Goal: Task Accomplishment & Management: Complete application form

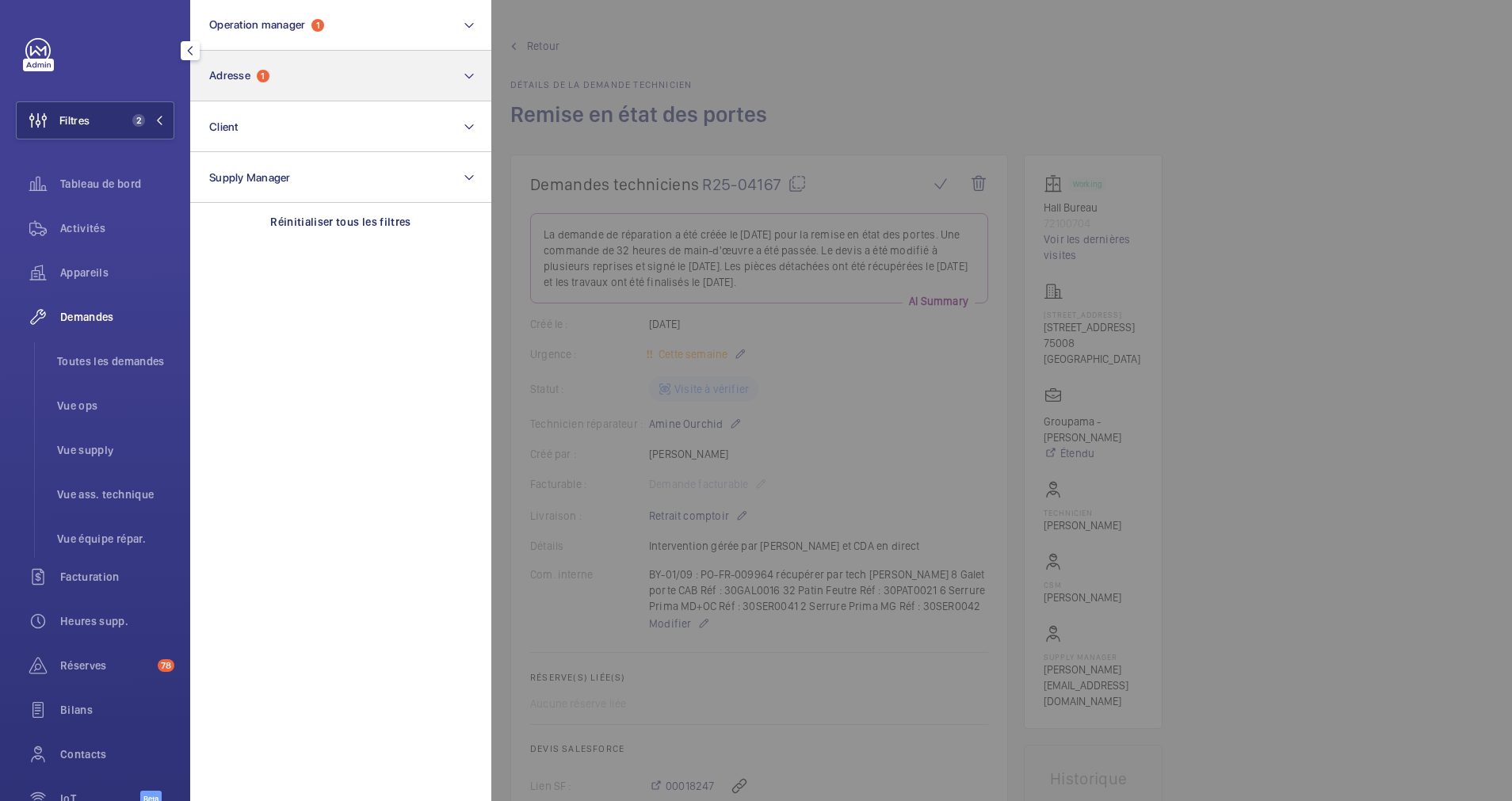
scroll to position [357, 0]
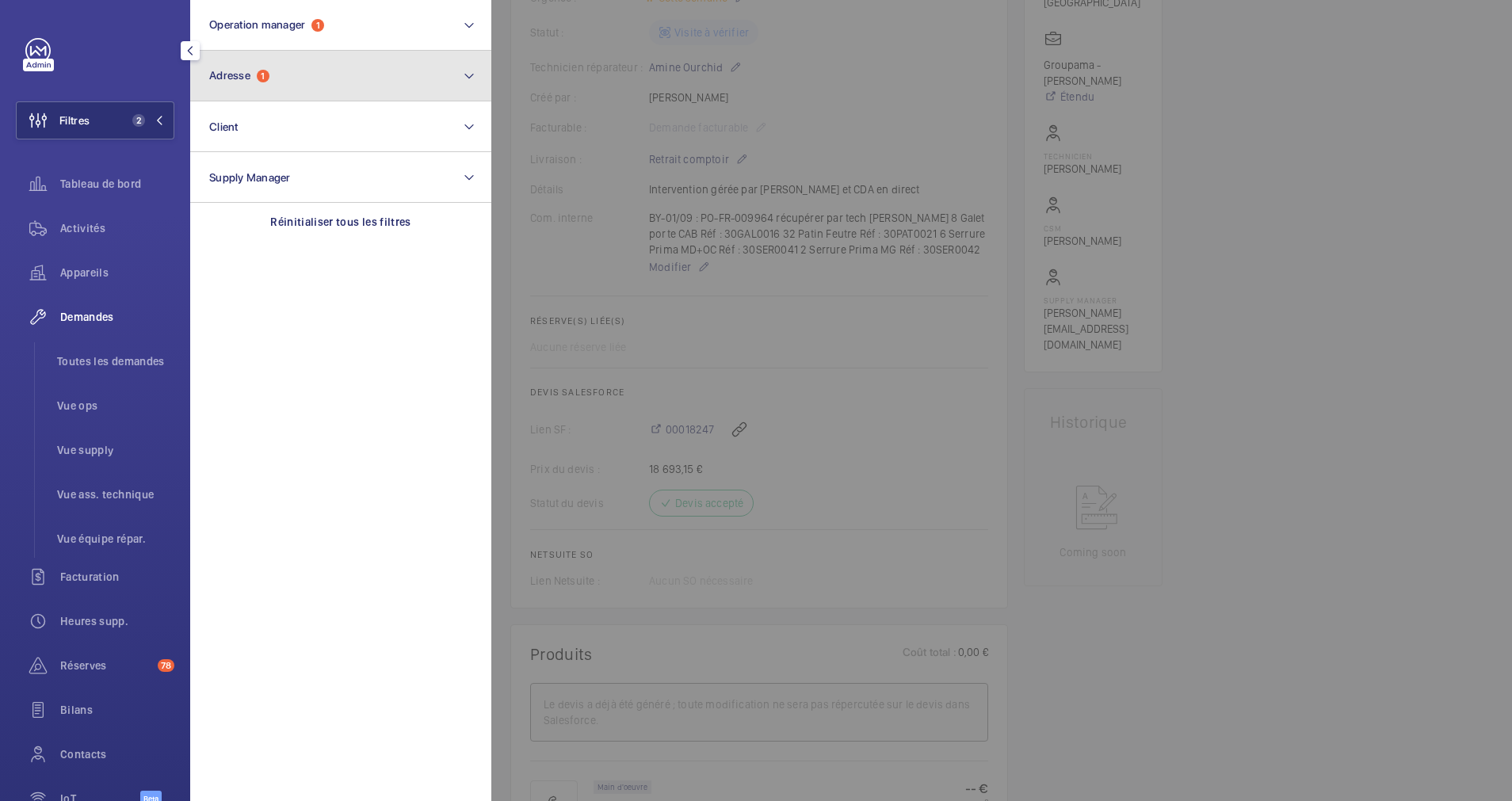
click at [250, 81] on span "Adresse" at bounding box center [229, 76] width 41 height 13
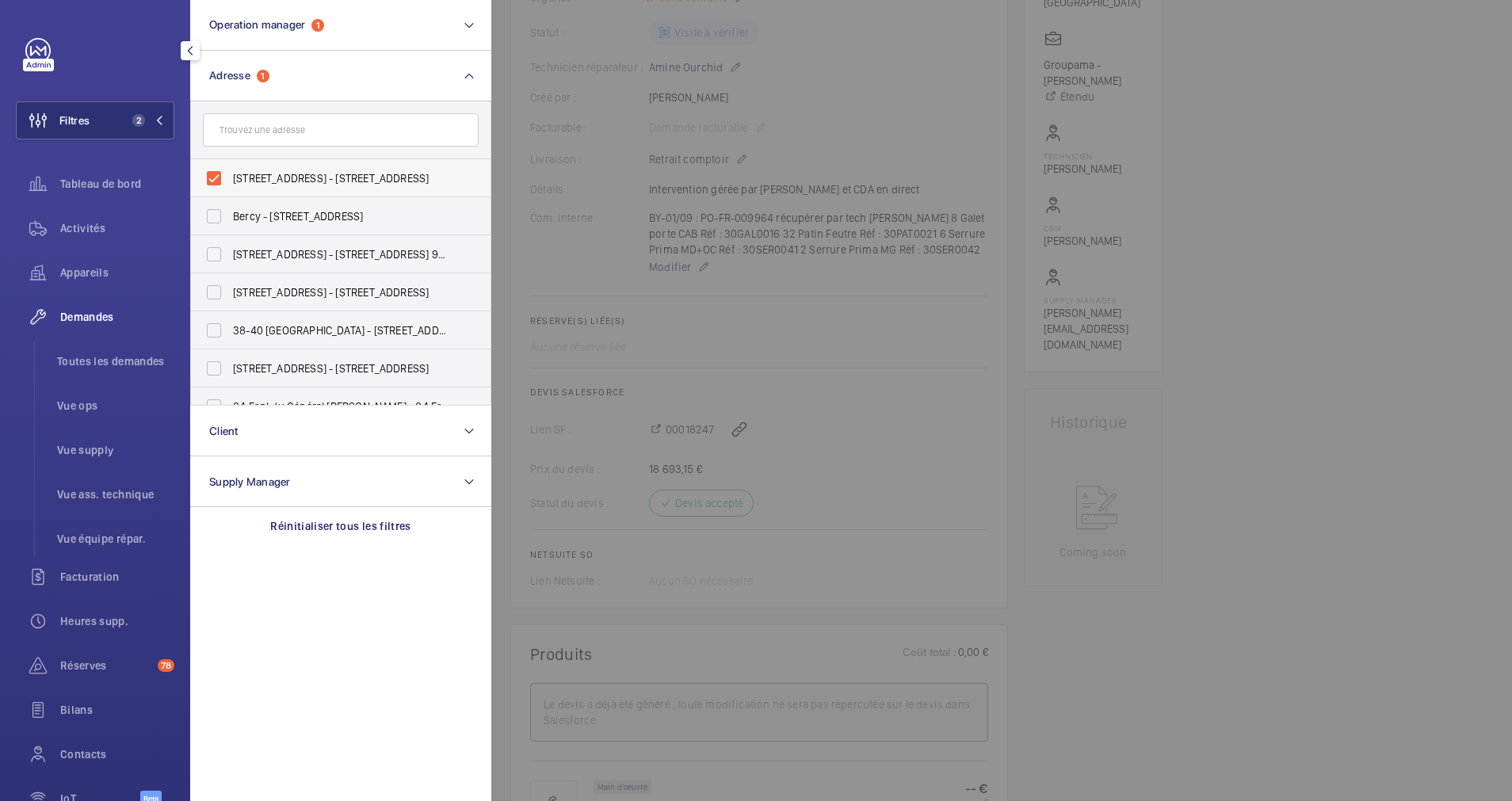
click at [217, 174] on label "52 Rue de la Bienfaisance - 52 Rue de la Bienfaisance, 75008 PARIS, PARIS 75008" at bounding box center [329, 178] width 276 height 38
click at [217, 174] on input "52 Rue de la Bienfaisance - 52 Rue de la Bienfaisance, 75008 PARIS, PARIS 75008" at bounding box center [214, 177] width 32 height 32
checkbox input "false"
click at [265, 137] on input "text" at bounding box center [340, 129] width 276 height 34
paste input "14 rue Littré"
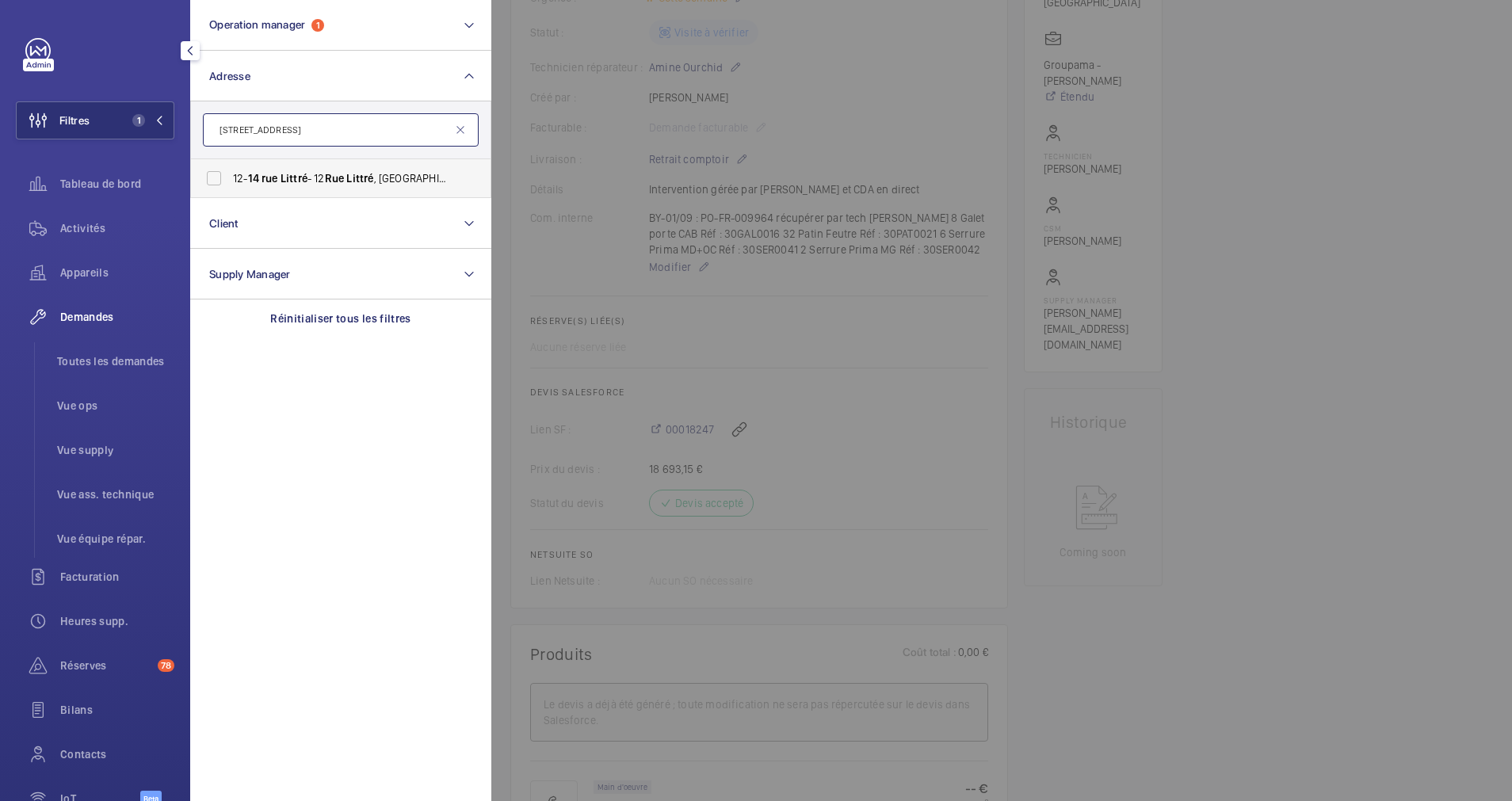
type input "14 rue Littré"
click at [270, 170] on span "12- 14 rue Littré - 12 Rue Littré , 75006 PARIS, PARIS 75006" at bounding box center [341, 177] width 218 height 15
click at [229, 170] on input "12- 14 rue Littré - 12 Rue Littré , 75006 PARIS, PARIS 75006" at bounding box center [214, 177] width 32 height 32
checkbox input "true"
click at [90, 228] on span "Activités" at bounding box center [117, 228] width 114 height 15
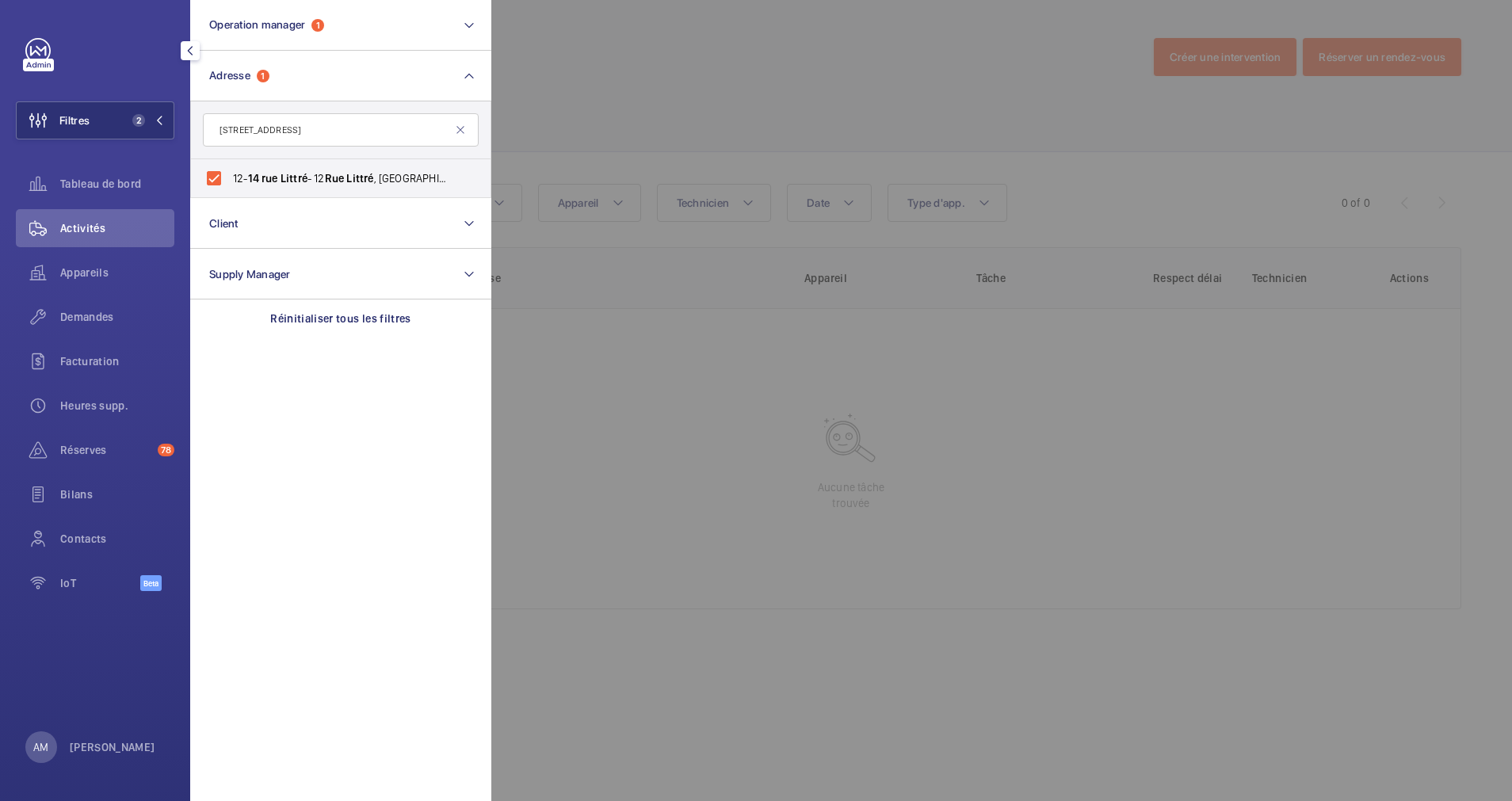
click at [533, 106] on div at bounding box center [1247, 400] width 1512 height 801
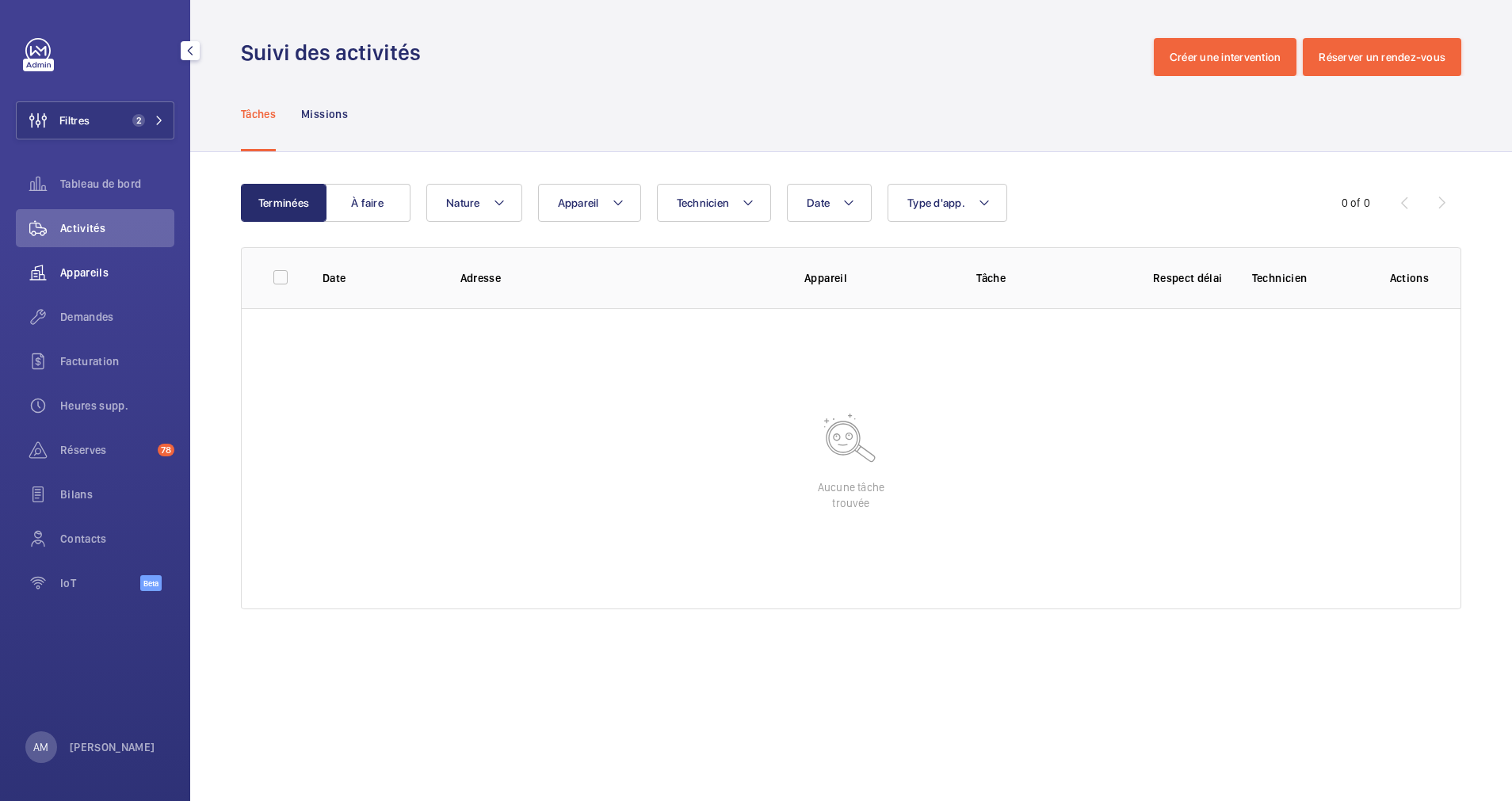
click at [88, 270] on span "Appareils" at bounding box center [117, 272] width 114 height 15
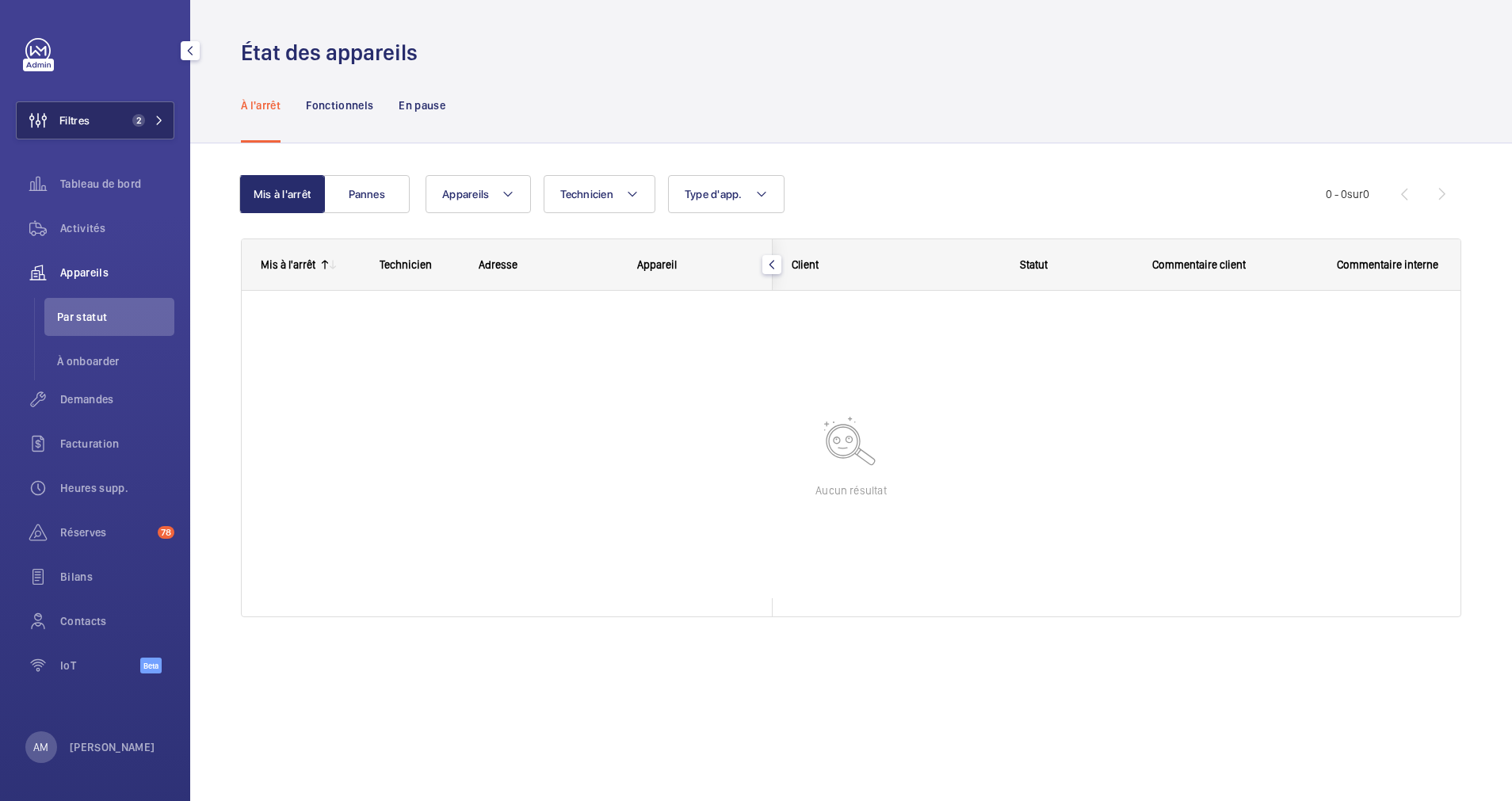
click at [157, 113] on button "Filtres 2" at bounding box center [95, 120] width 158 height 38
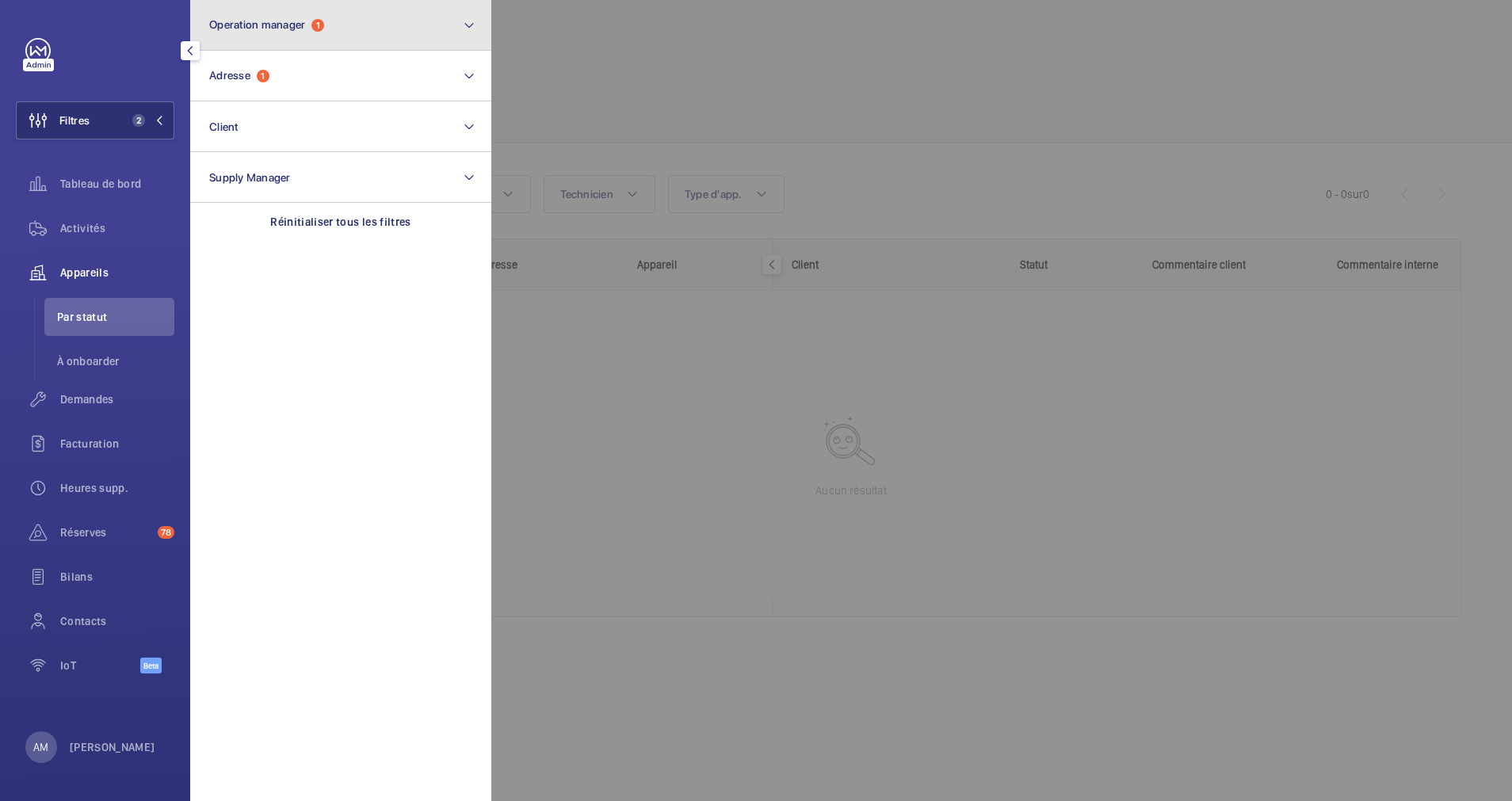
click at [313, 31] on span "Operation manager 1" at bounding box center [267, 25] width 115 height 14
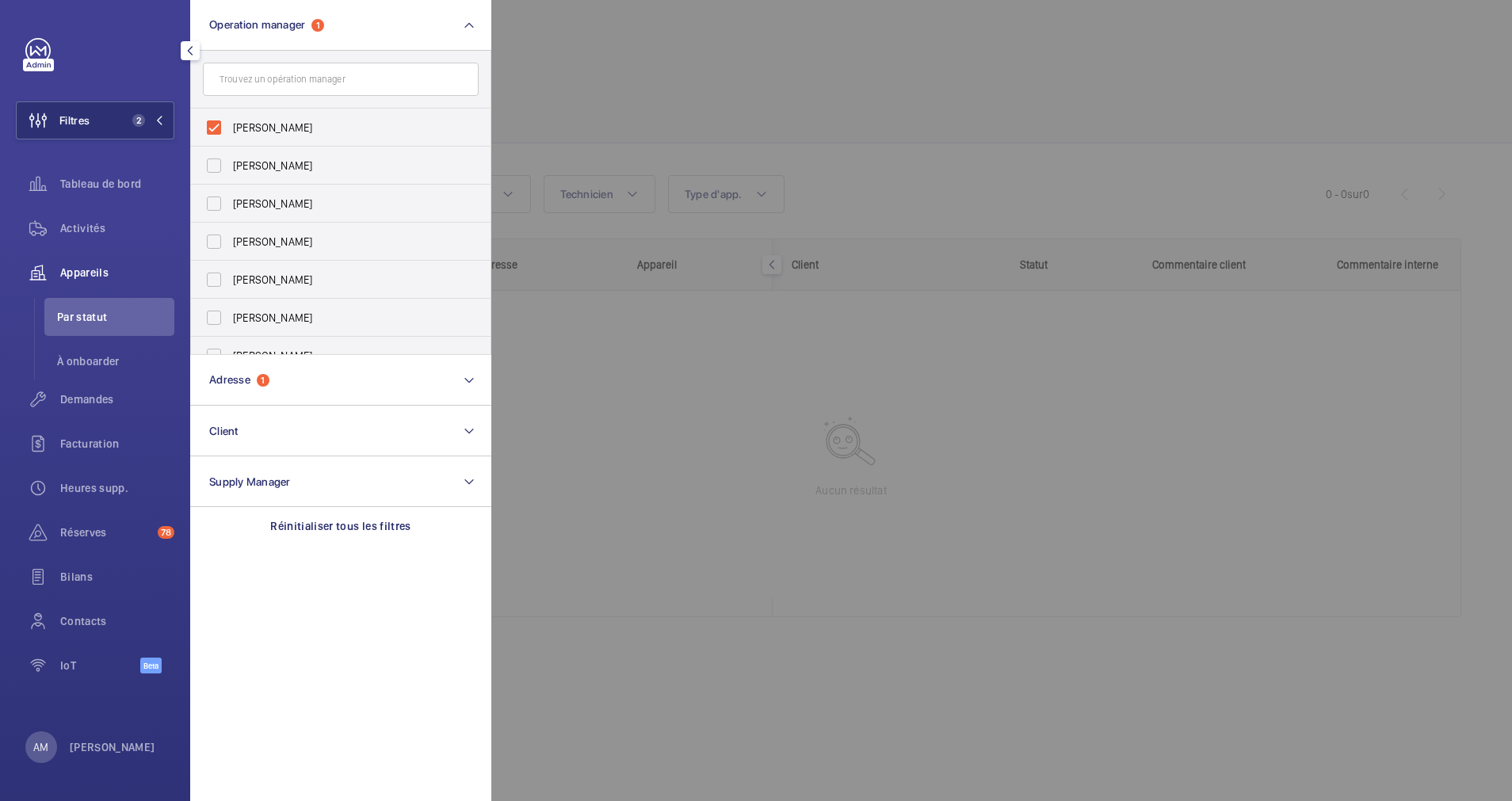
click at [655, 97] on div at bounding box center [1247, 400] width 1512 height 801
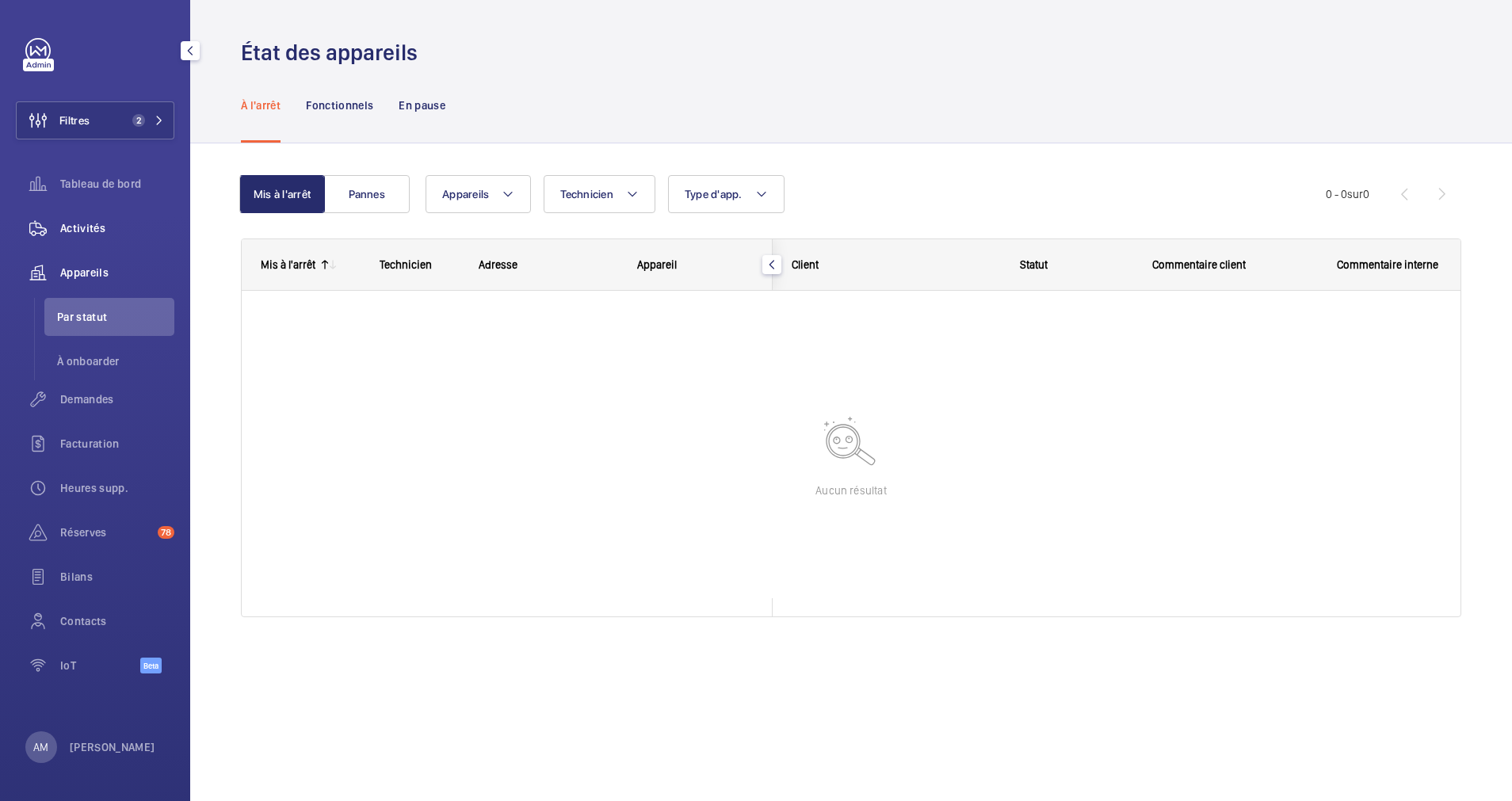
click at [82, 223] on span "Activités" at bounding box center [117, 228] width 114 height 15
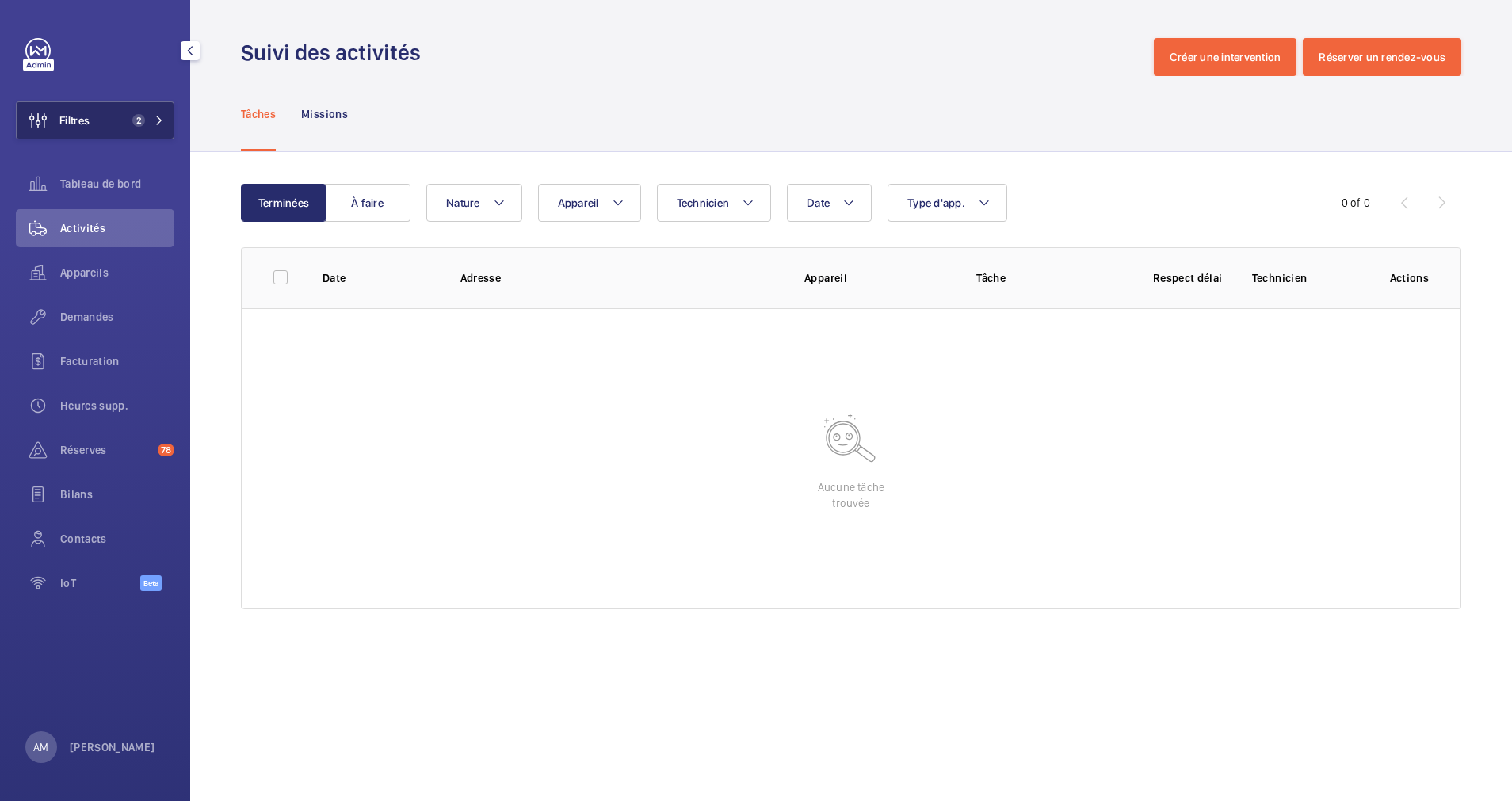
click at [136, 121] on span "2" at bounding box center [138, 120] width 13 height 13
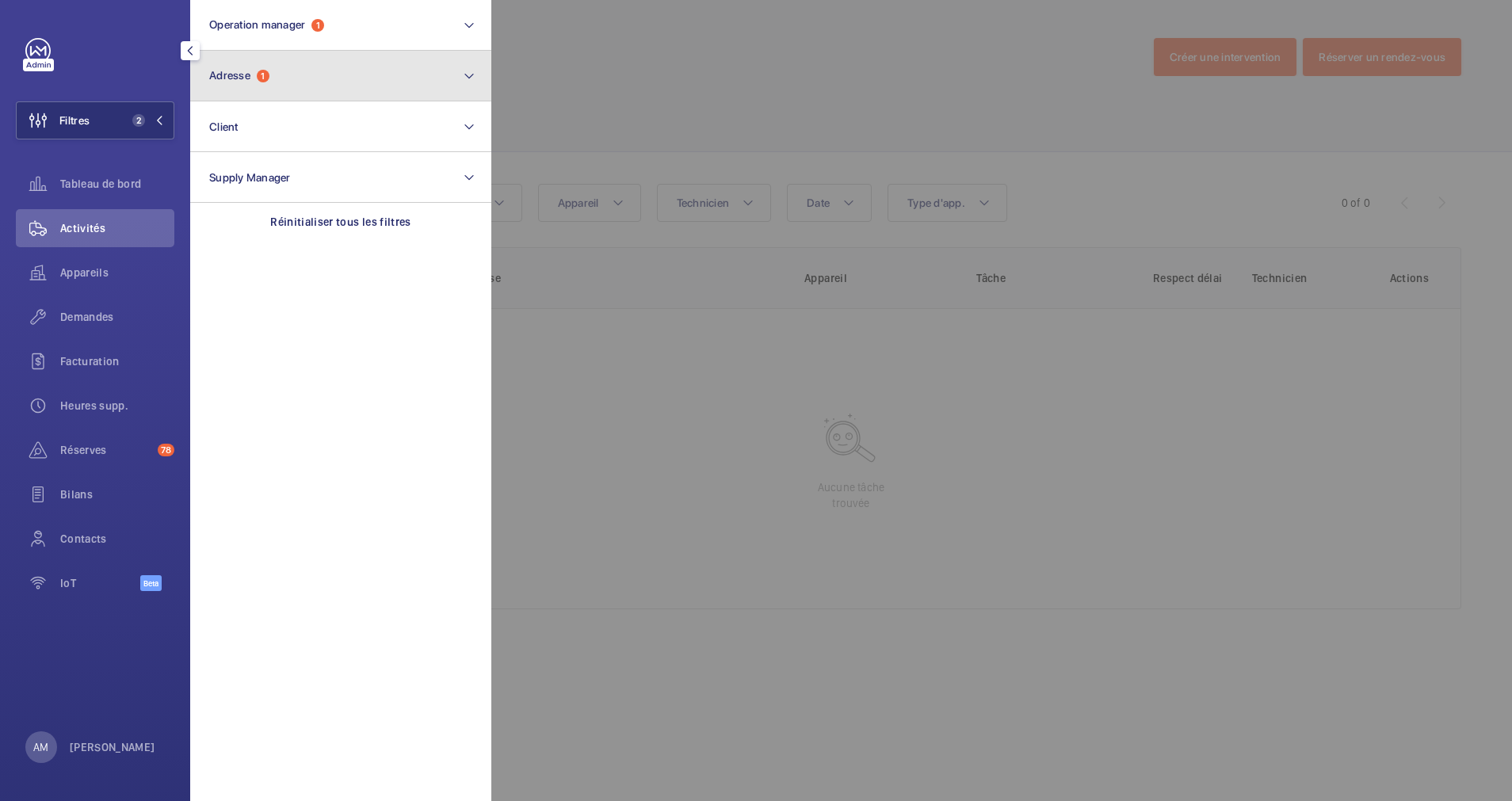
click at [259, 88] on button "Adresse 1" at bounding box center [340, 76] width 301 height 51
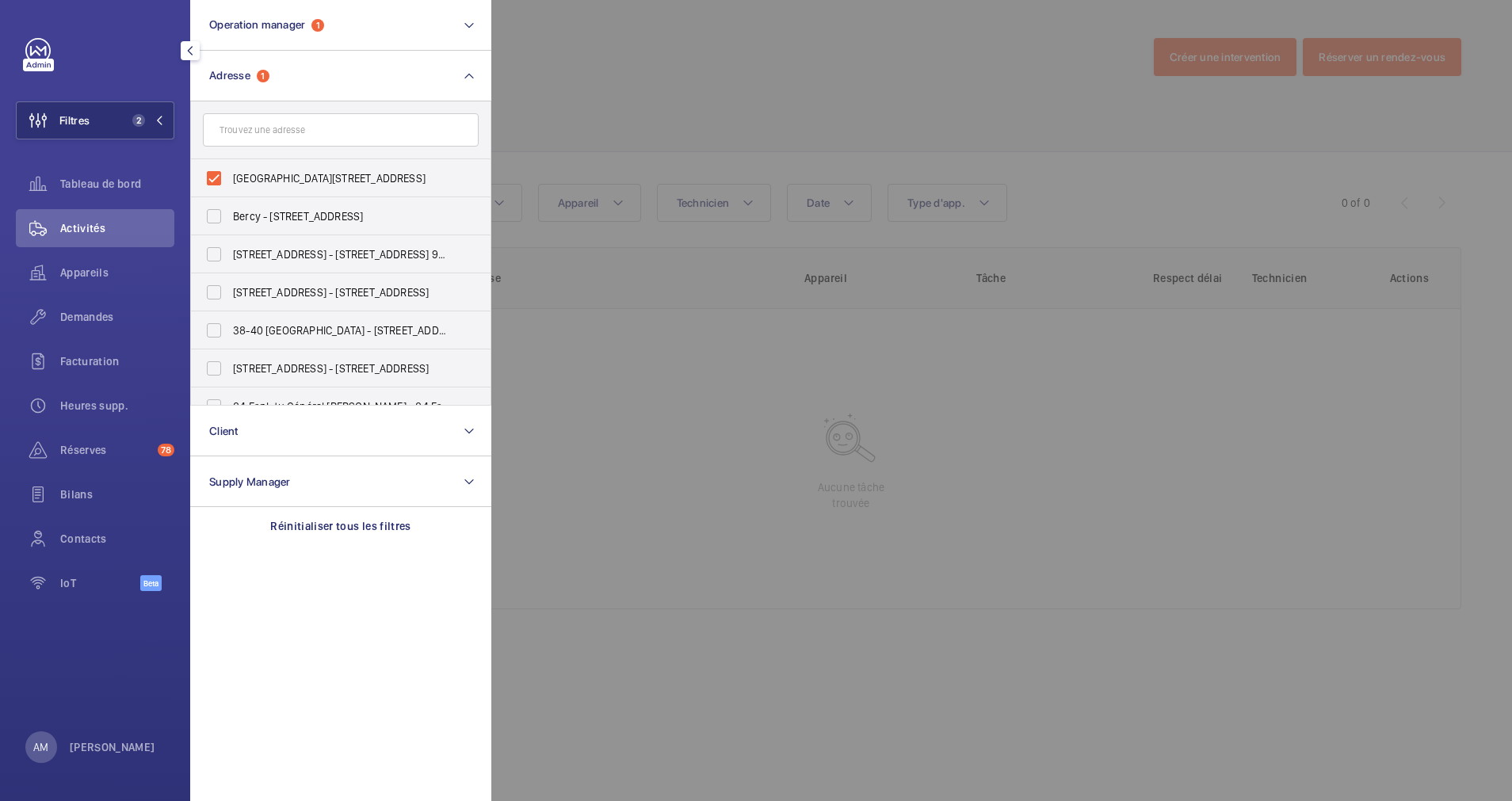
drag, startPoint x: 211, startPoint y: 175, endPoint x: 254, endPoint y: 137, distance: 57.4
click at [214, 172] on label "12-14 rue Littré - 12 Rue Littré, 75006 PARIS, PARIS 75006" at bounding box center [329, 178] width 276 height 38
click at [214, 172] on input "12-14 rue Littré - 12 Rue Littré, 75006 PARIS, PARIS 75006" at bounding box center [214, 177] width 32 height 32
checkbox input "false"
click at [260, 132] on input "text" at bounding box center [340, 129] width 276 height 34
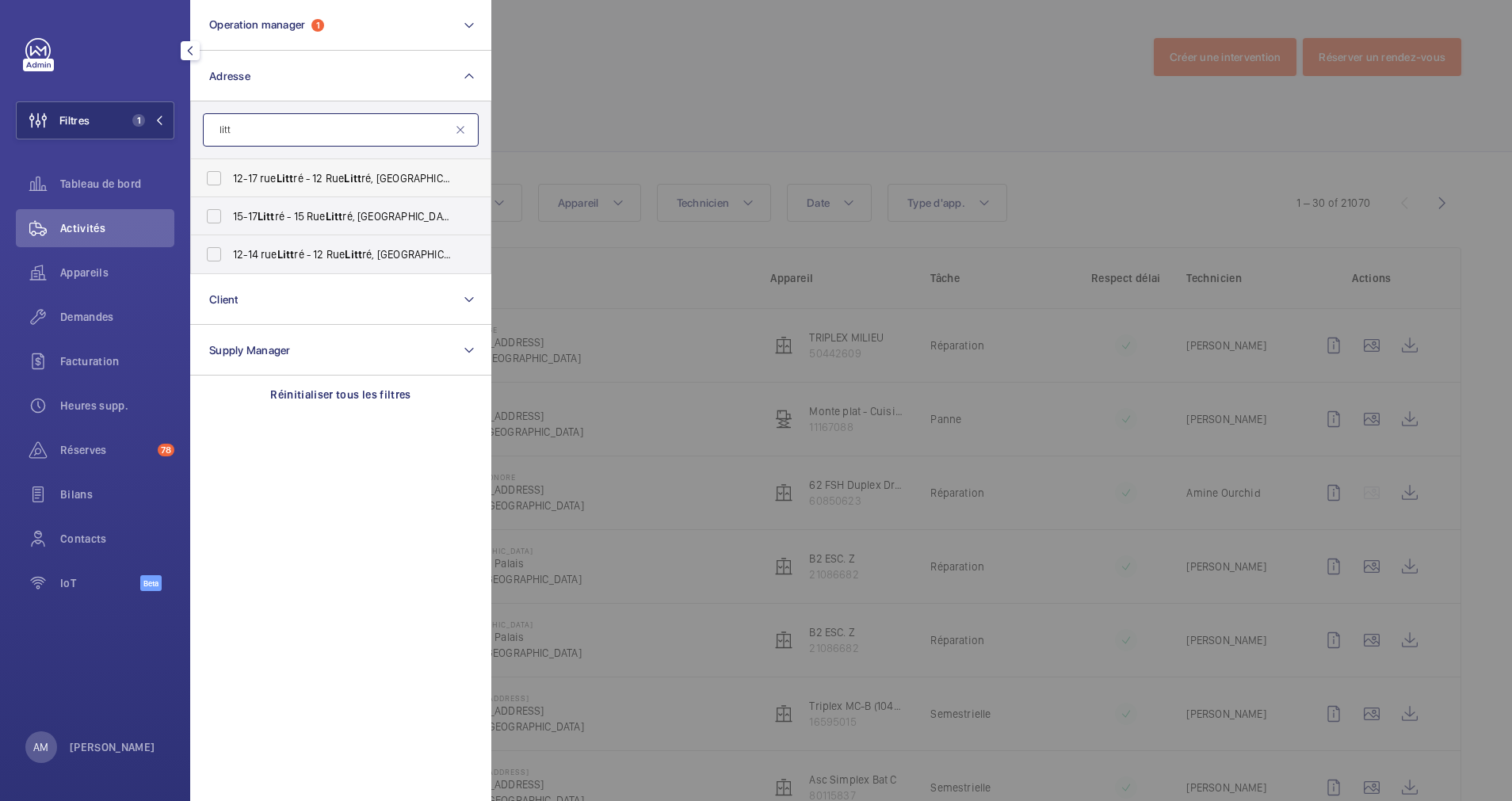
type input "litt"
click at [208, 189] on label "12-17 rue Litt ré - 12 Rue Litt ré, PARIS 75006" at bounding box center [329, 178] width 276 height 38
click at [208, 189] on input "12-17 rue Litt ré - 12 Rue Litt ré, PARIS 75006" at bounding box center [214, 177] width 32 height 32
checkbox input "true"
click at [205, 223] on label "15-17 Litt ré - 15 Rue Litt ré, 75006 PARIS, PARIS 75006" at bounding box center [329, 217] width 276 height 38
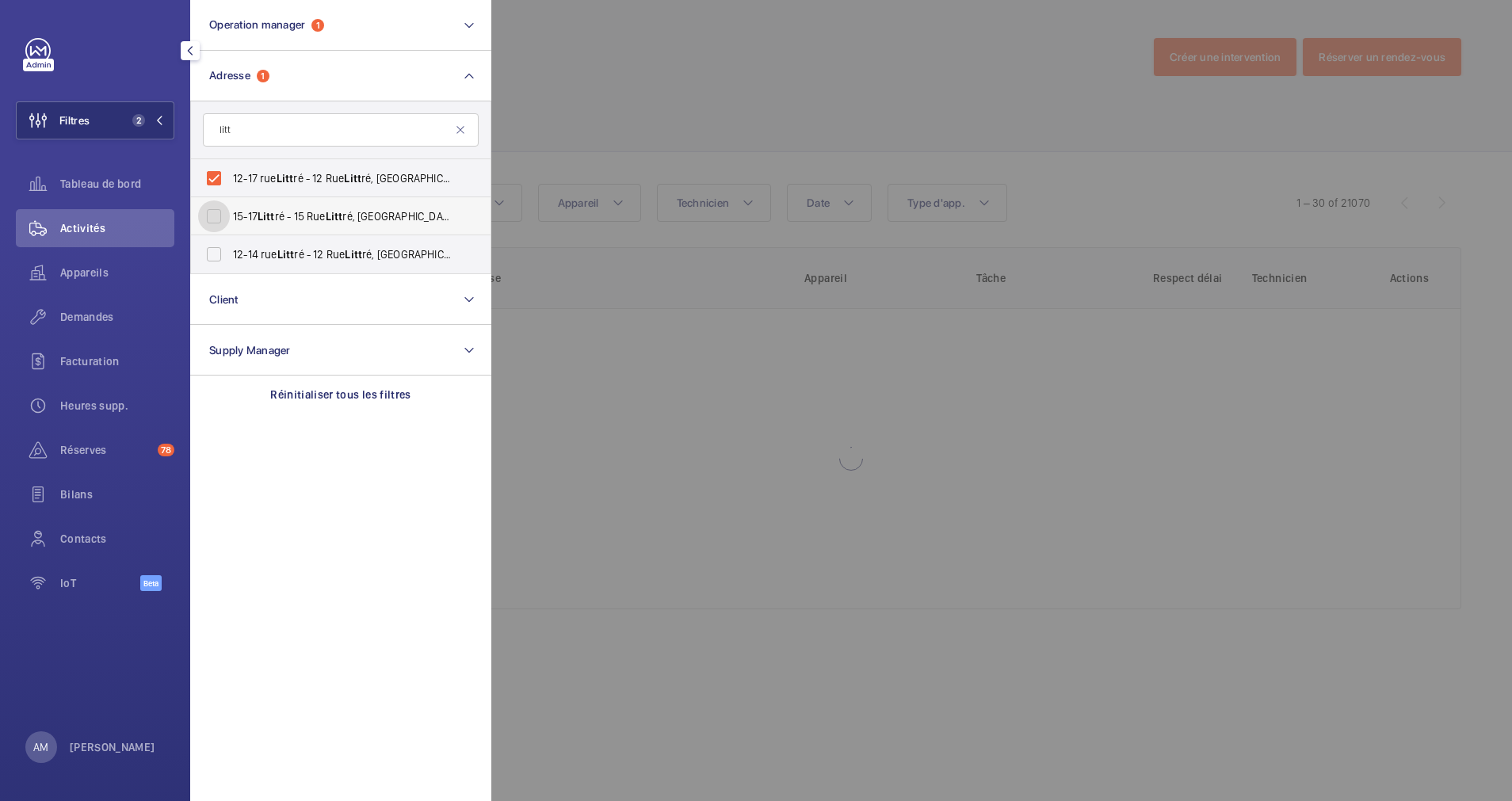
click at [205, 223] on input "15-17 Litt ré - 15 Rue Litt ré, 75006 PARIS, PARIS 75006" at bounding box center [214, 216] width 32 height 32
checkbox input "true"
click at [212, 253] on label "12-14 rue Litt ré - 12 Rue Litt ré, 75006 PARIS, PARIS 75006" at bounding box center [329, 255] width 276 height 38
click at [212, 253] on input "12-14 rue Litt ré - 12 Rue Litt ré, 75006 PARIS, PARIS 75006" at bounding box center [214, 254] width 32 height 32
checkbox input "true"
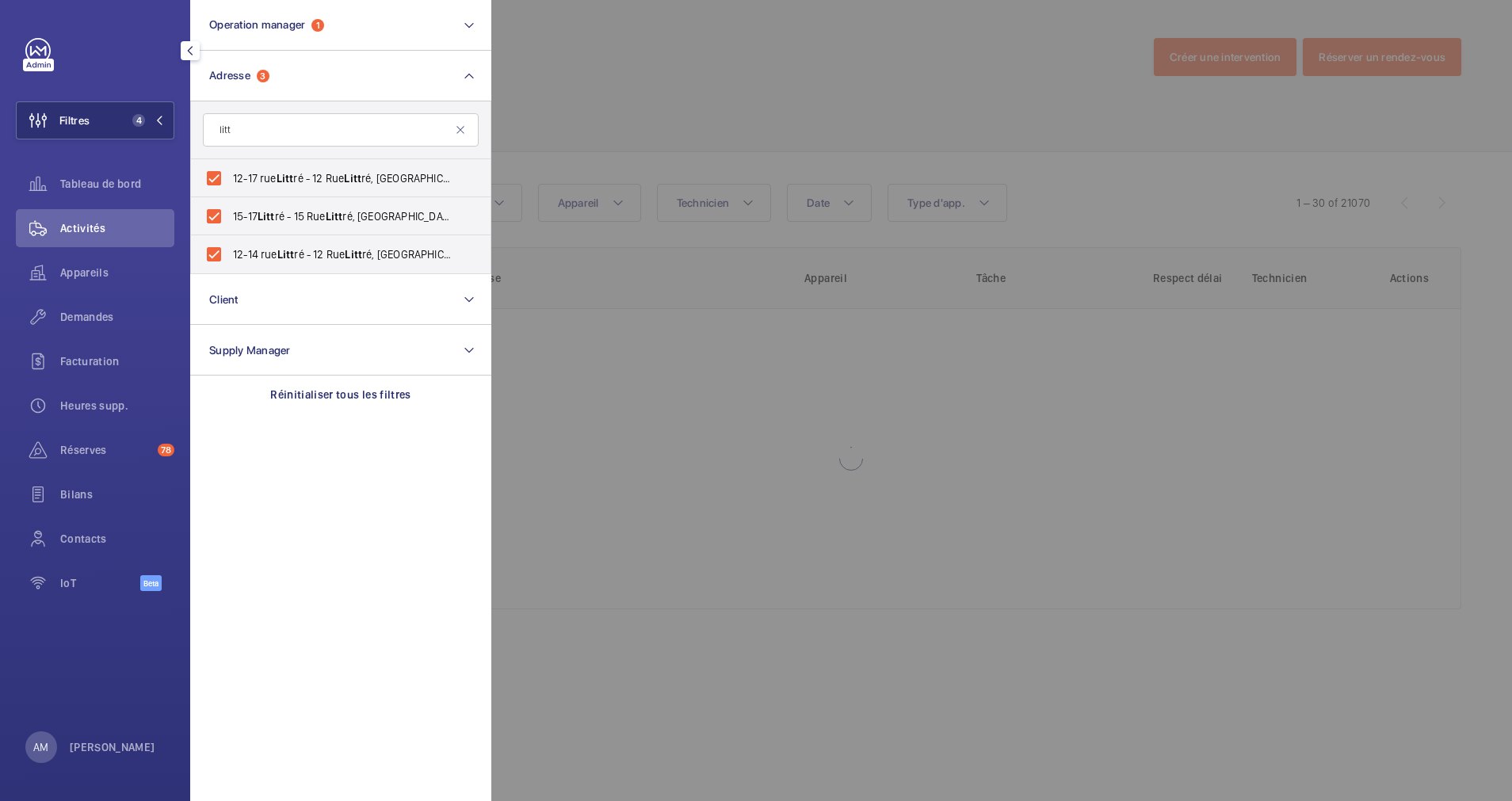
click at [609, 126] on div at bounding box center [1247, 400] width 1512 height 801
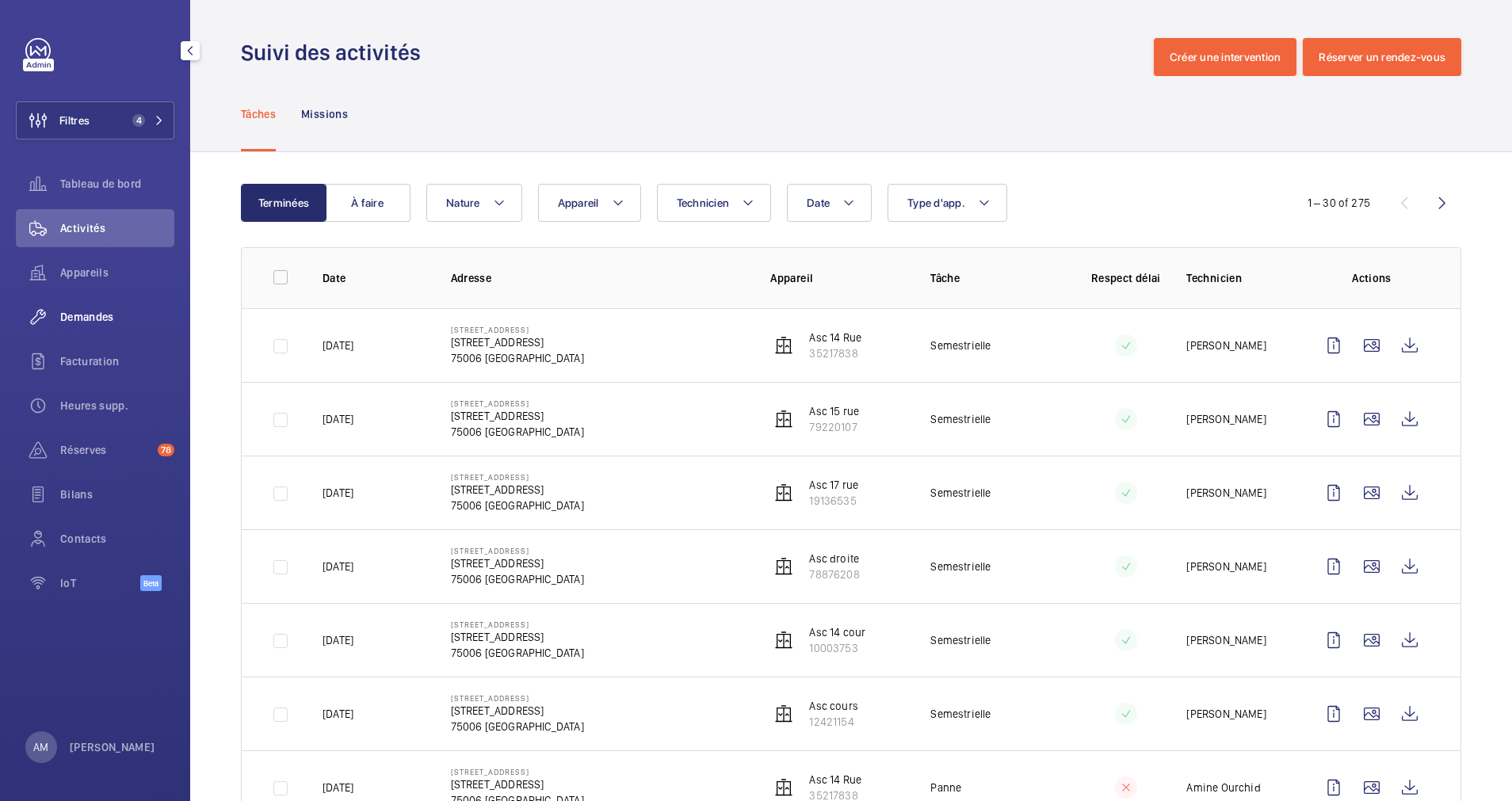
click at [95, 309] on span "Demandes" at bounding box center [117, 316] width 114 height 15
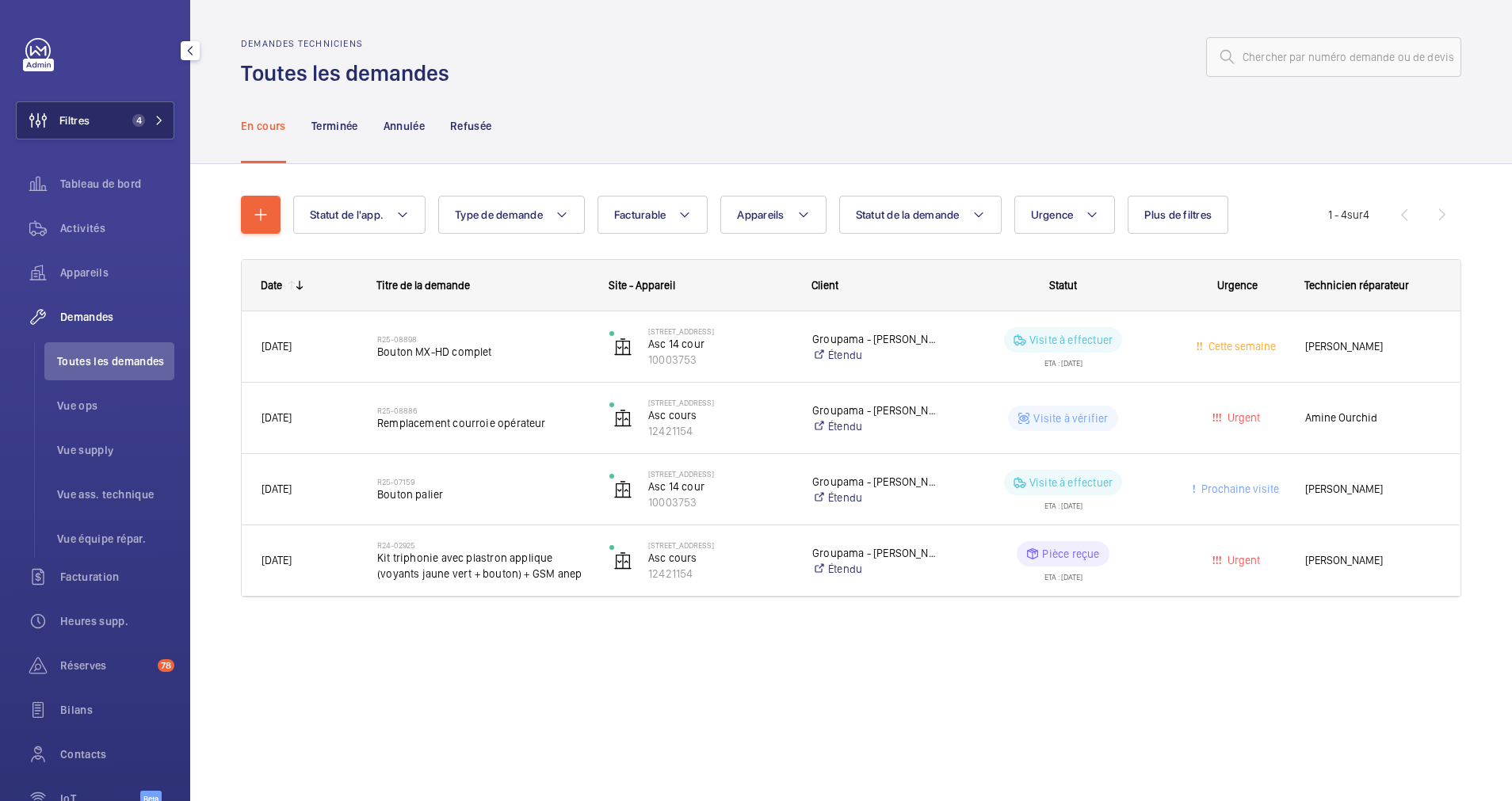
click at [126, 121] on span "4" at bounding box center [135, 120] width 19 height 13
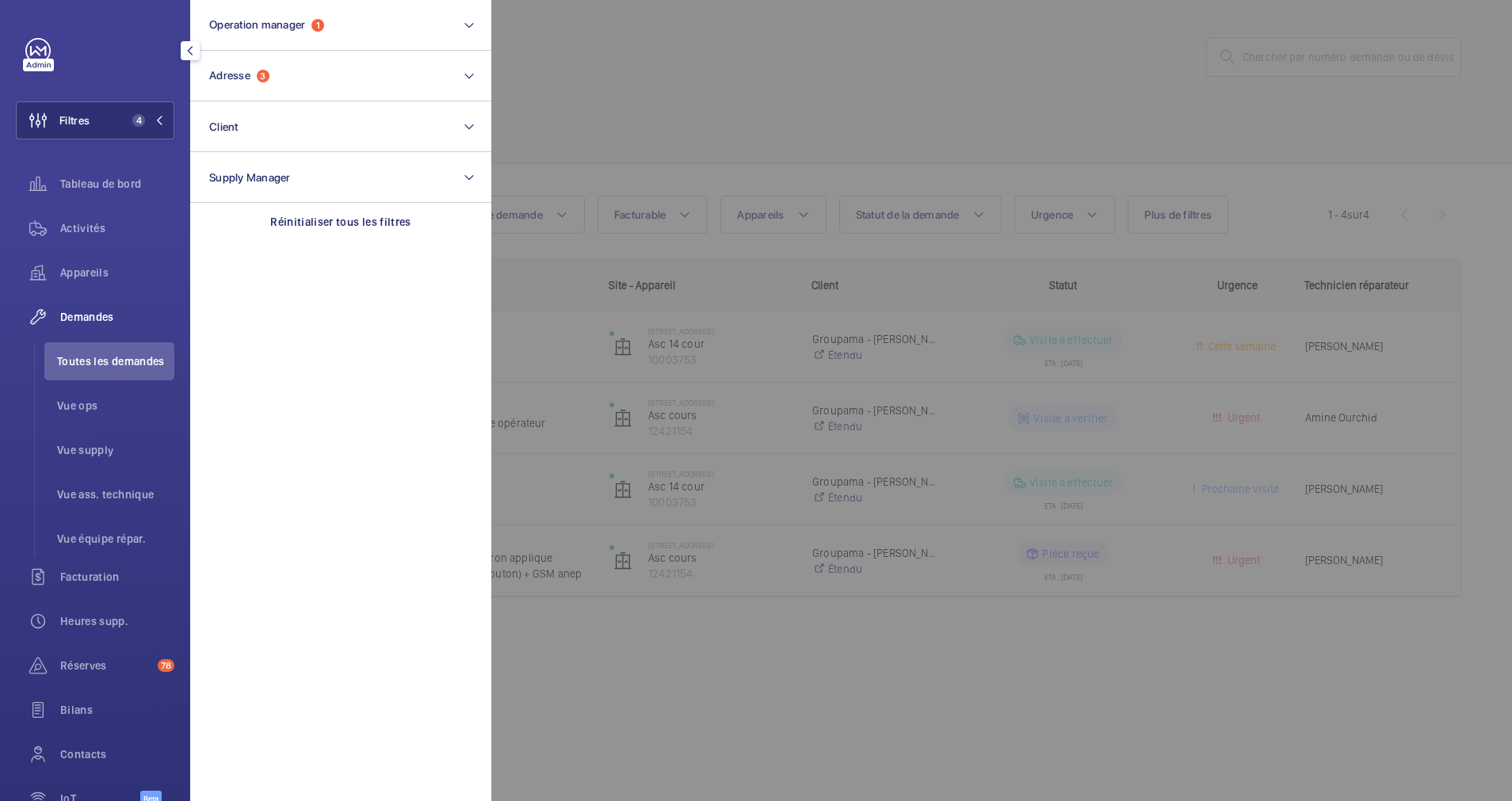
click at [761, 72] on div at bounding box center [1247, 400] width 1512 height 801
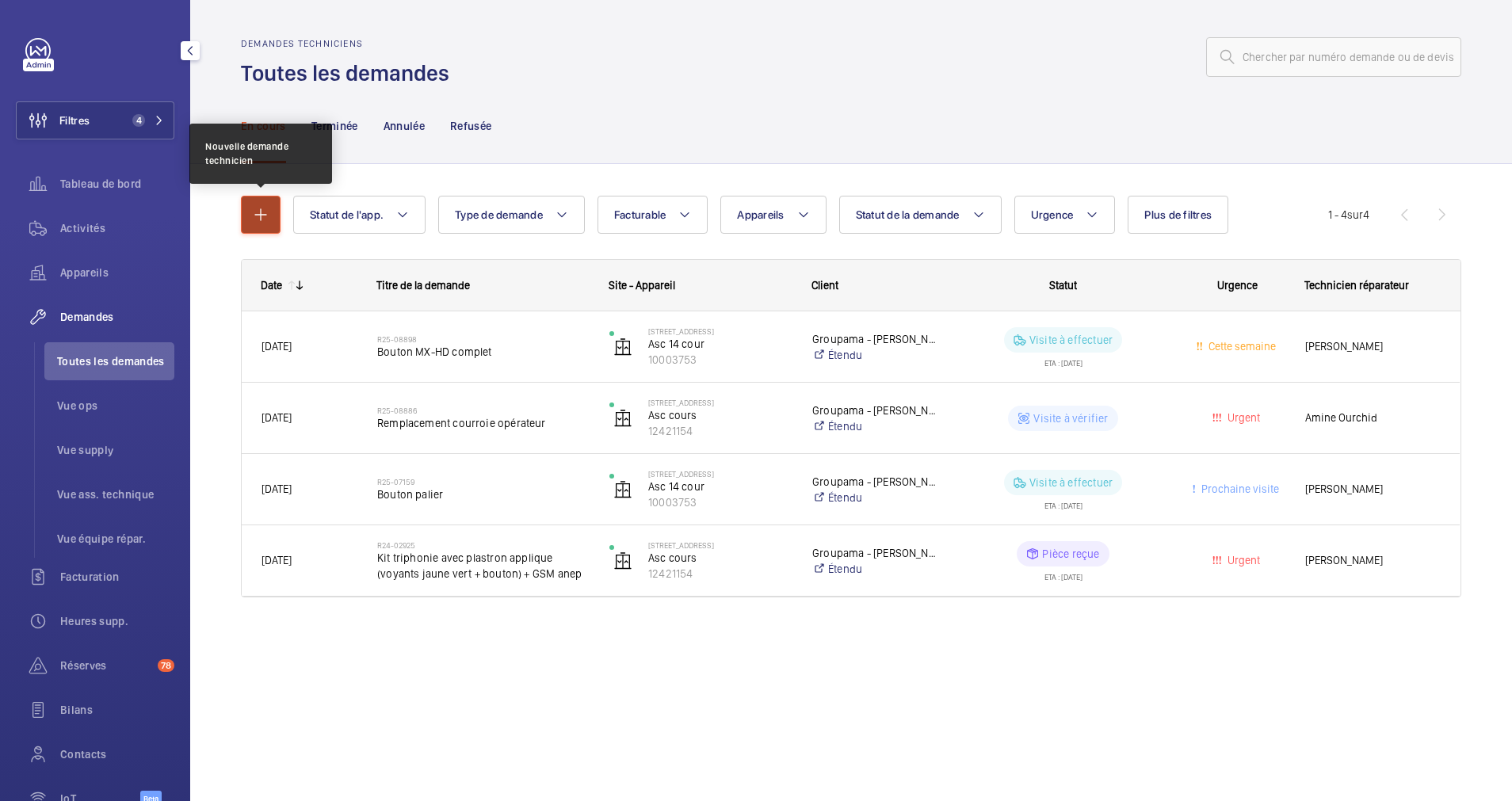
click at [256, 204] on button "button" at bounding box center [261, 215] width 40 height 38
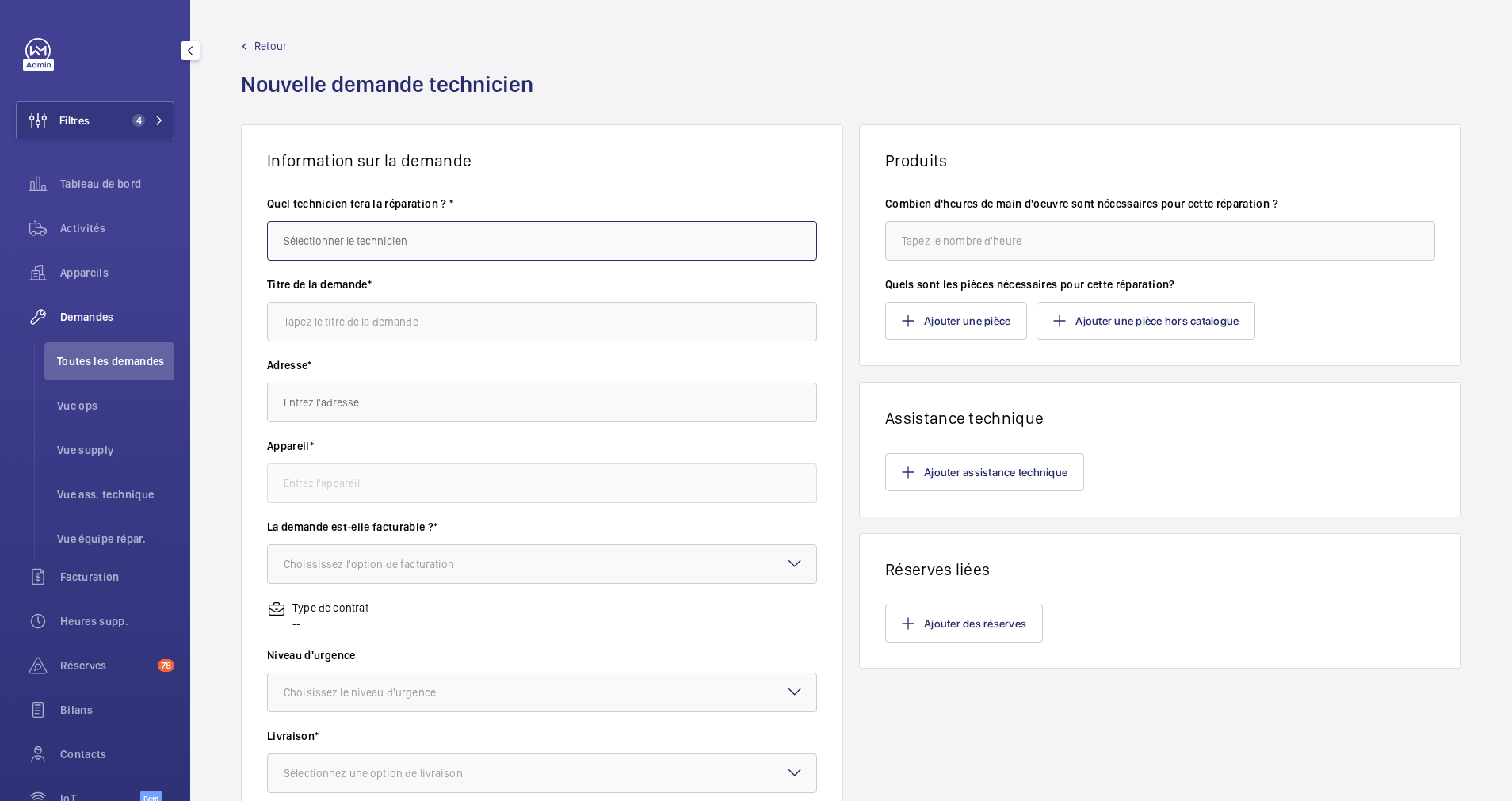
click at [425, 248] on input "text" at bounding box center [542, 241] width 550 height 40
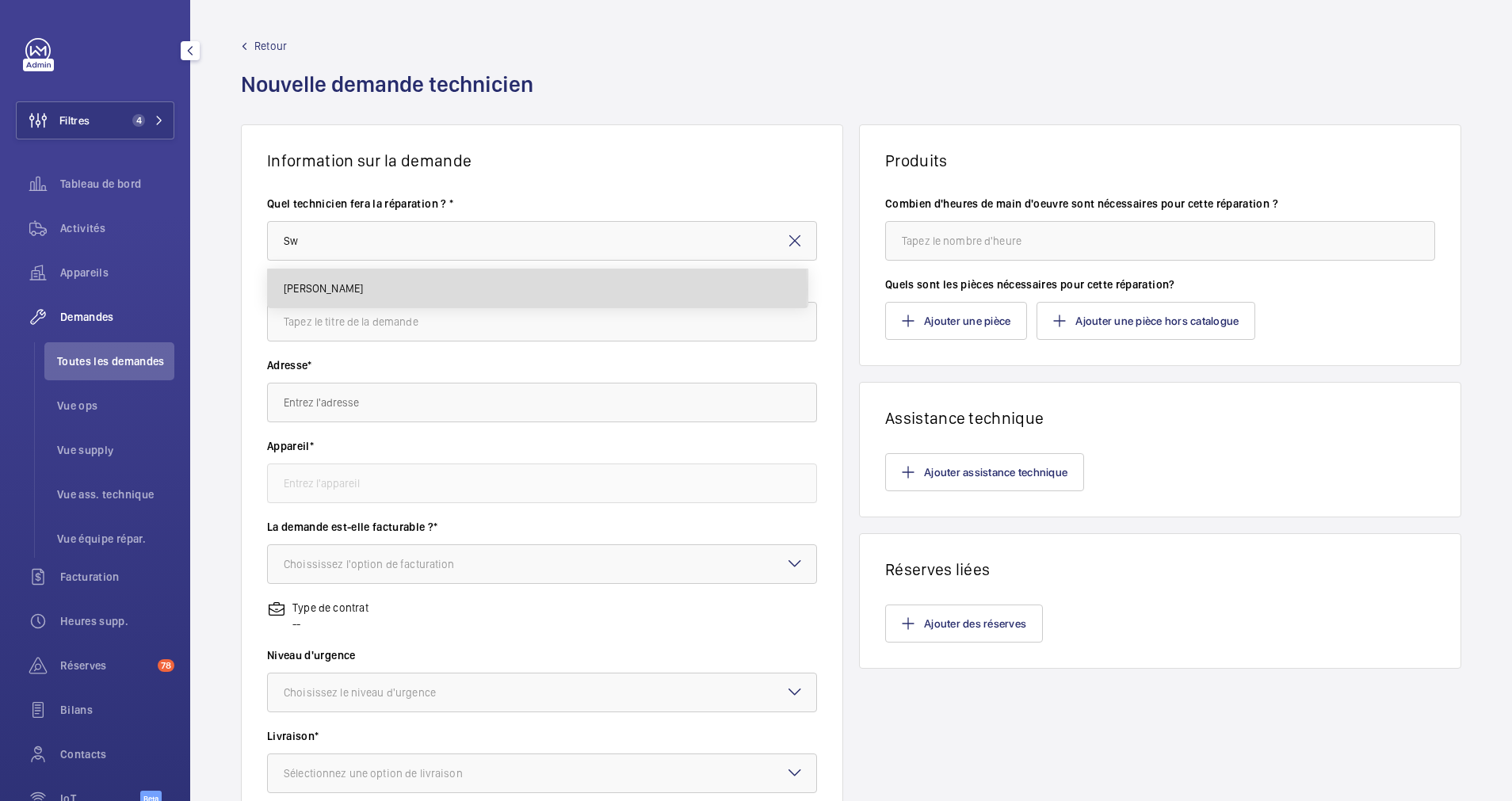
click at [363, 289] on span "Swadrou-Dine Zaïdi" at bounding box center [323, 288] width 79 height 15
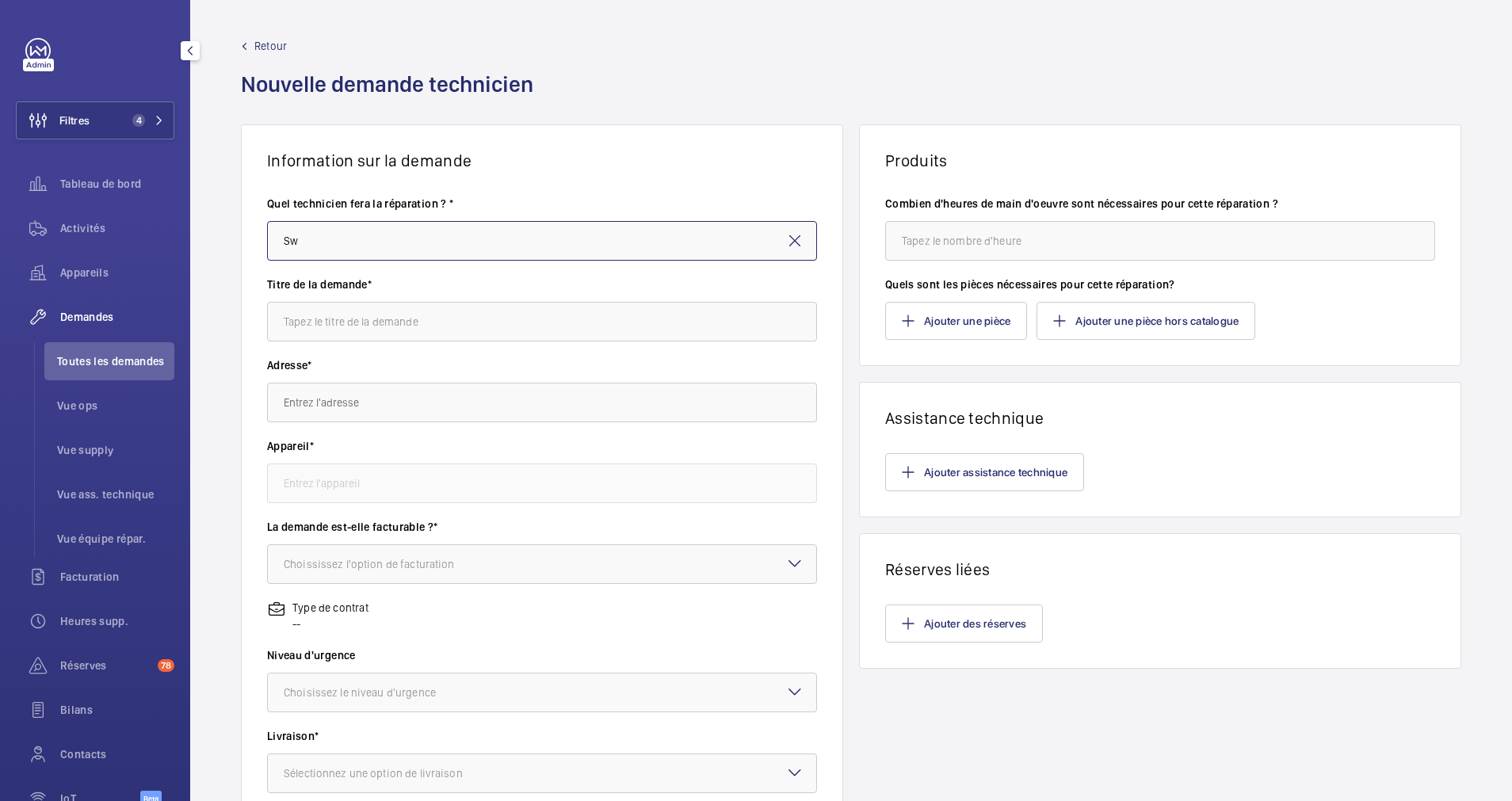
type input "Swadrou-Dine Zaïdi"
drag, startPoint x: 409, startPoint y: 243, endPoint x: 270, endPoint y: 240, distance: 139.0
click at [270, 240] on input "Swadrou-Dine Zaïdi" at bounding box center [542, 241] width 550 height 40
type input "a"
click at [363, 284] on span "Swadrou-Dine Zaïdi" at bounding box center [323, 288] width 79 height 15
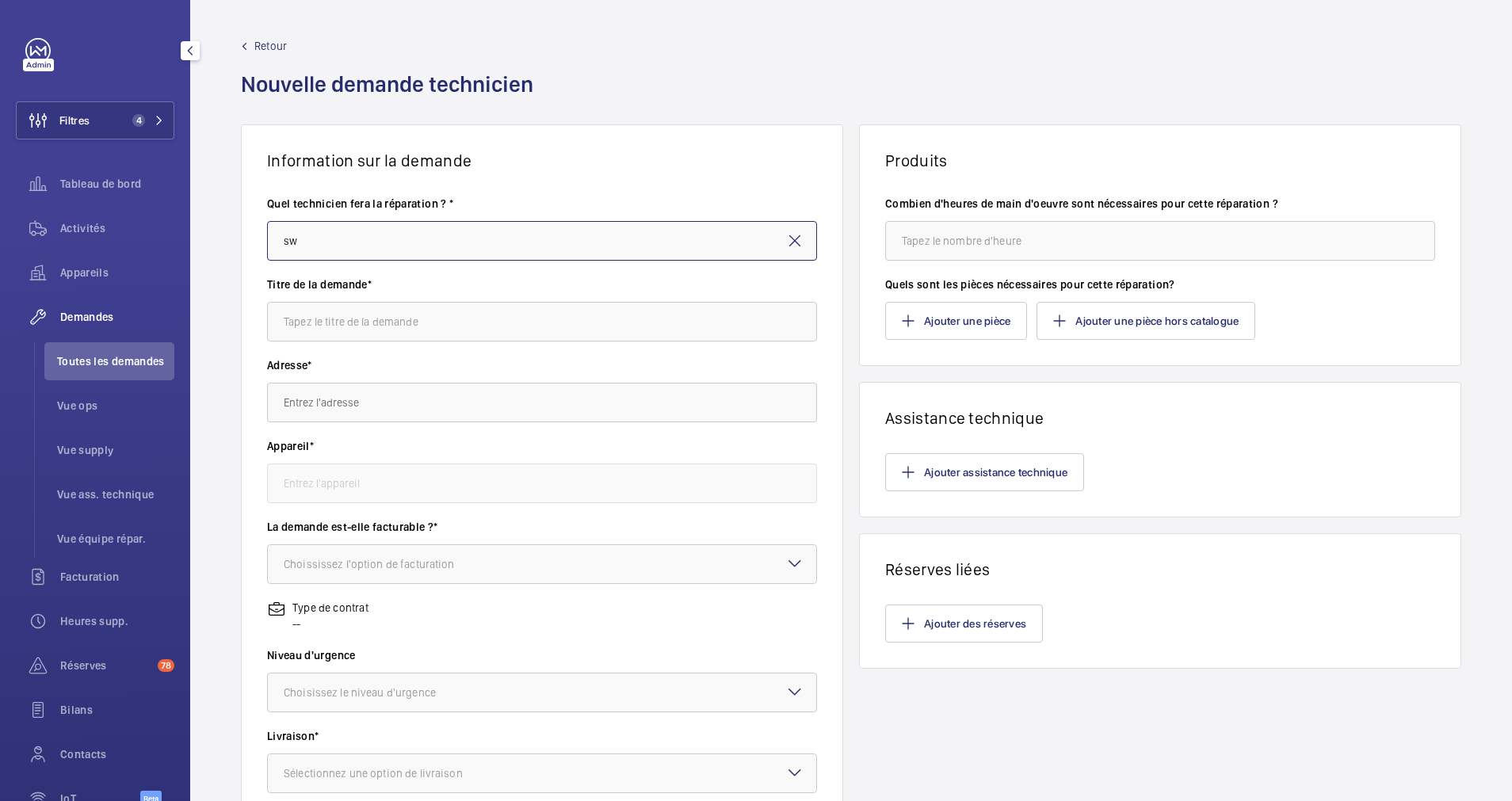
type input "Swadrou-Dine Zaïdi"
click at [354, 319] on input "text" at bounding box center [542, 322] width 550 height 40
type input "Remplacement cables bouton schindler"
click at [341, 400] on input "text" at bounding box center [542, 402] width 550 height 40
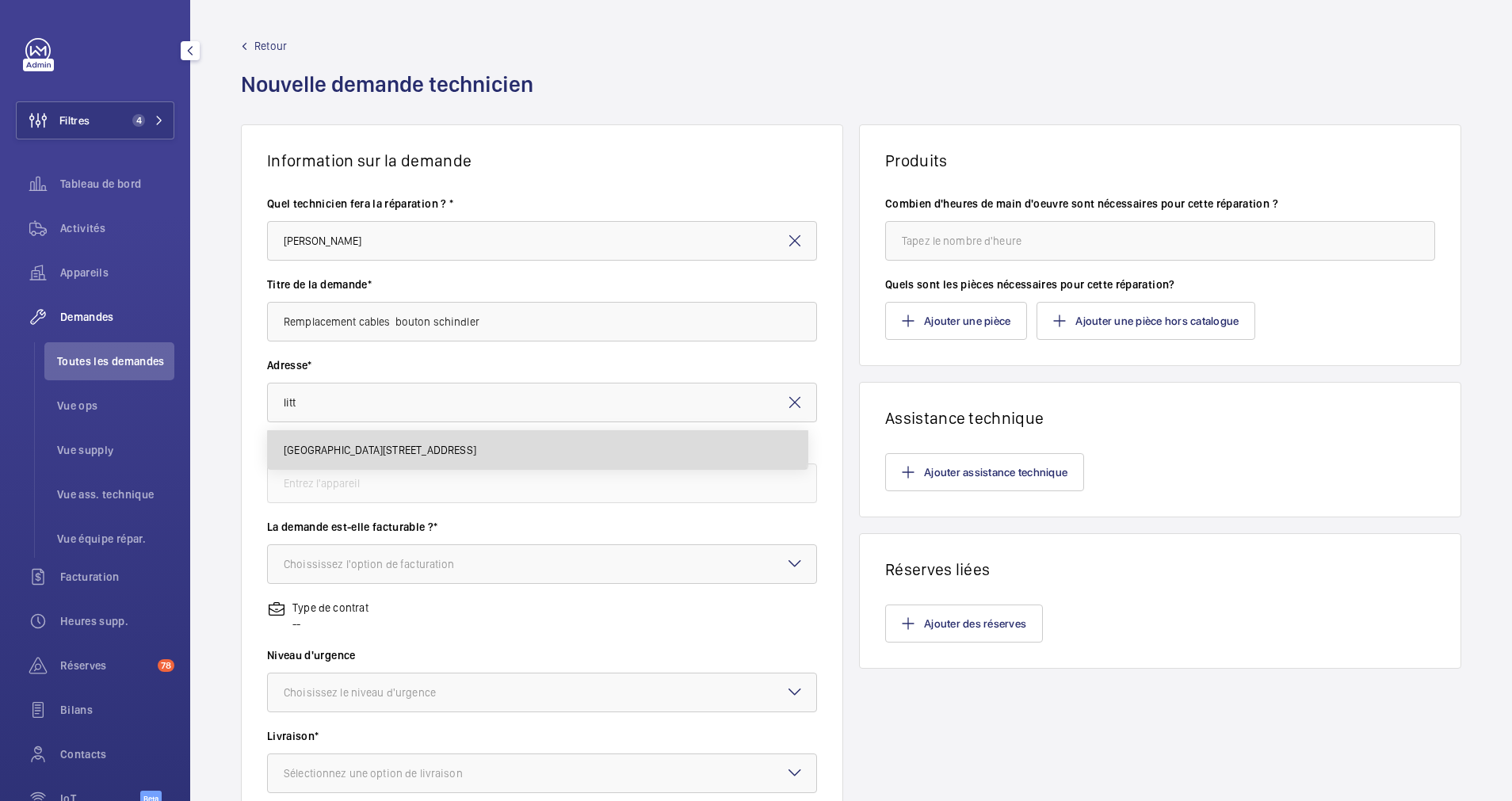
click at [356, 437] on mat-option "12-17 rue Littré 12 Rue Littré, 75006 PARIS" at bounding box center [537, 451] width 540 height 38
type input "12-17 rue Littré 12 Rue Littré, 75006 PARIS"
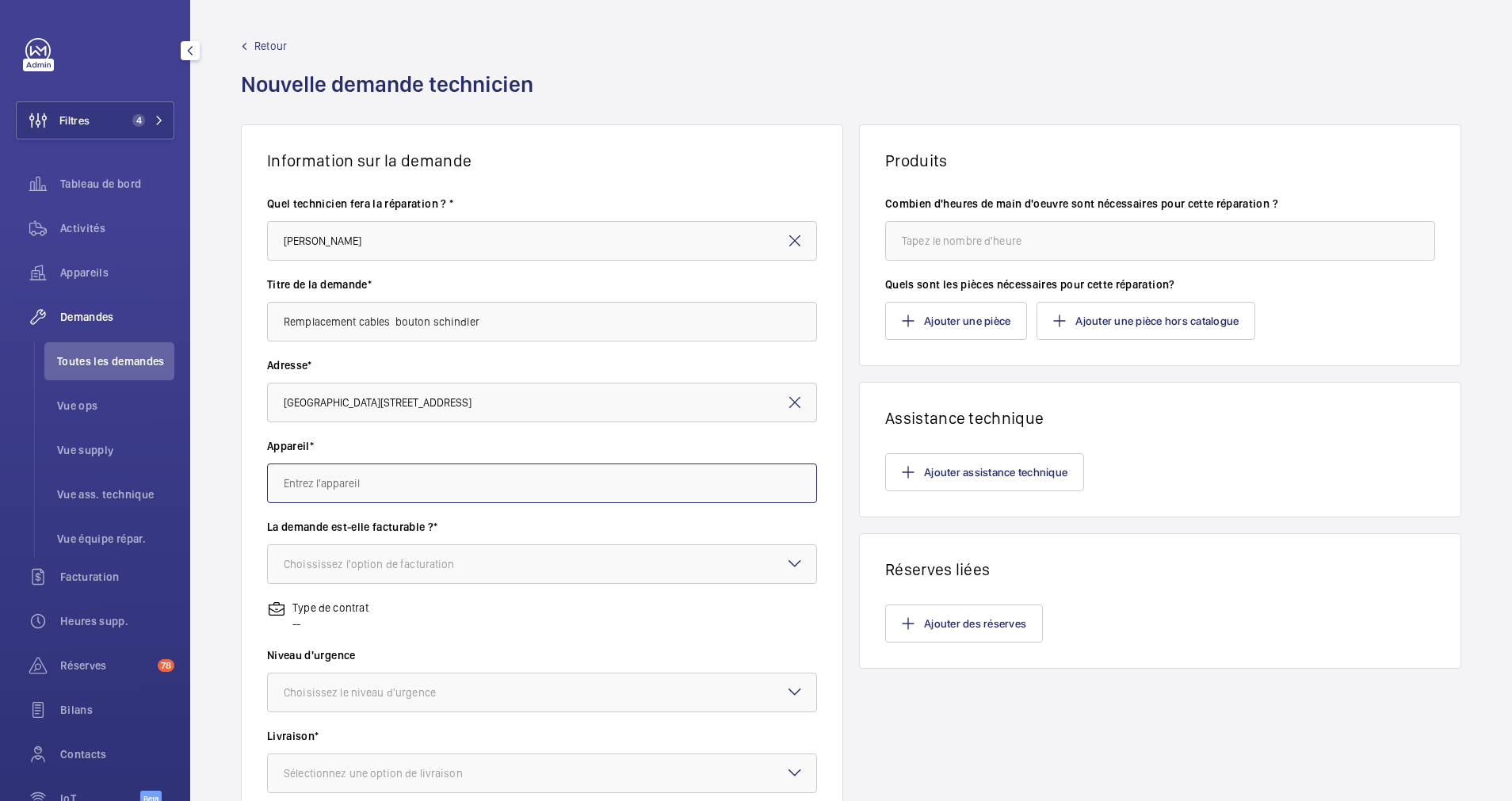
click at [359, 488] on input "text" at bounding box center [542, 483] width 550 height 40
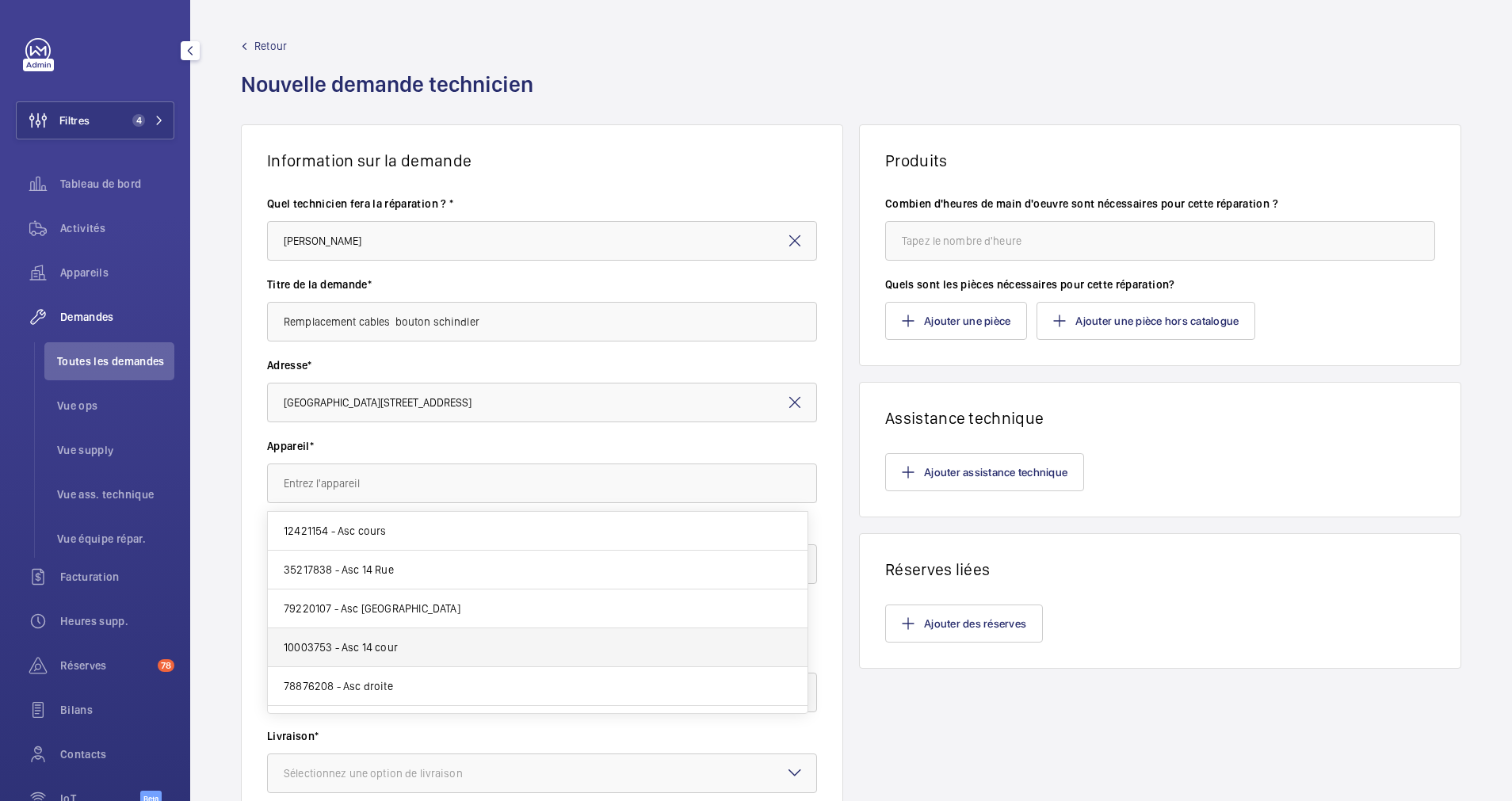
click at [337, 645] on span "10003753 - Asc 14 cour" at bounding box center [340, 646] width 114 height 15
type input "10003753 - Asc 14 cour"
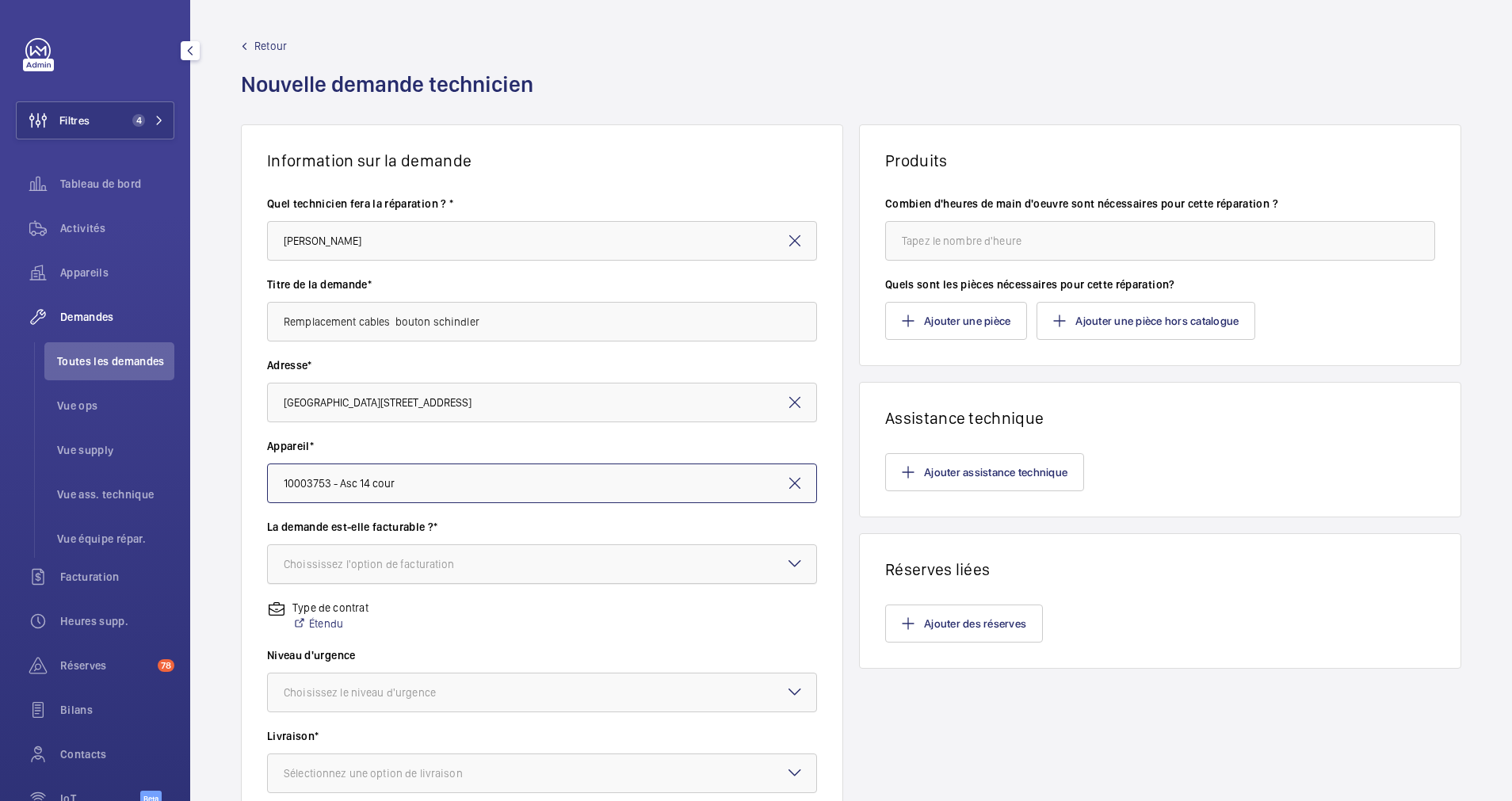
click at [509, 553] on div at bounding box center [542, 564] width 548 height 38
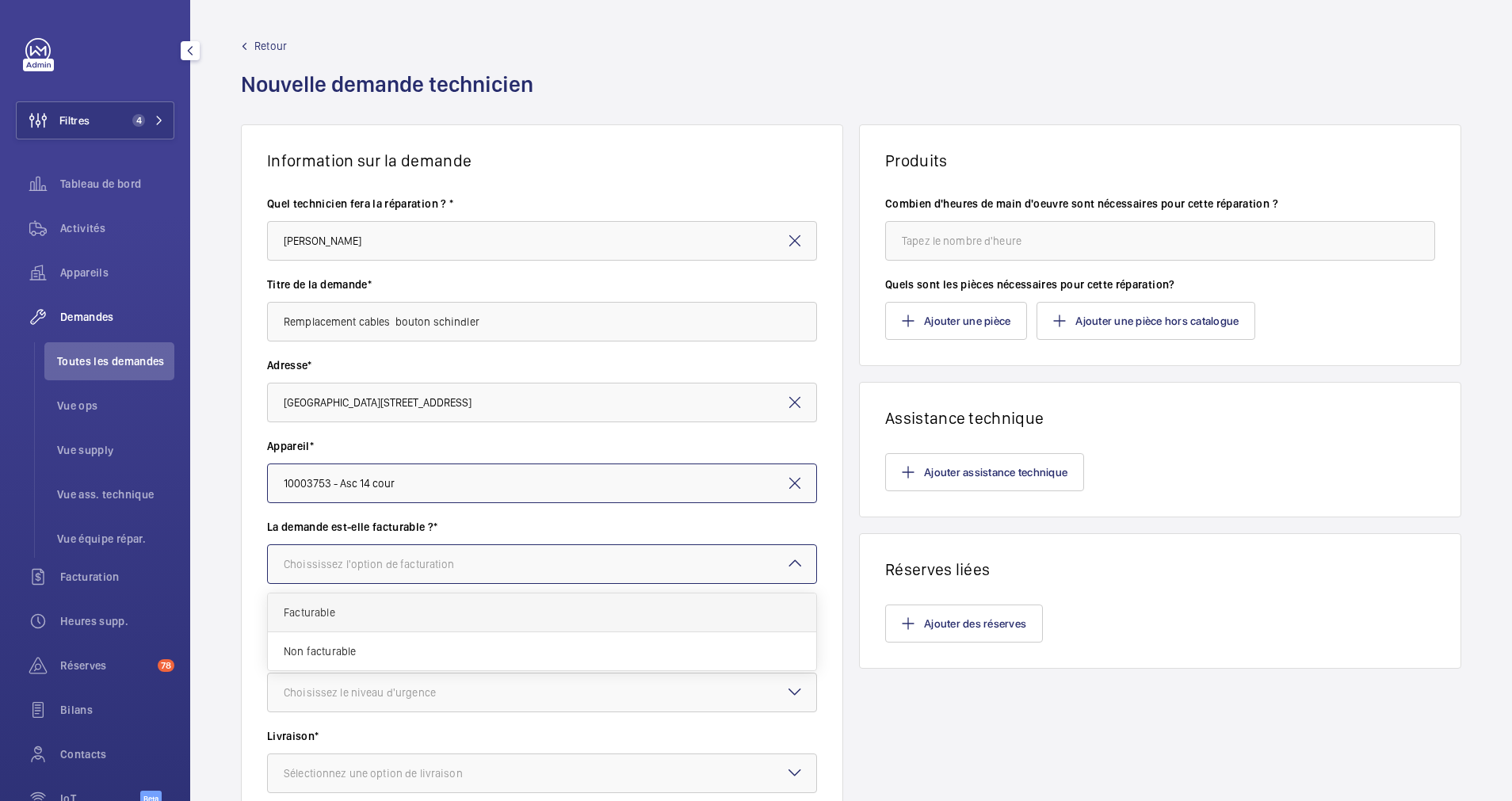
click at [394, 603] on div "Facturable" at bounding box center [542, 613] width 548 height 39
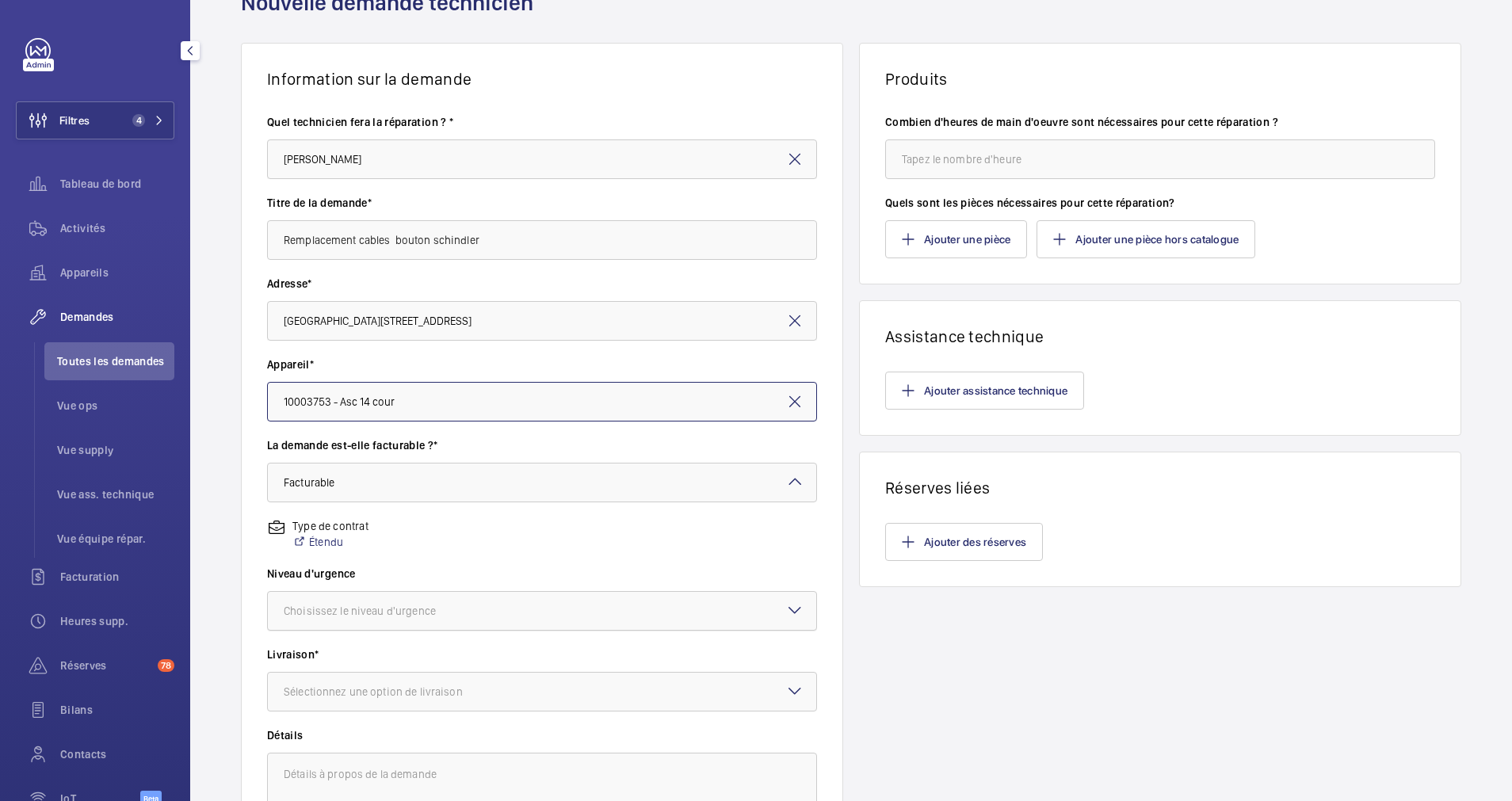
scroll to position [119, 0]
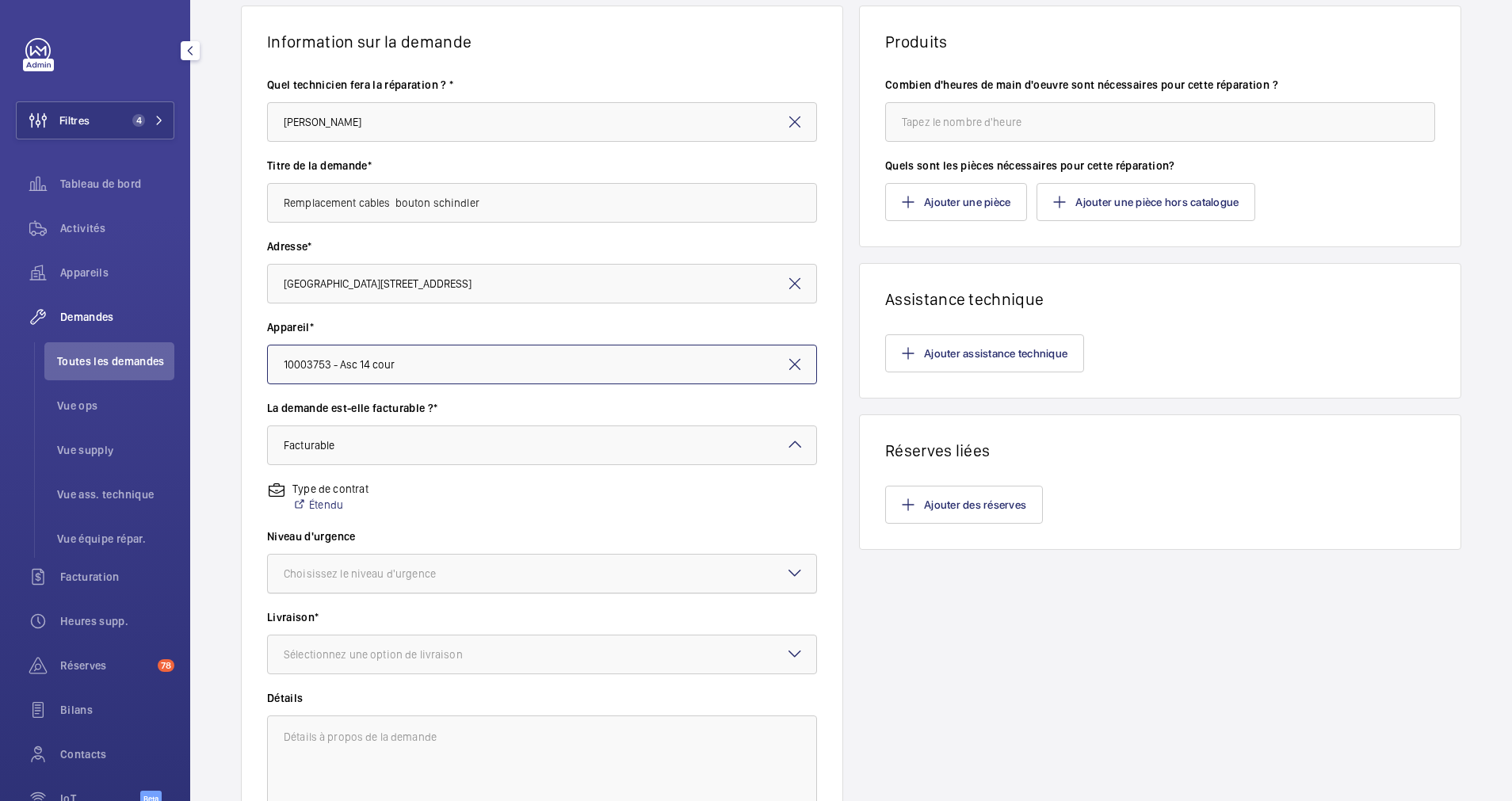
click at [436, 566] on div "Choisissez le niveau d'urgence" at bounding box center [380, 573] width 192 height 15
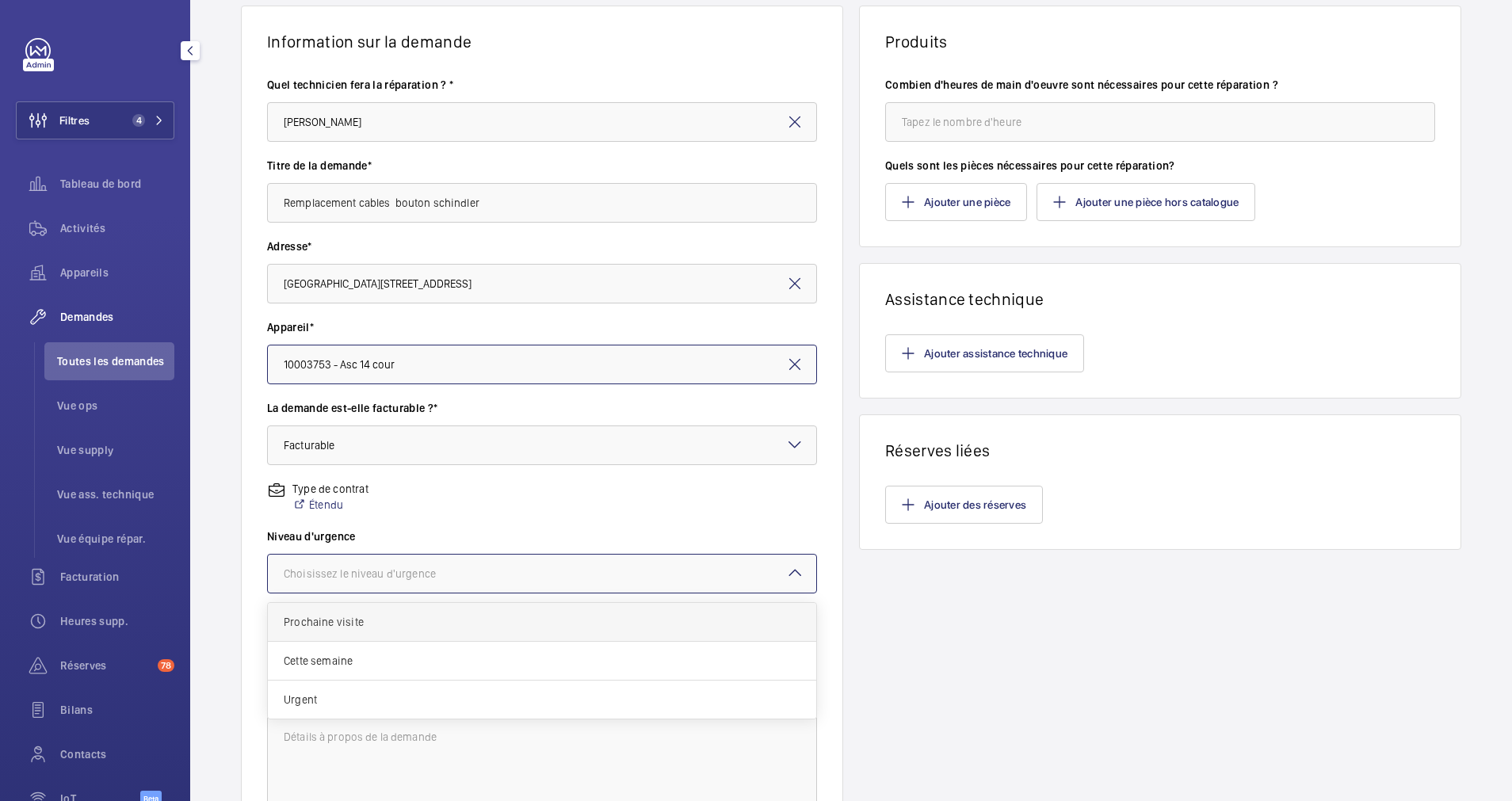
click at [386, 620] on span "Prochaine visite" at bounding box center [543, 622] width 517 height 15
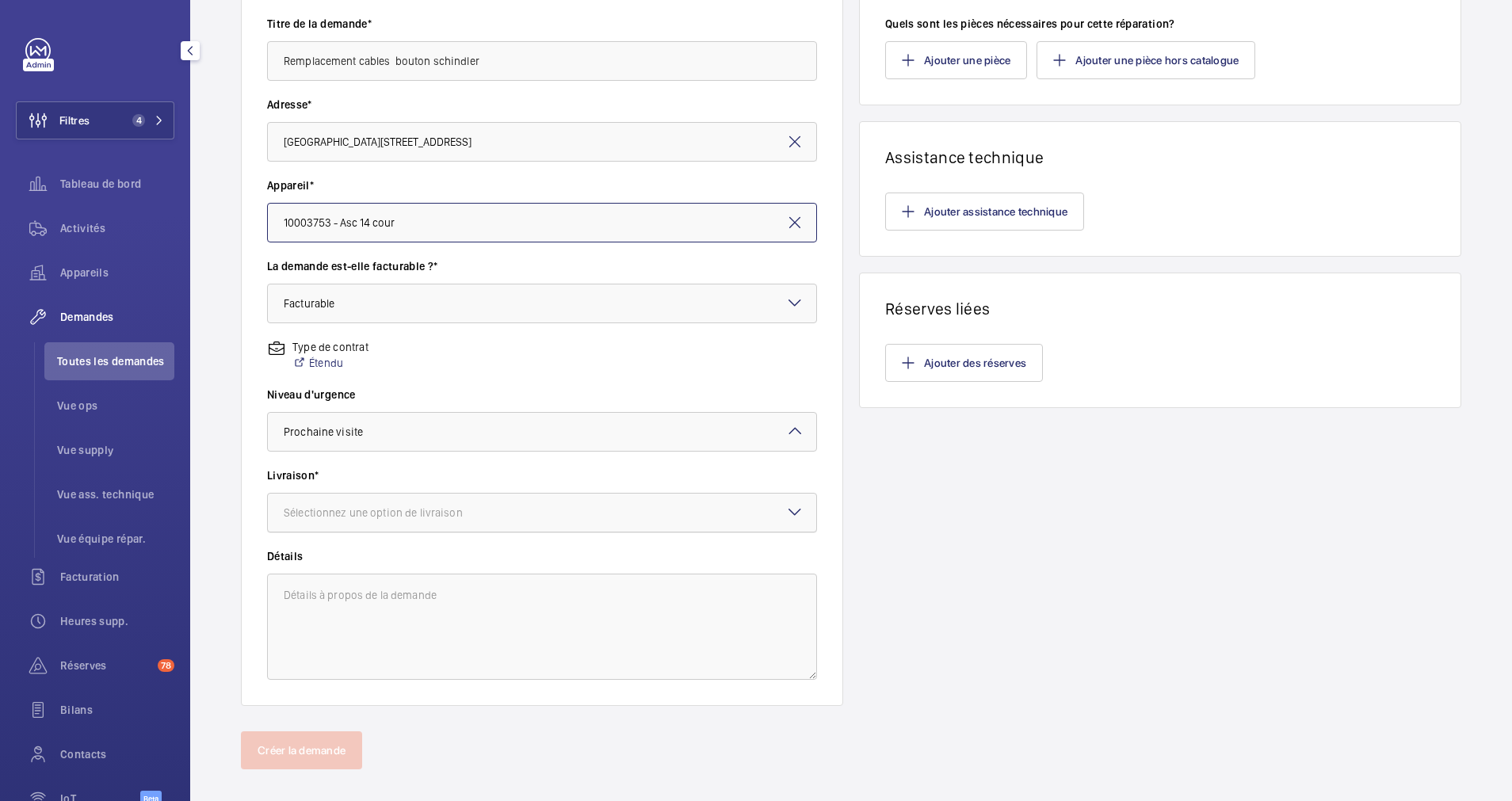
scroll to position [279, 0]
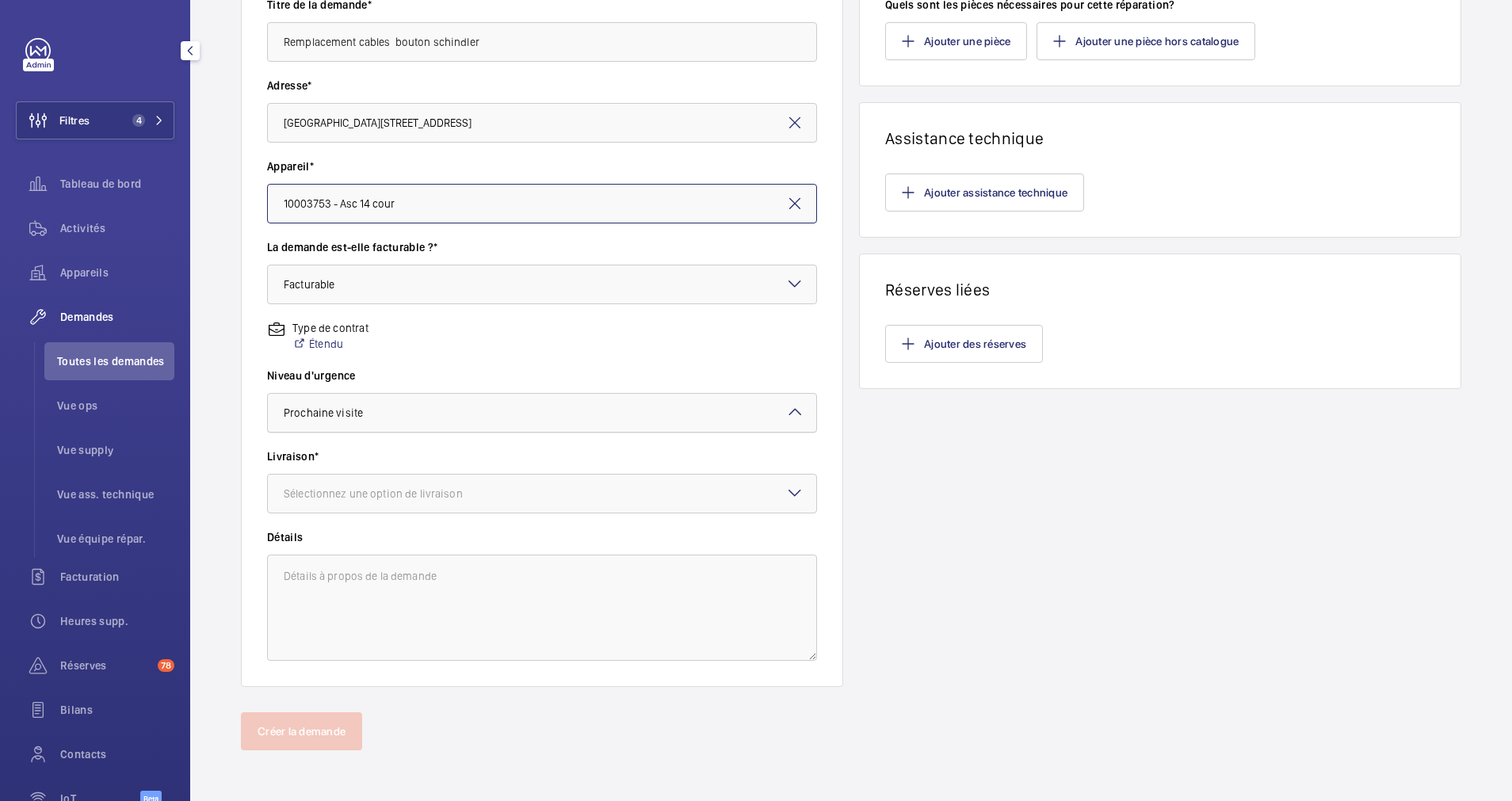
click at [603, 419] on div at bounding box center [542, 413] width 548 height 38
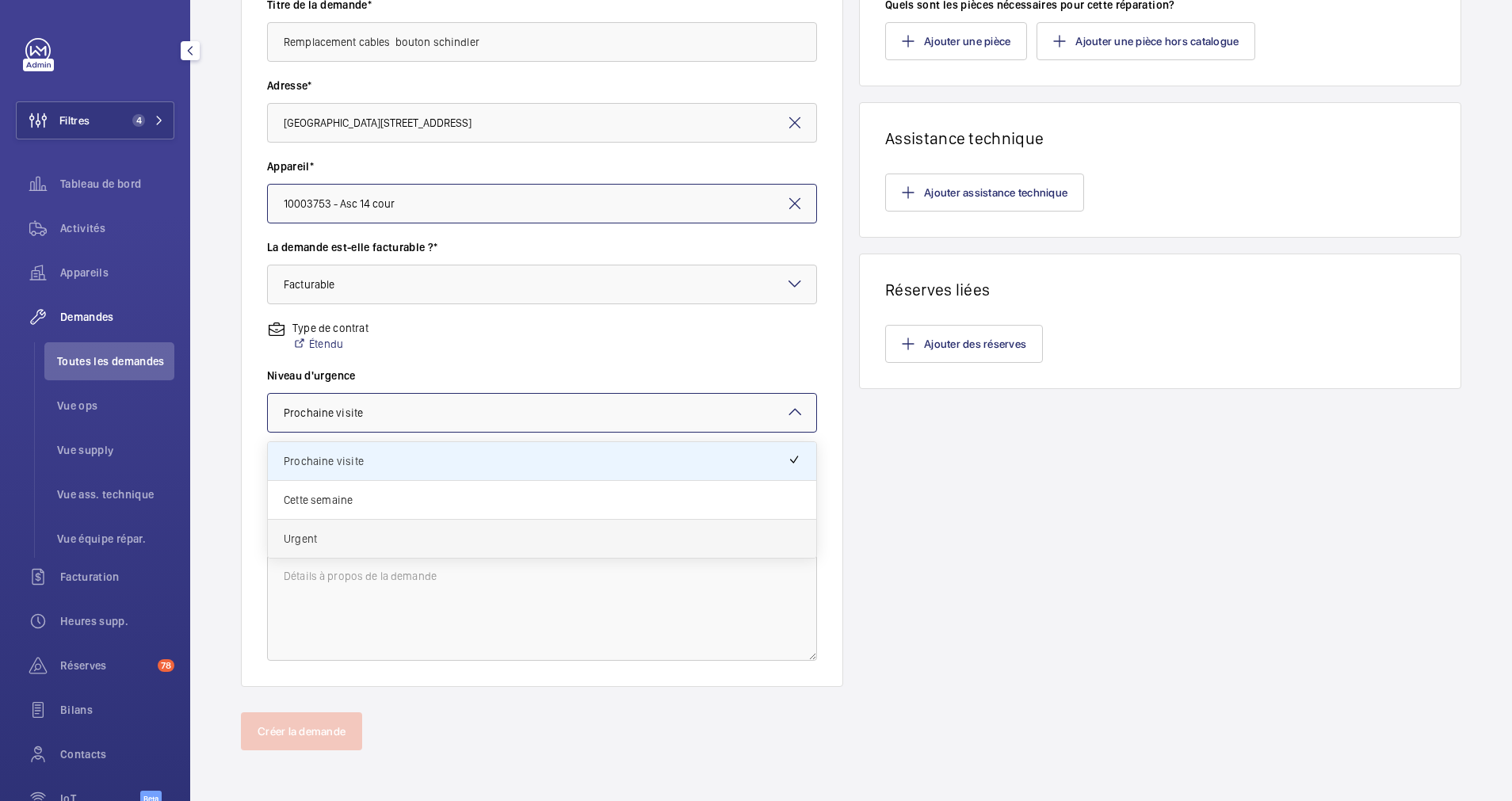
click at [504, 526] on div "Urgent" at bounding box center [542, 539] width 548 height 38
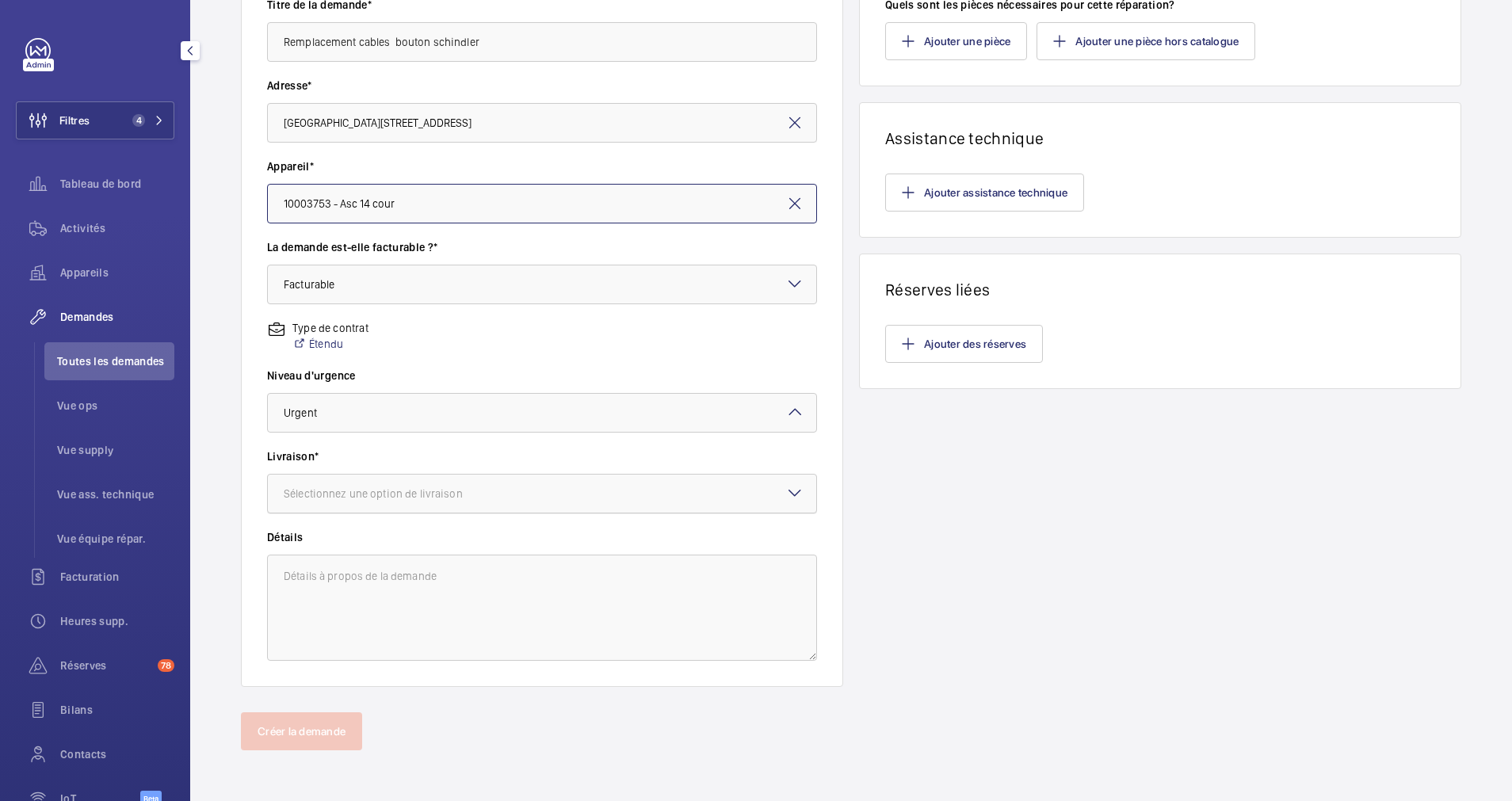
click at [548, 481] on div at bounding box center [542, 493] width 548 height 38
click at [401, 608] on div "WM Entrepôt (Nanterre)" at bounding box center [542, 620] width 548 height 38
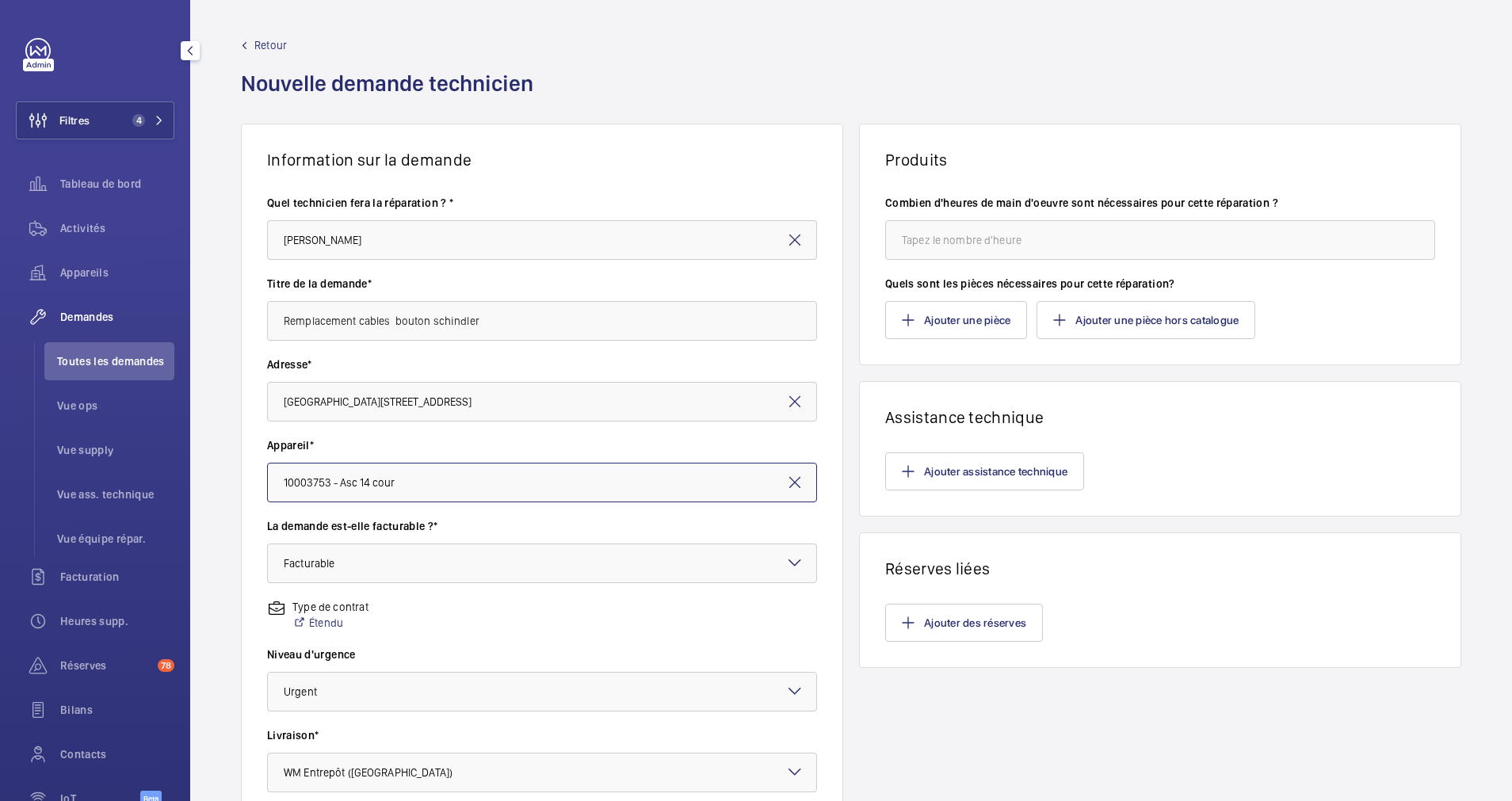
scroll to position [0, 0]
click at [926, 236] on input "number" at bounding box center [1160, 241] width 550 height 40
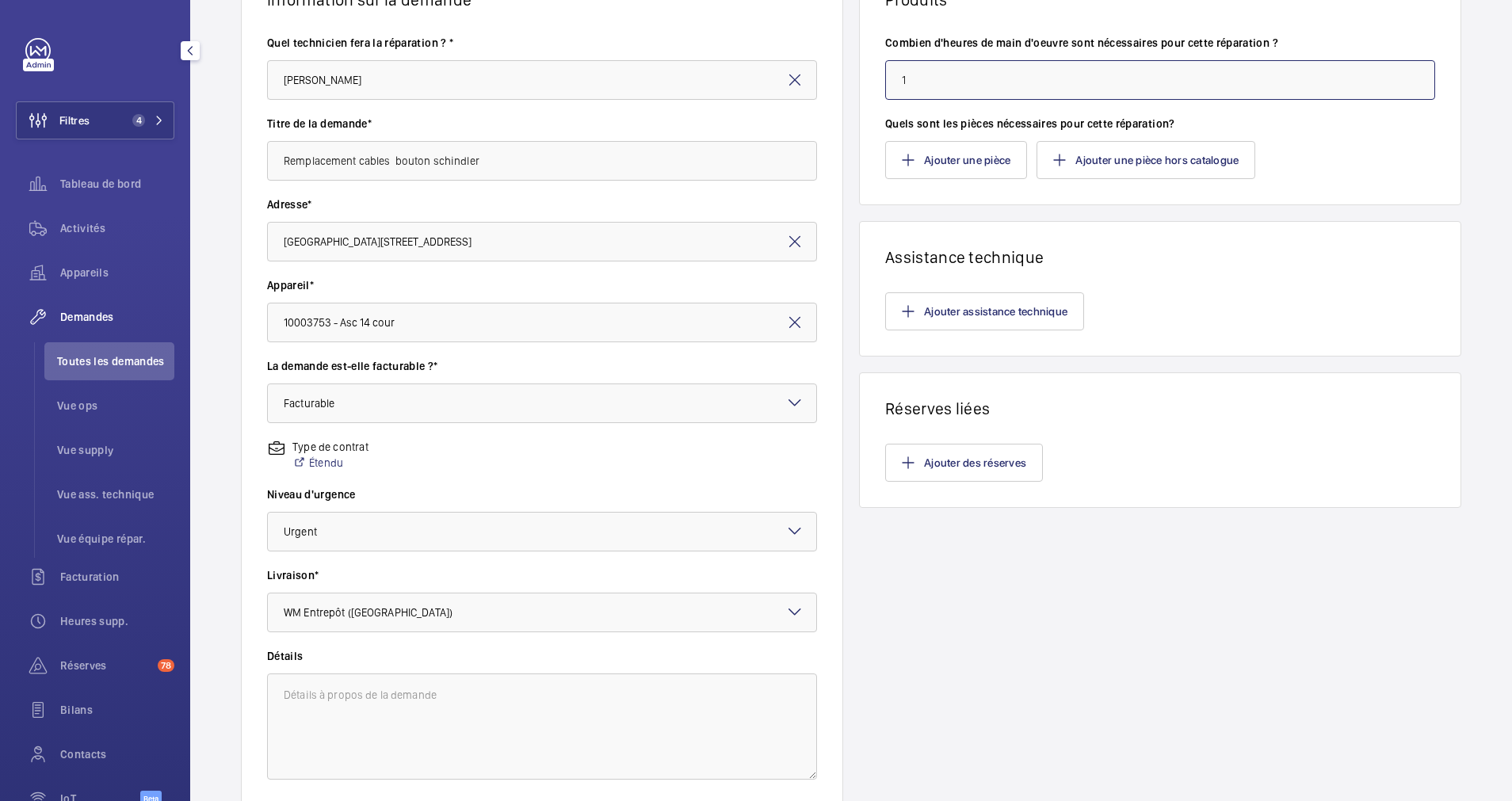
scroll to position [279, 0]
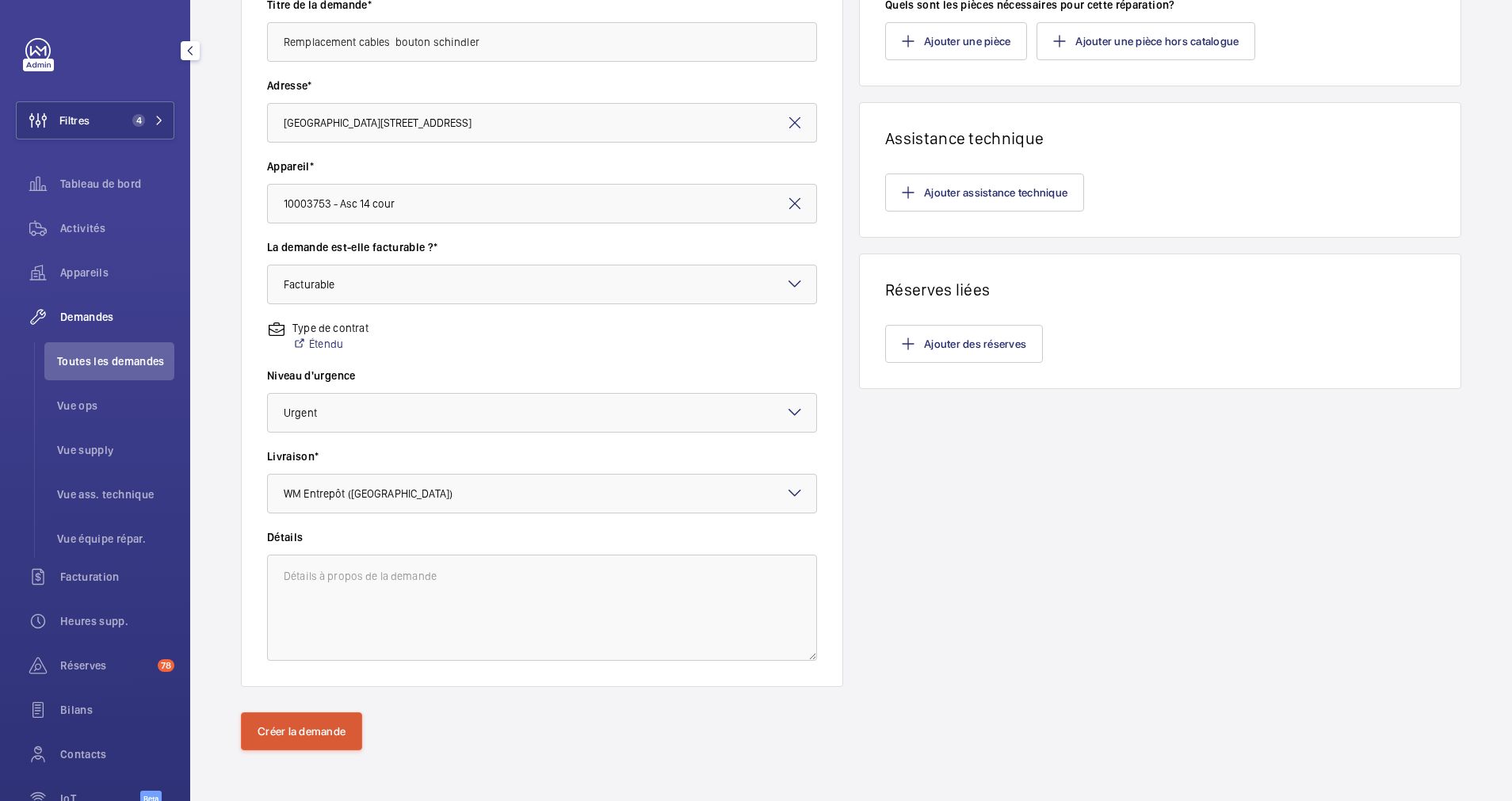
type input "1"
click at [290, 736] on button "Créer la demande" at bounding box center [301, 732] width 121 height 38
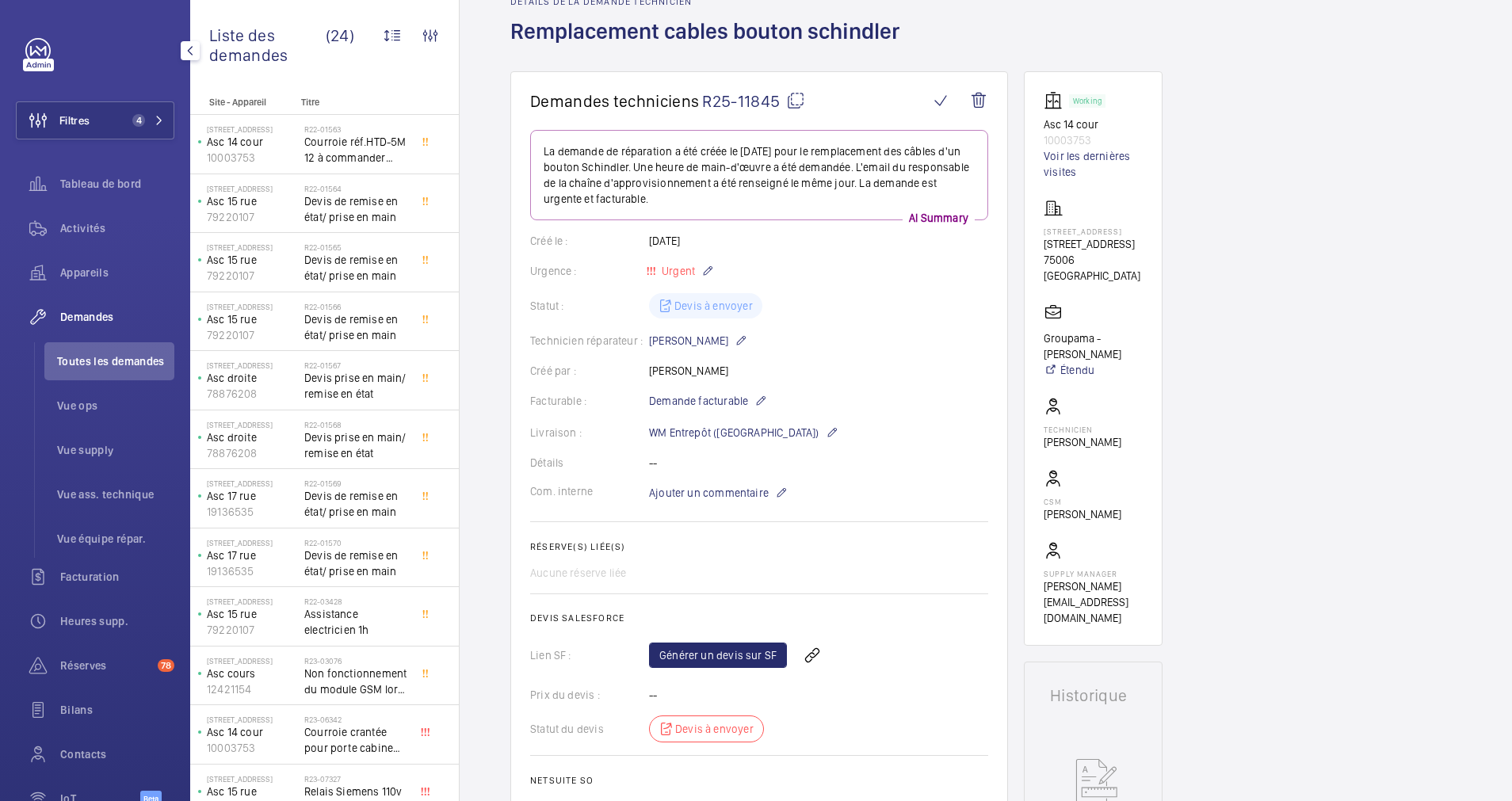
scroll to position [238, 0]
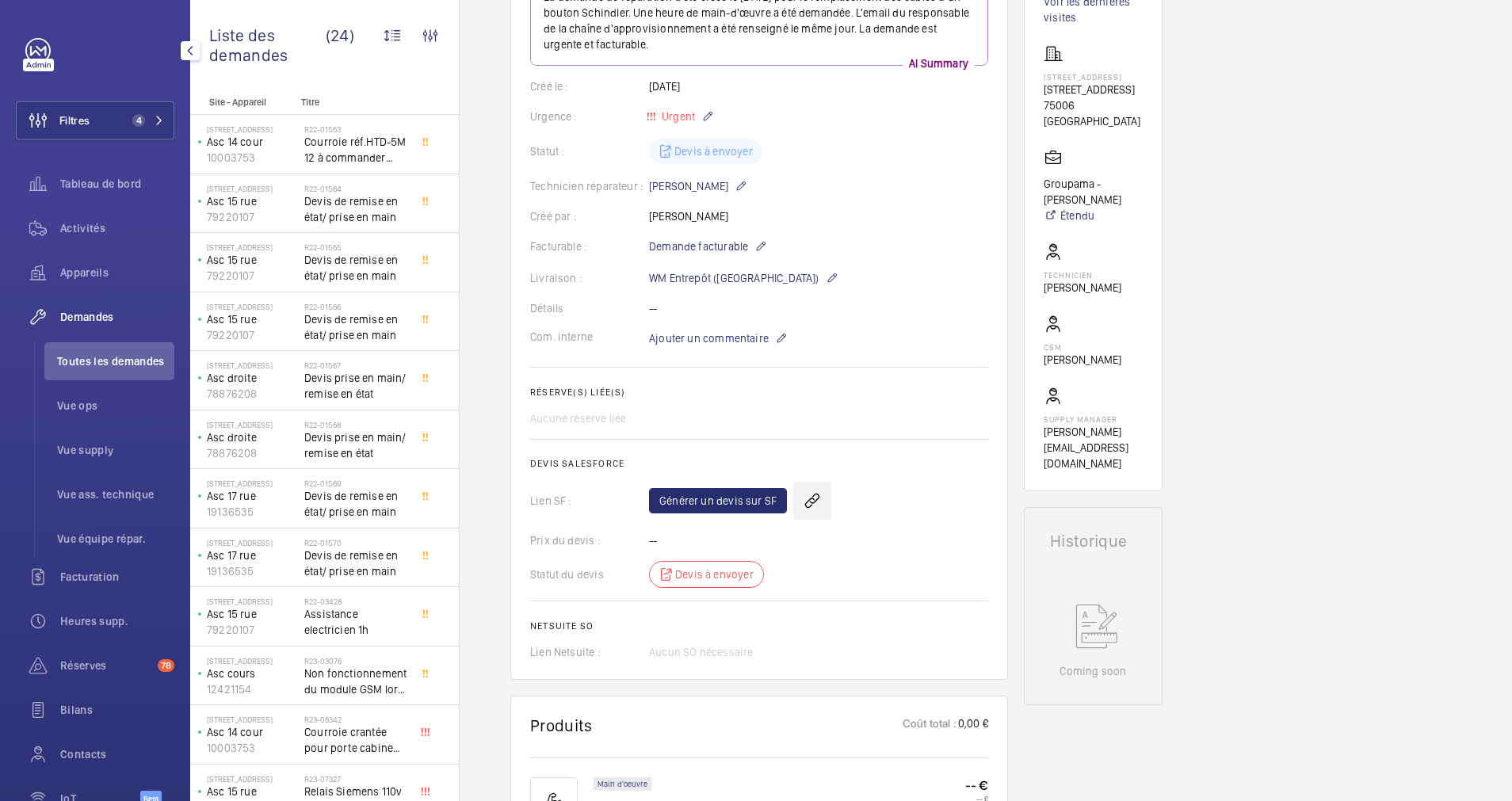
drag, startPoint x: 818, startPoint y: 494, endPoint x: 813, endPoint y: 512, distance: 18.7
click at [813, 512] on wm-front-icon-button at bounding box center [812, 501] width 38 height 38
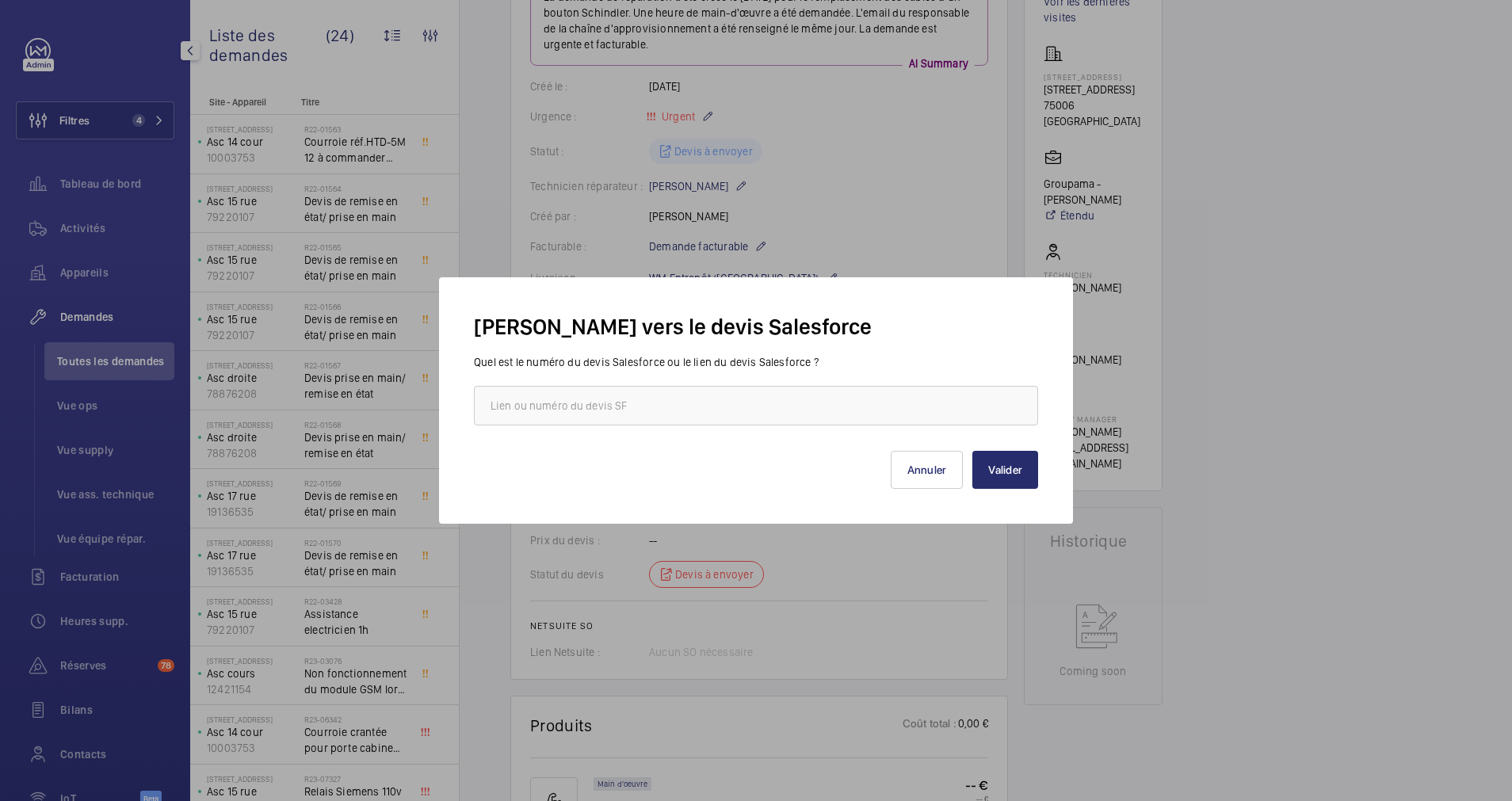
click at [813, 498] on div "Lien vers le devis Salesforce Quel est le numéro du devis Salesforce ou le lien…" at bounding box center [756, 400] width 634 height 247
paste input "https://wemaintain.lightning.force.com/lightning/r/Quote/0Q0SZ0000061DHV0A2/view"
type input "https://wemaintain.lightning.force.com/lightning/r/Quote/0Q0SZ0000061DHV0A2/view"
click at [1002, 473] on button "Valider" at bounding box center [1005, 470] width 66 height 38
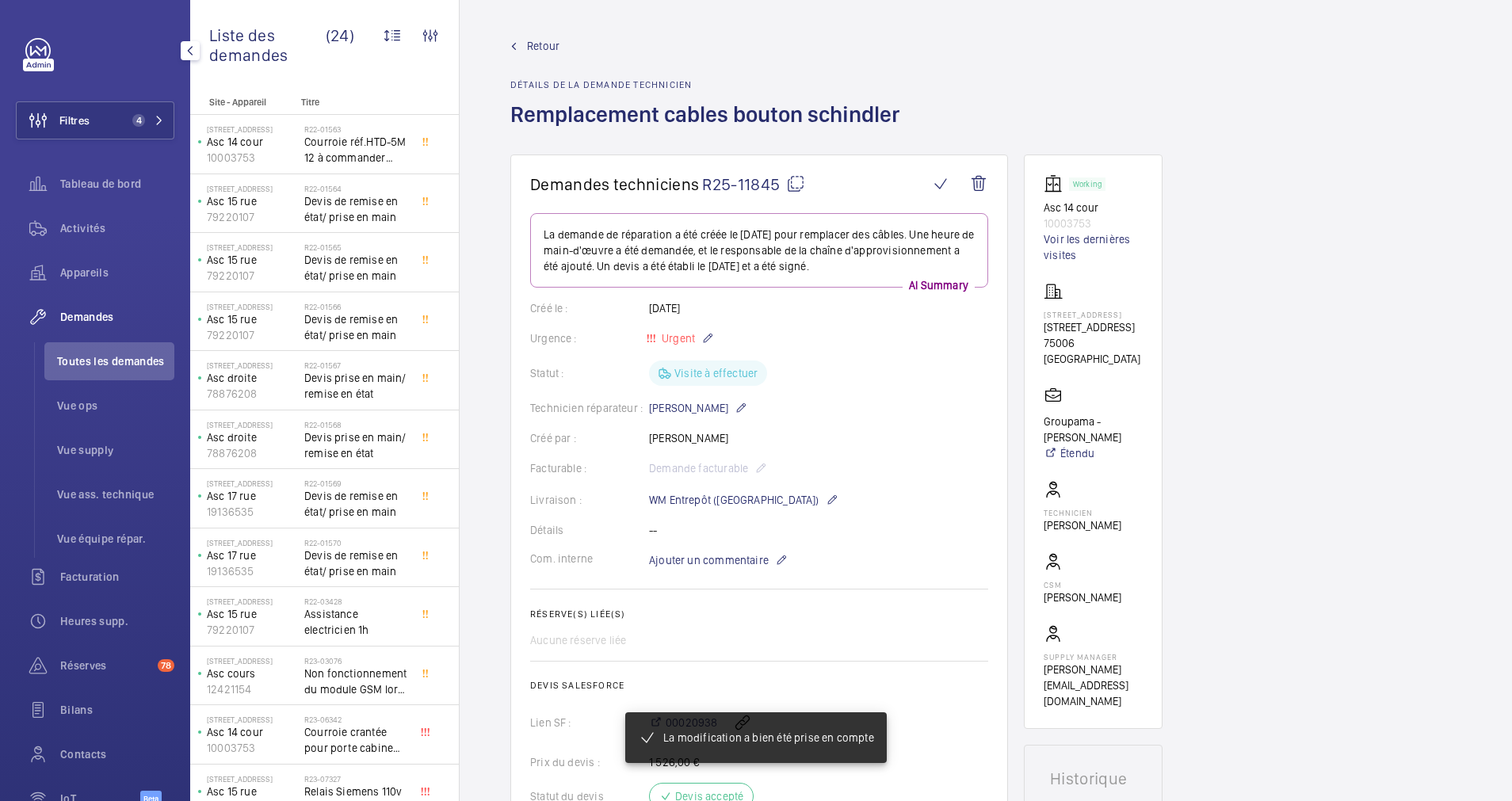
scroll to position [357, 0]
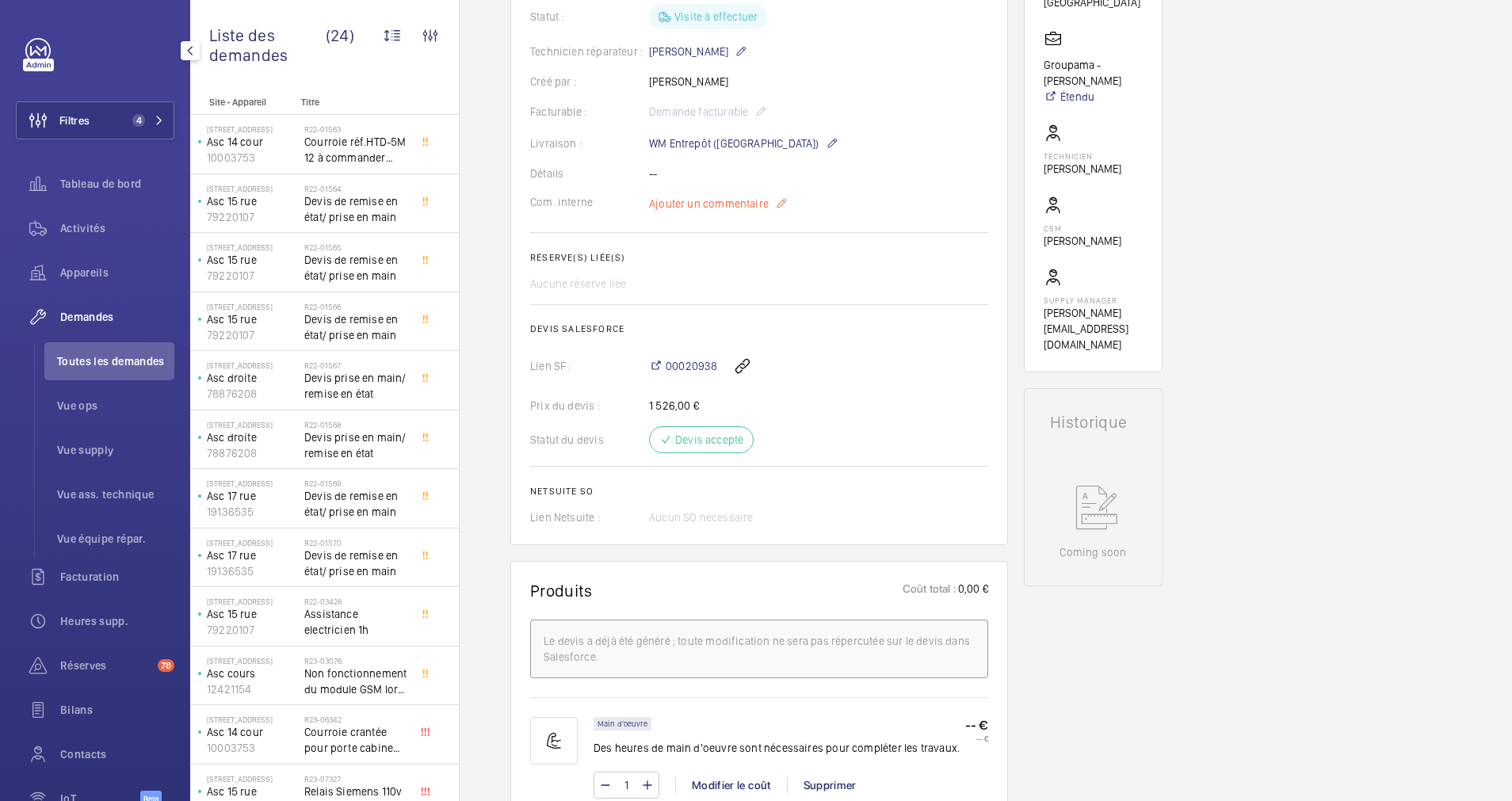
click at [776, 213] on mat-icon at bounding box center [781, 203] width 13 height 19
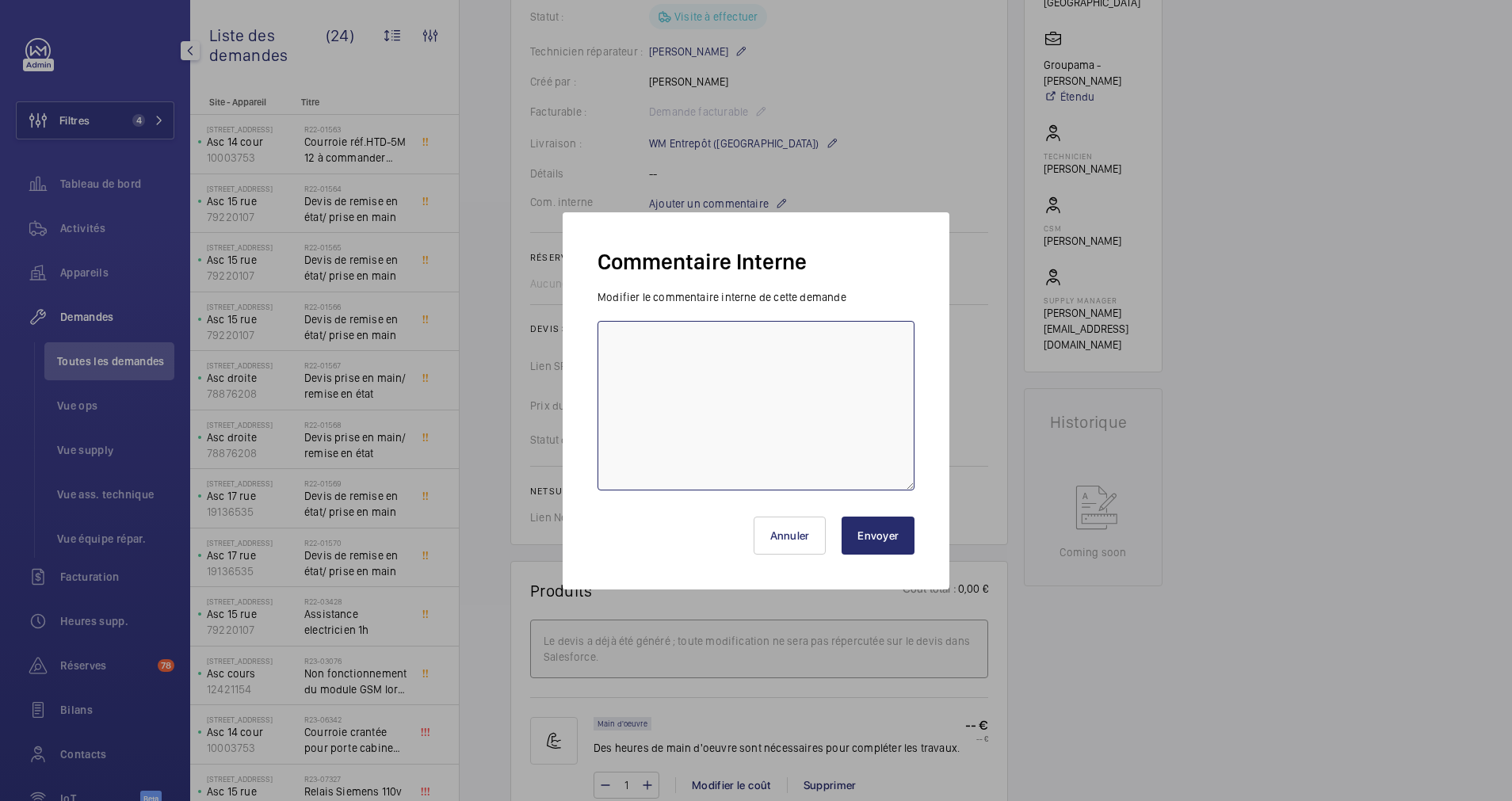
drag, startPoint x: 1073, startPoint y: 35, endPoint x: 696, endPoint y: 324, distance: 475.0
click at [696, 324] on textarea at bounding box center [756, 406] width 317 height 169
click at [786, 520] on button "Annuler" at bounding box center [790, 536] width 73 height 38
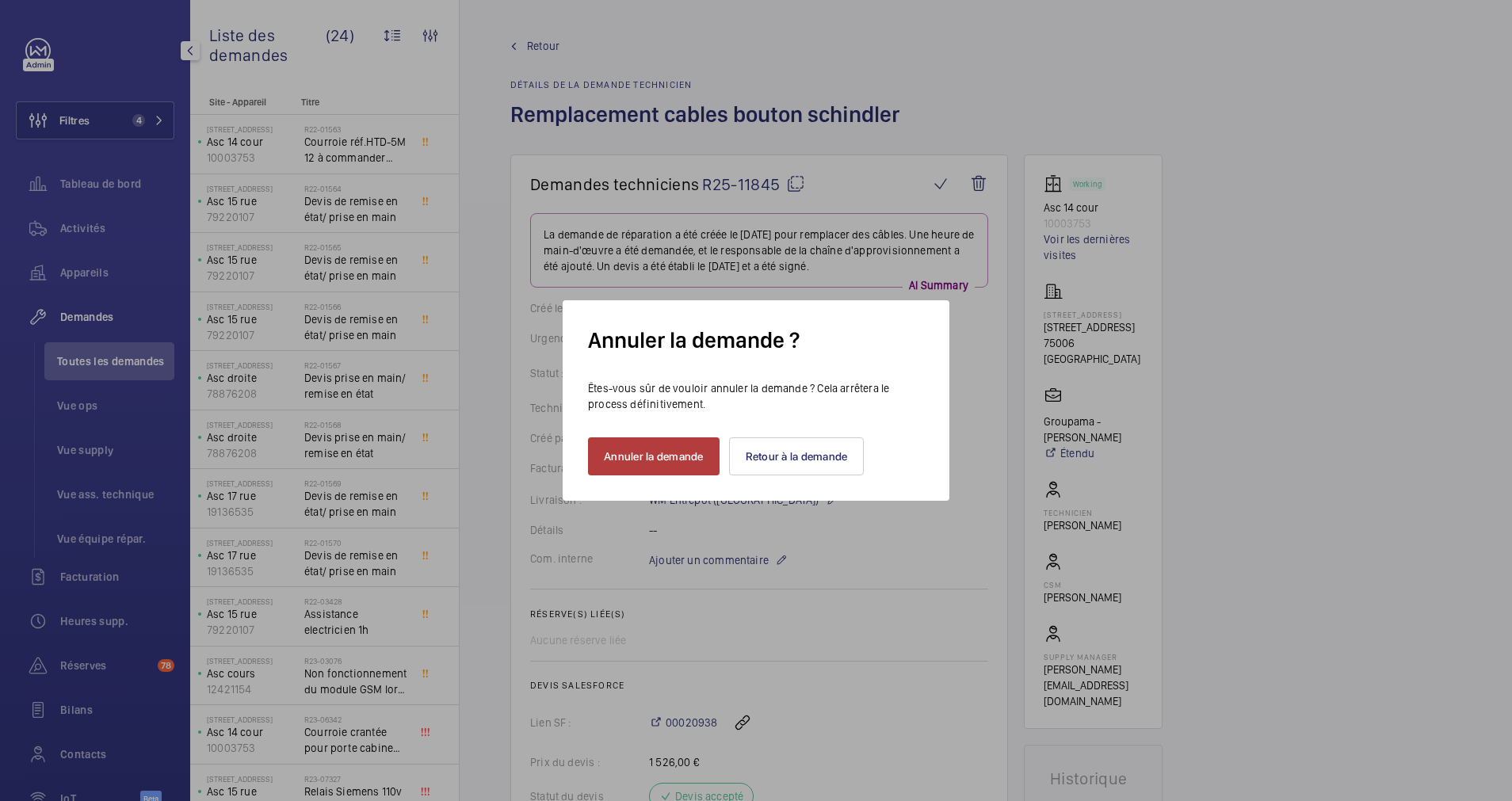
click at [661, 443] on button "Annuler la demande" at bounding box center [654, 456] width 131 height 38
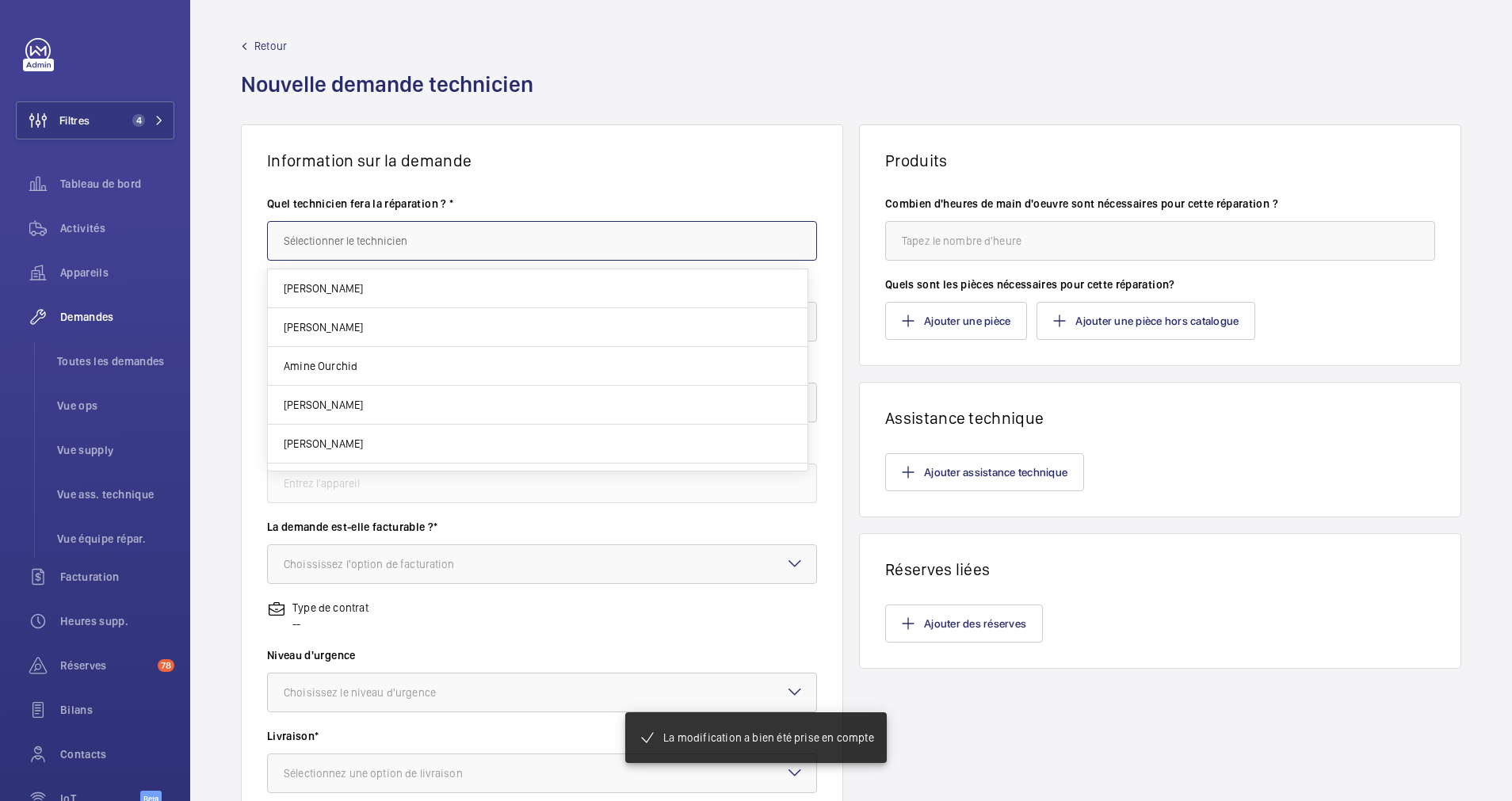
click at [312, 240] on input "text" at bounding box center [542, 241] width 550 height 40
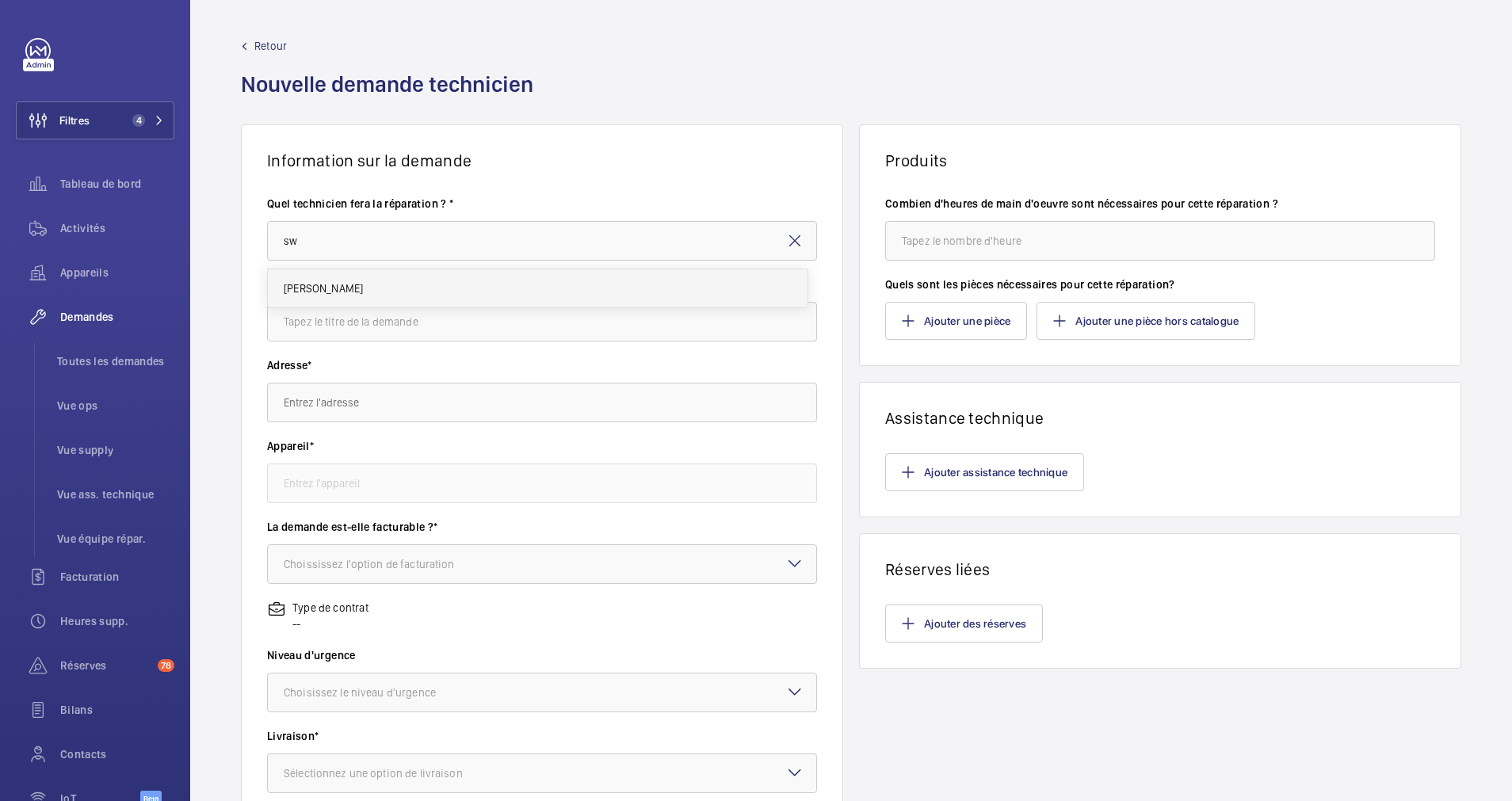
click at [327, 289] on span "Swadrou-Dine Zaïdi" at bounding box center [323, 288] width 79 height 15
type input "Swadrou-Dine Zaïdi"
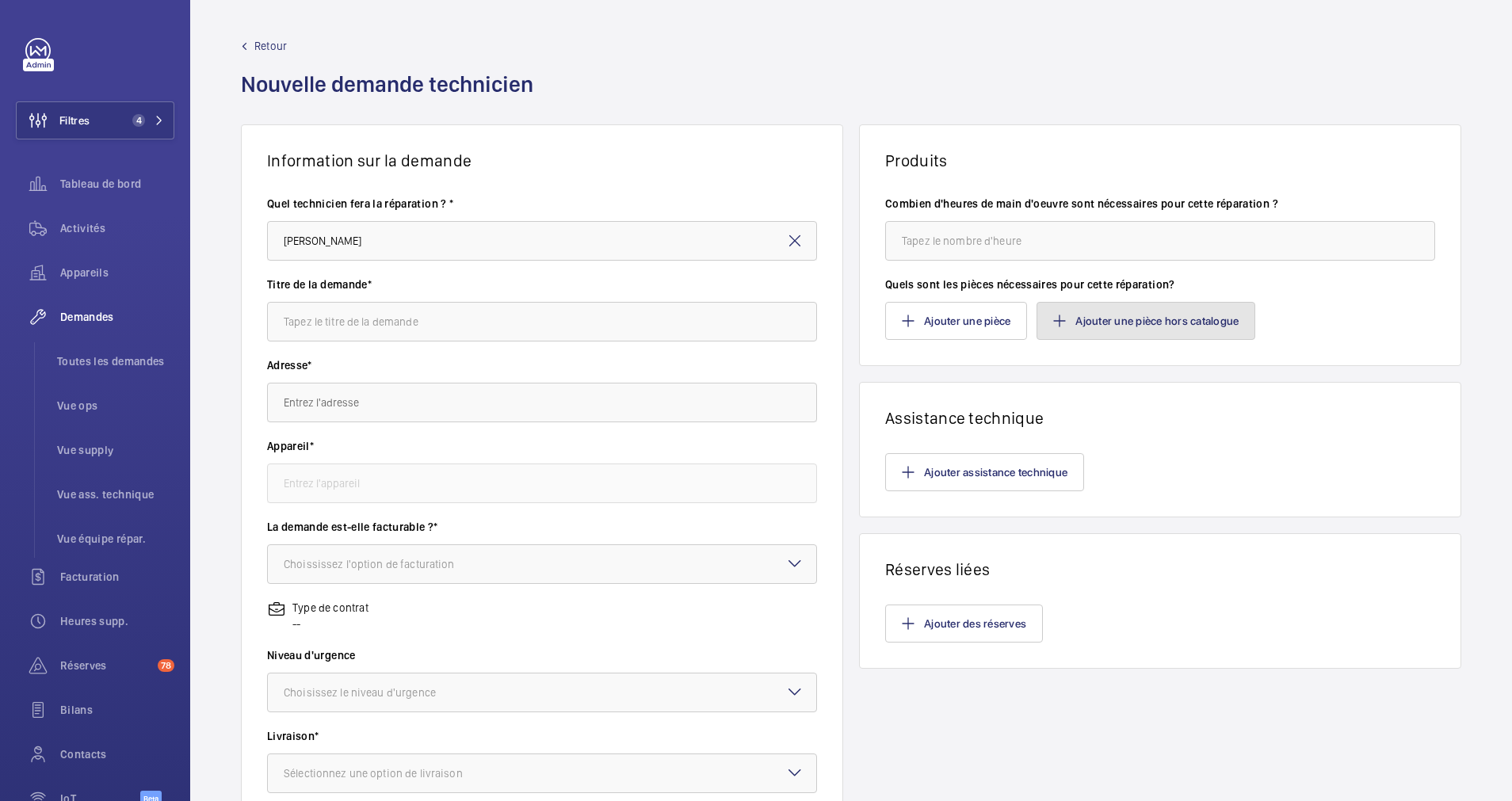
click at [1165, 317] on button "Ajouter une pièce hors catalogue" at bounding box center [1146, 321] width 218 height 38
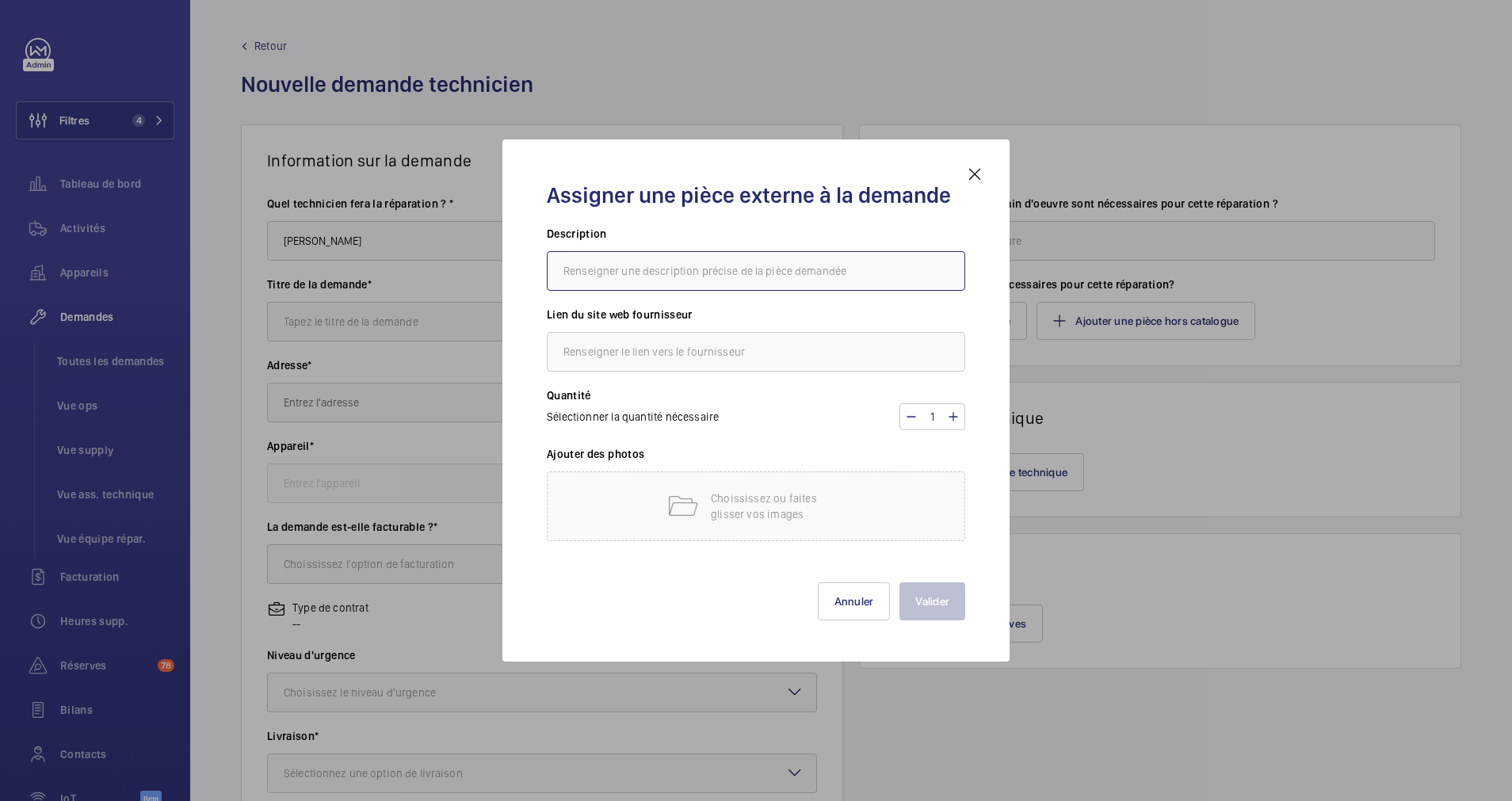
click at [617, 273] on input "text" at bounding box center [756, 271] width 419 height 40
paste input "DV047106"
type input "CDA devis DV047106"
click at [700, 343] on input "text" at bounding box center [756, 352] width 419 height 40
paste input "DV047106"
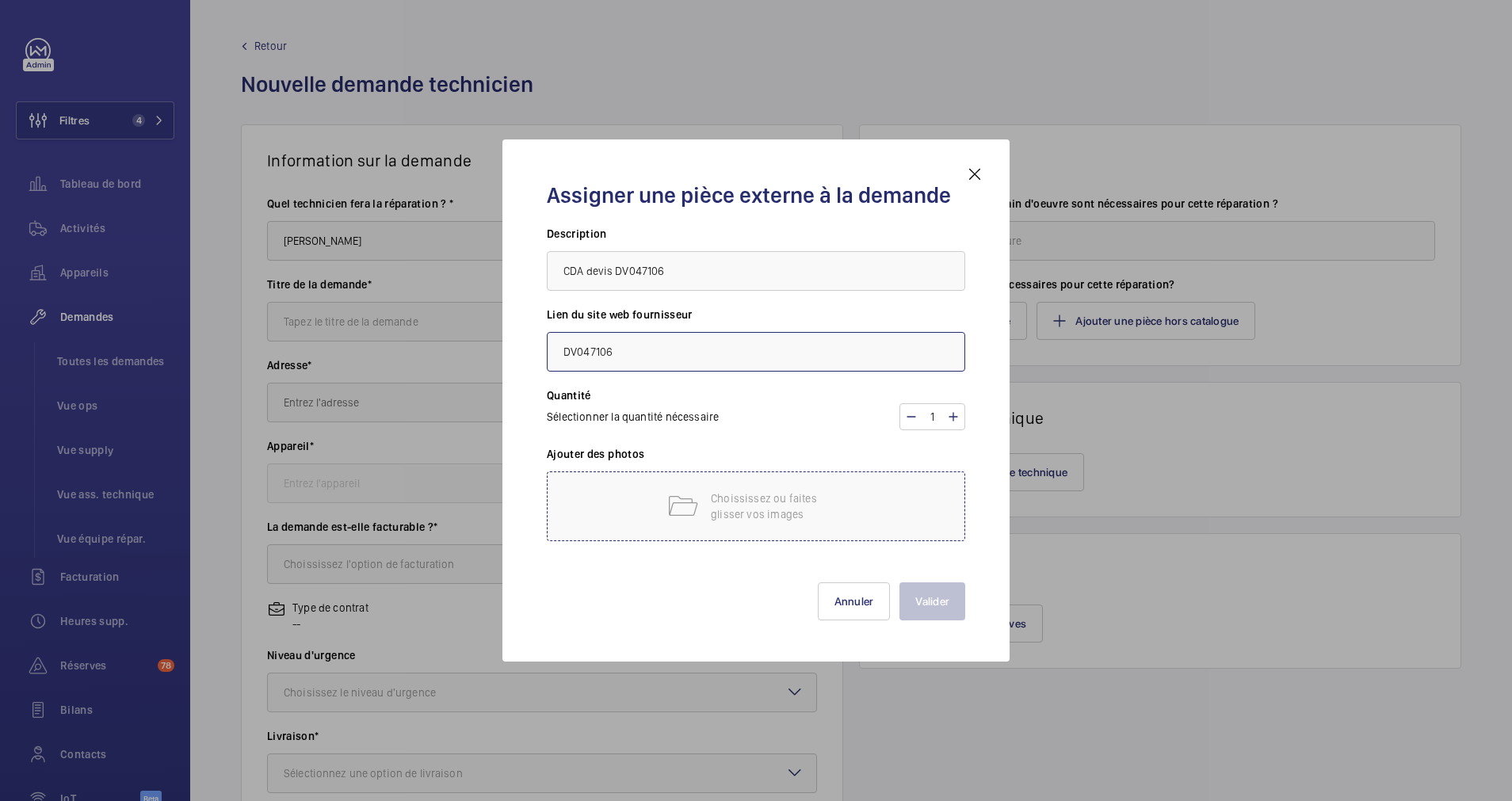
type input "DV047106"
click at [633, 489] on div "Choississez ou faites glisser vos images" at bounding box center [756, 506] width 419 height 70
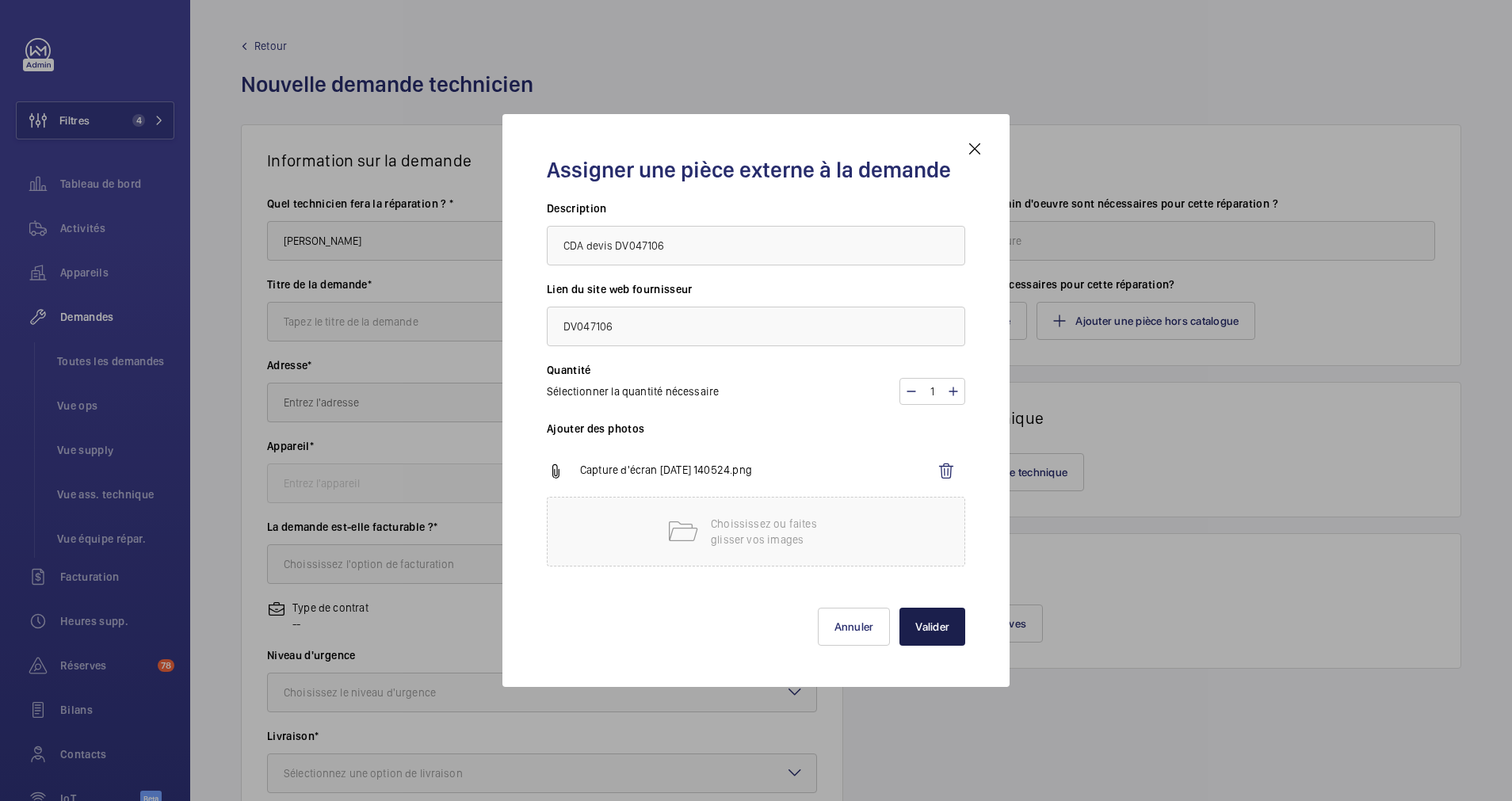
click at [919, 619] on button "Valider" at bounding box center [932, 627] width 66 height 38
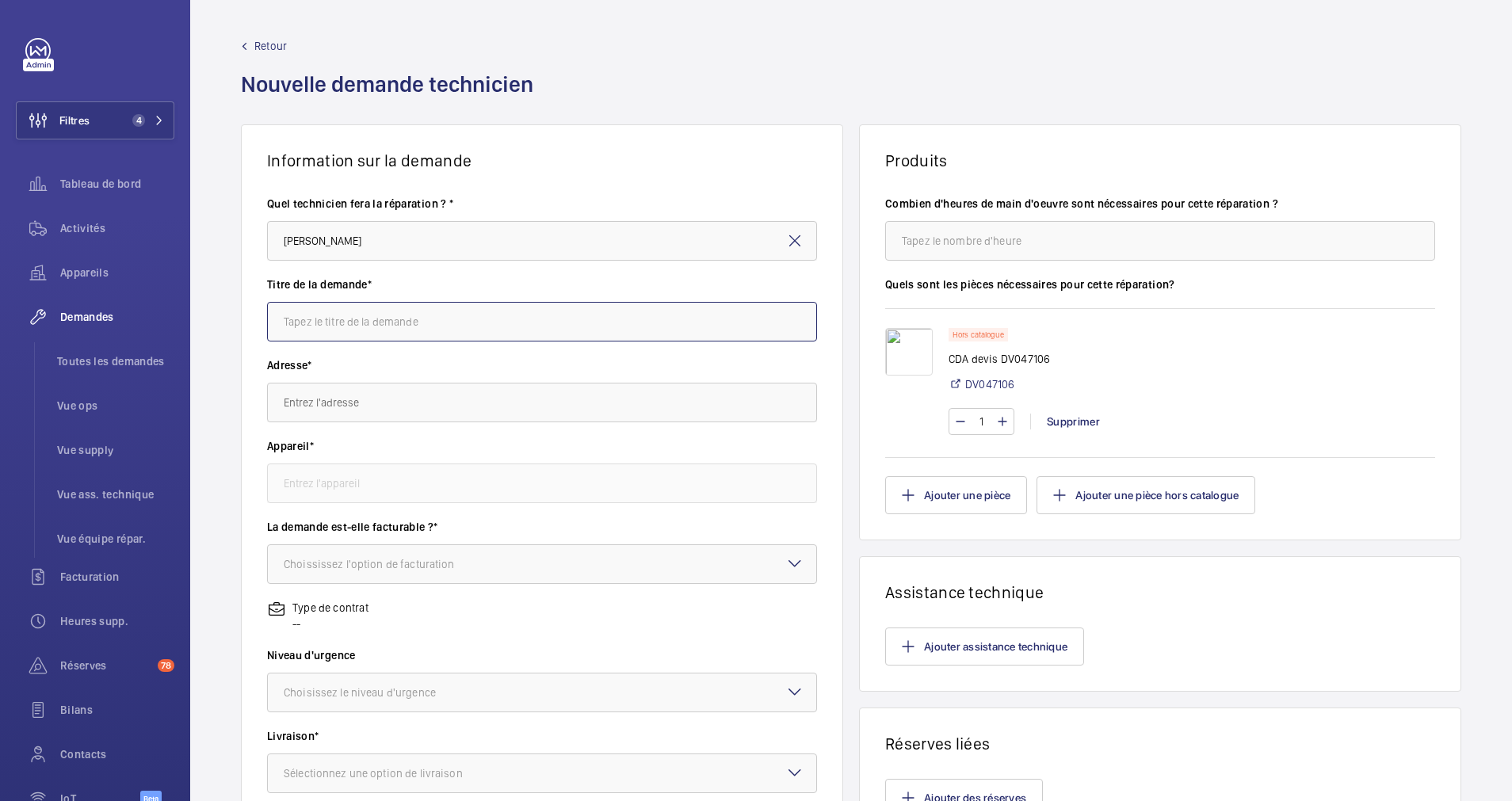
click at [374, 324] on input "text" at bounding box center [542, 322] width 550 height 40
type input "R"
type input "Cables pour bouton palier"
click at [367, 404] on input "text" at bounding box center [542, 402] width 550 height 40
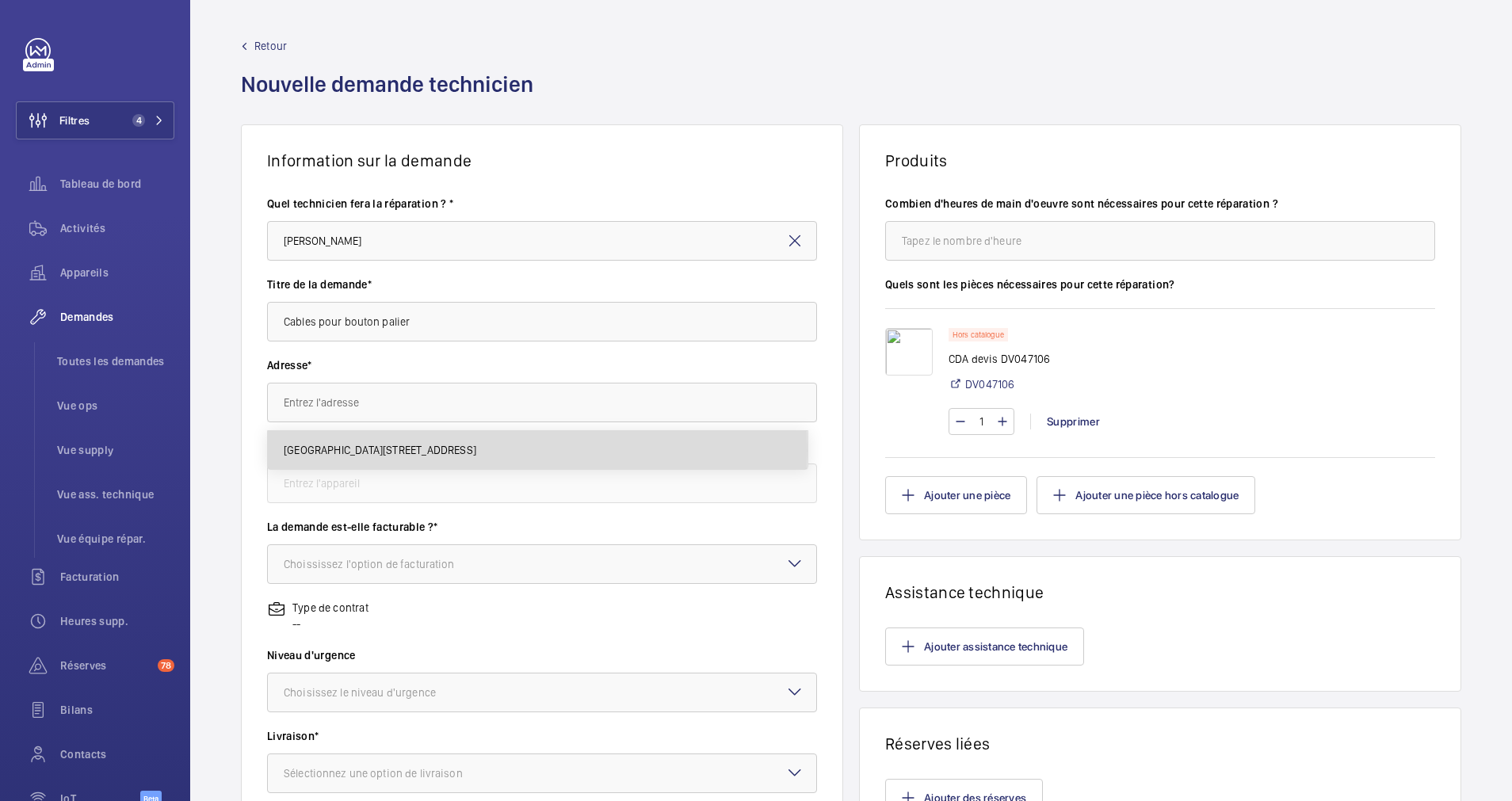
click at [369, 451] on span "12-17 rue Littré 12 Rue Littré, 75006 PARIS" at bounding box center [381, 450] width 193 height 15
type input "12-17 rue Littré 12 Rue Littré, 75006 PARIS"
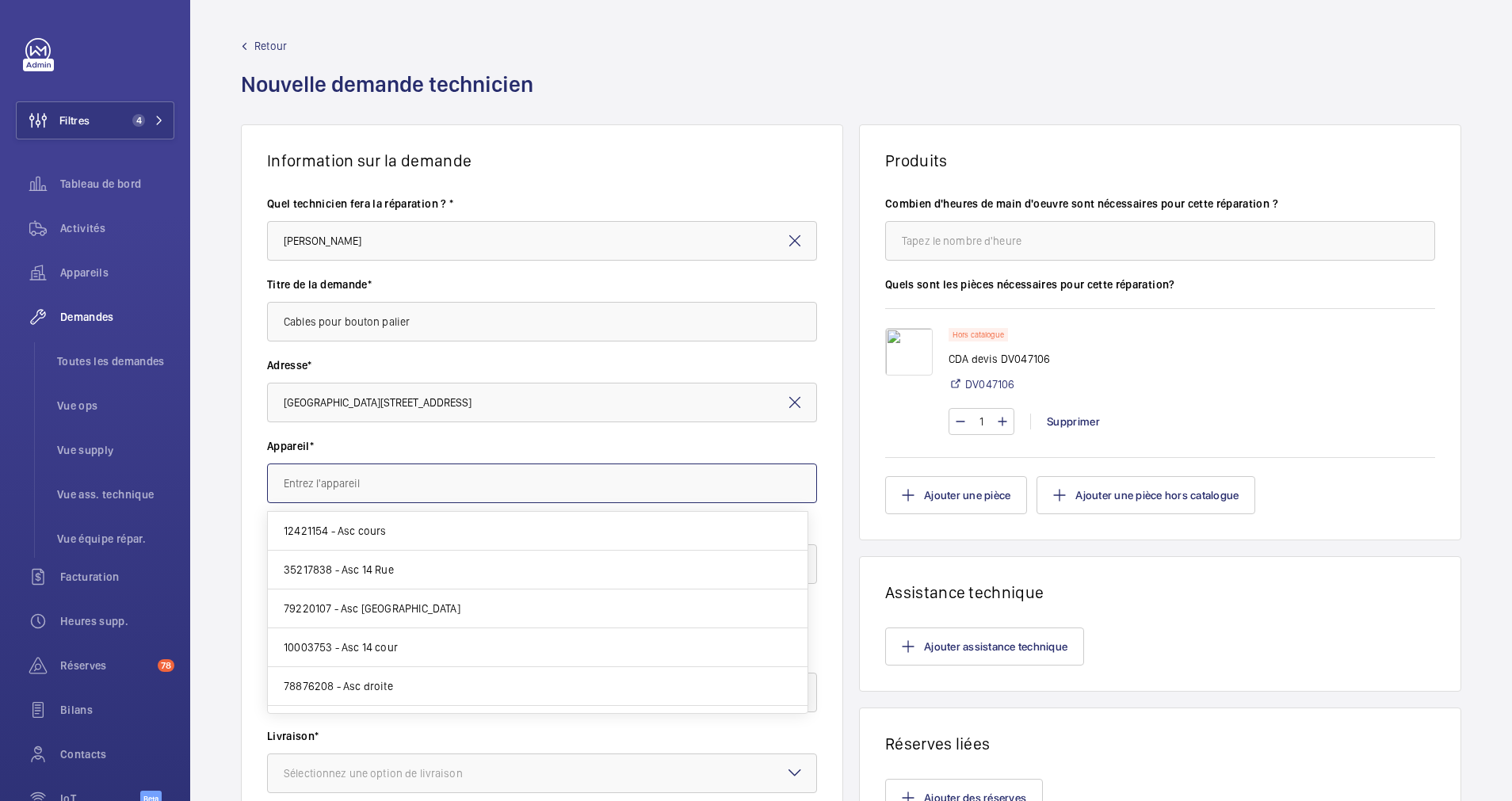
click at [376, 477] on input "text" at bounding box center [542, 483] width 550 height 40
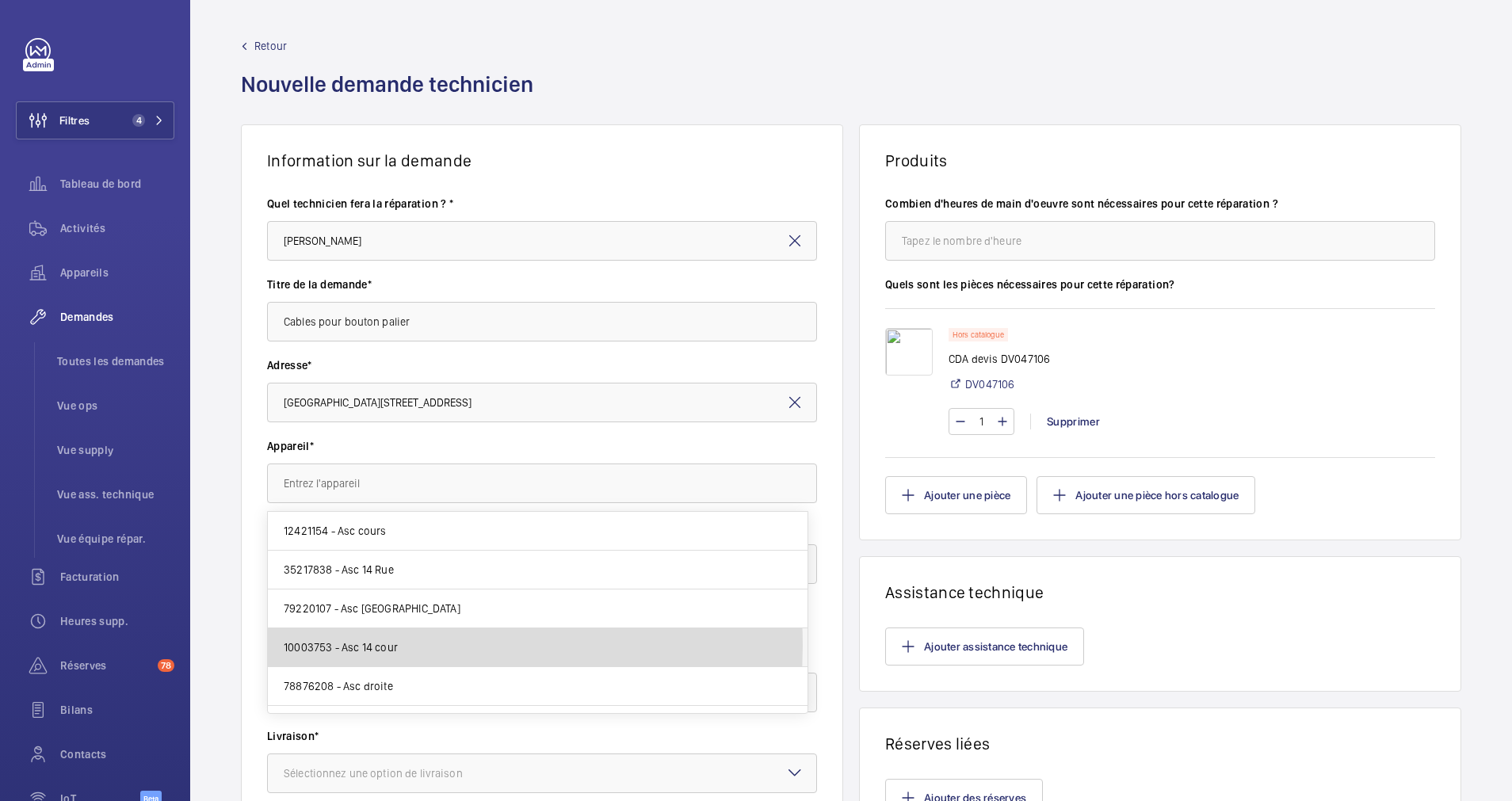
click at [373, 645] on span "10003753 - Asc 14 cour" at bounding box center [340, 646] width 114 height 15
type input "10003753 - Asc 14 cour"
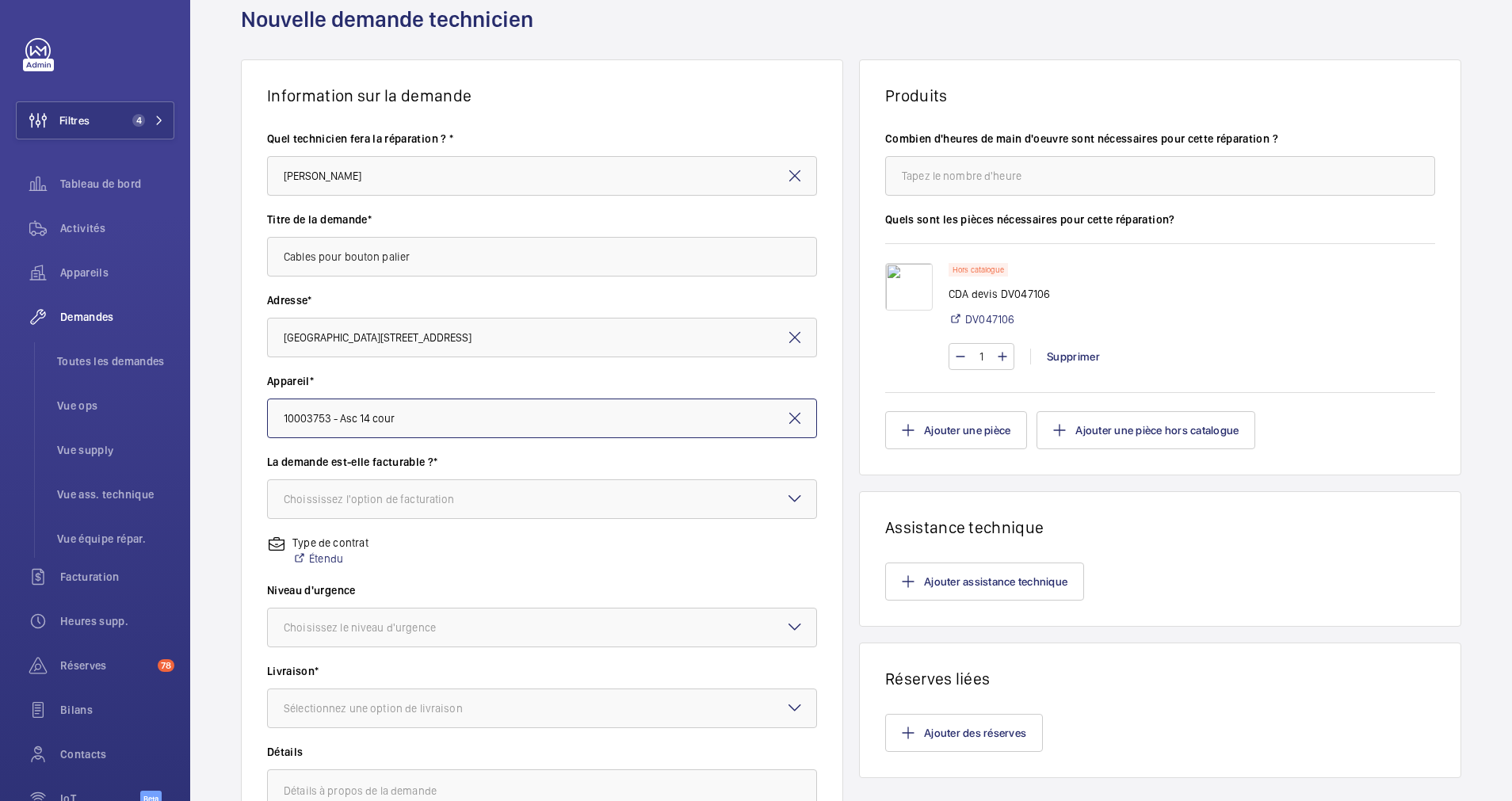
scroll to position [119, 0]
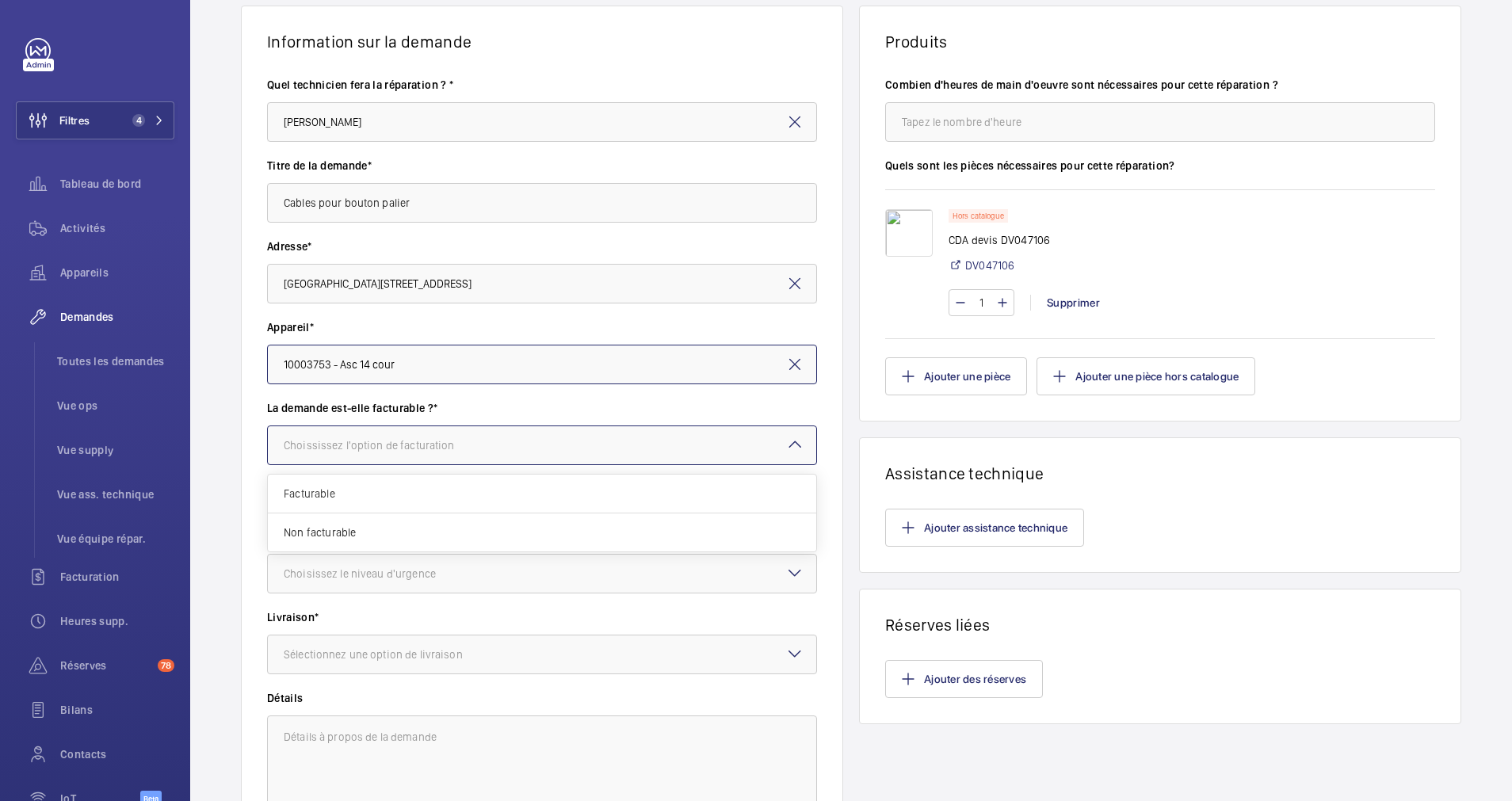
click at [490, 450] on div at bounding box center [542, 445] width 548 height 38
click at [384, 495] on span "Facturable" at bounding box center [543, 493] width 517 height 15
click at [549, 580] on div at bounding box center [542, 573] width 548 height 38
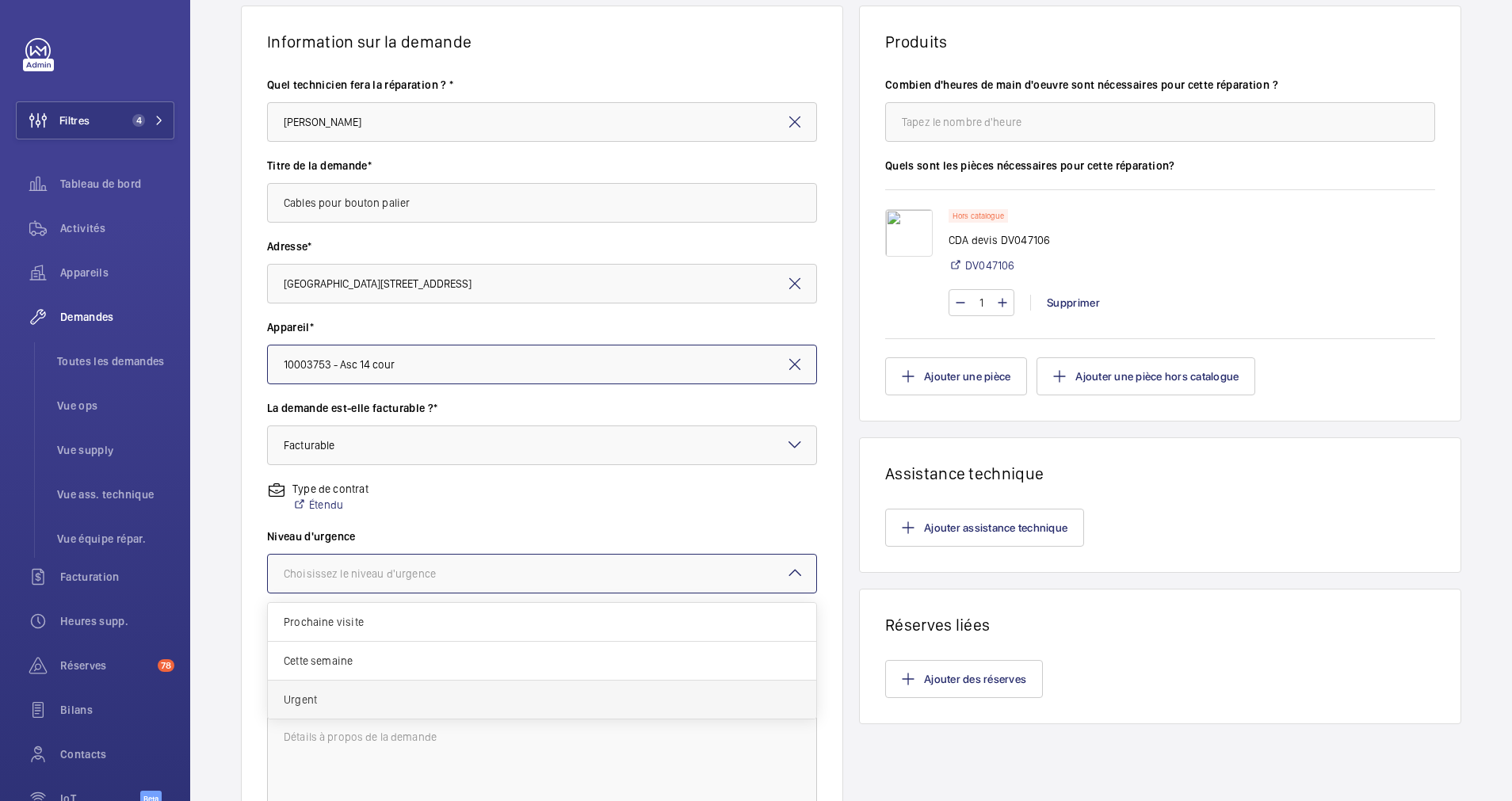
click at [350, 694] on span "Urgent" at bounding box center [543, 699] width 517 height 15
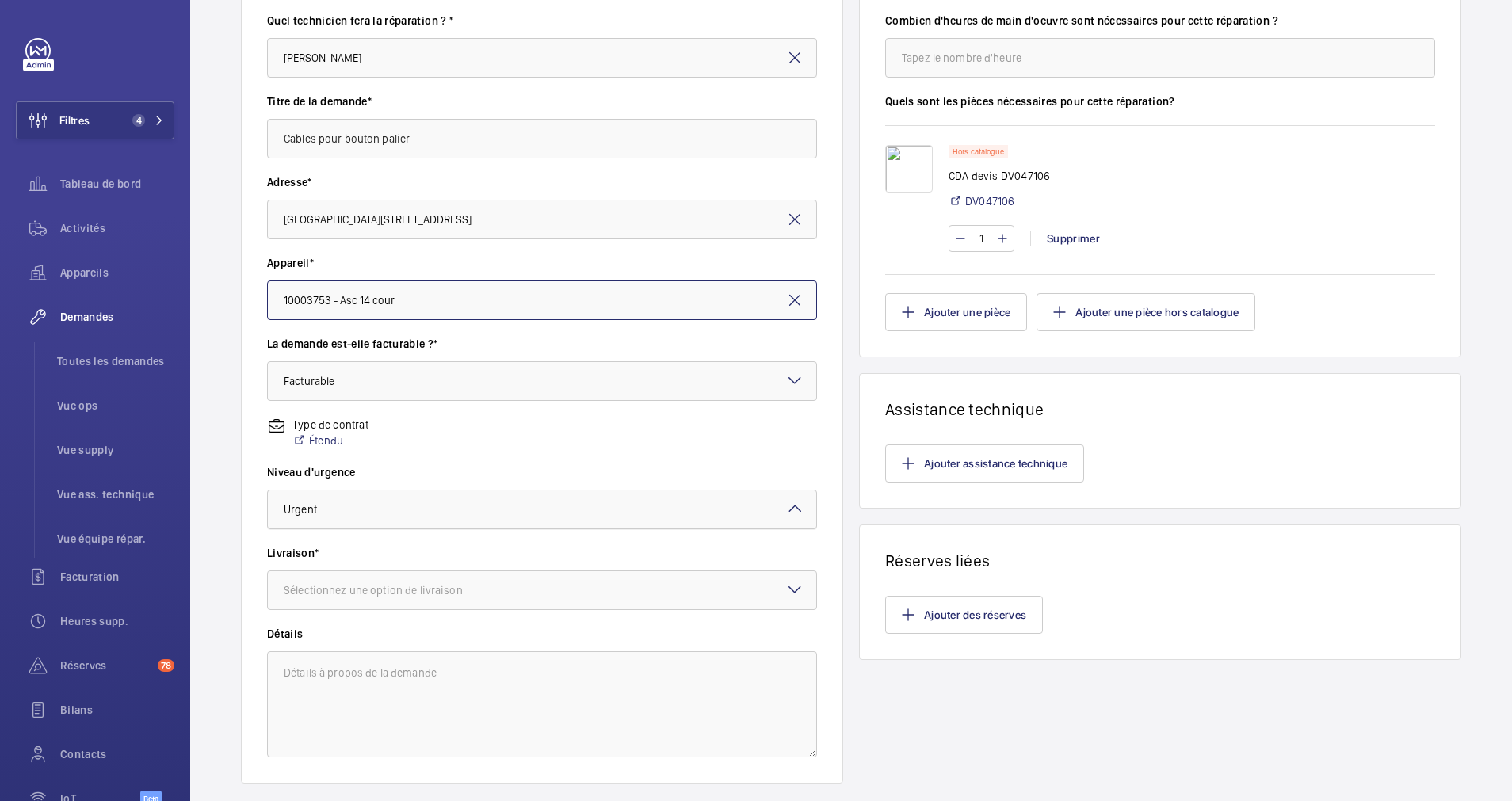
scroll to position [238, 0]
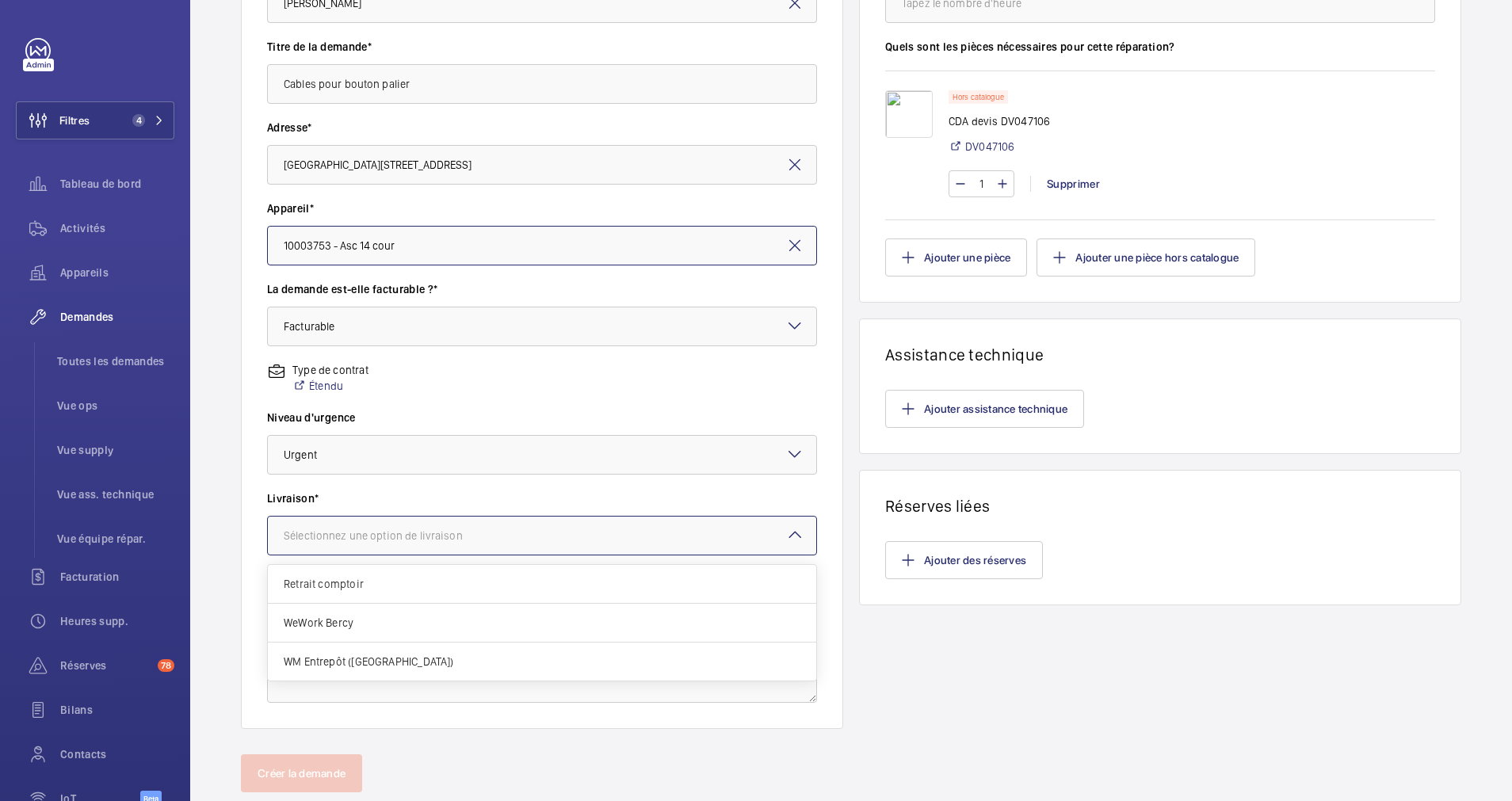
click at [504, 541] on div at bounding box center [542, 536] width 548 height 38
click at [396, 657] on span "WM Entrepôt (Nanterre)" at bounding box center [543, 661] width 517 height 15
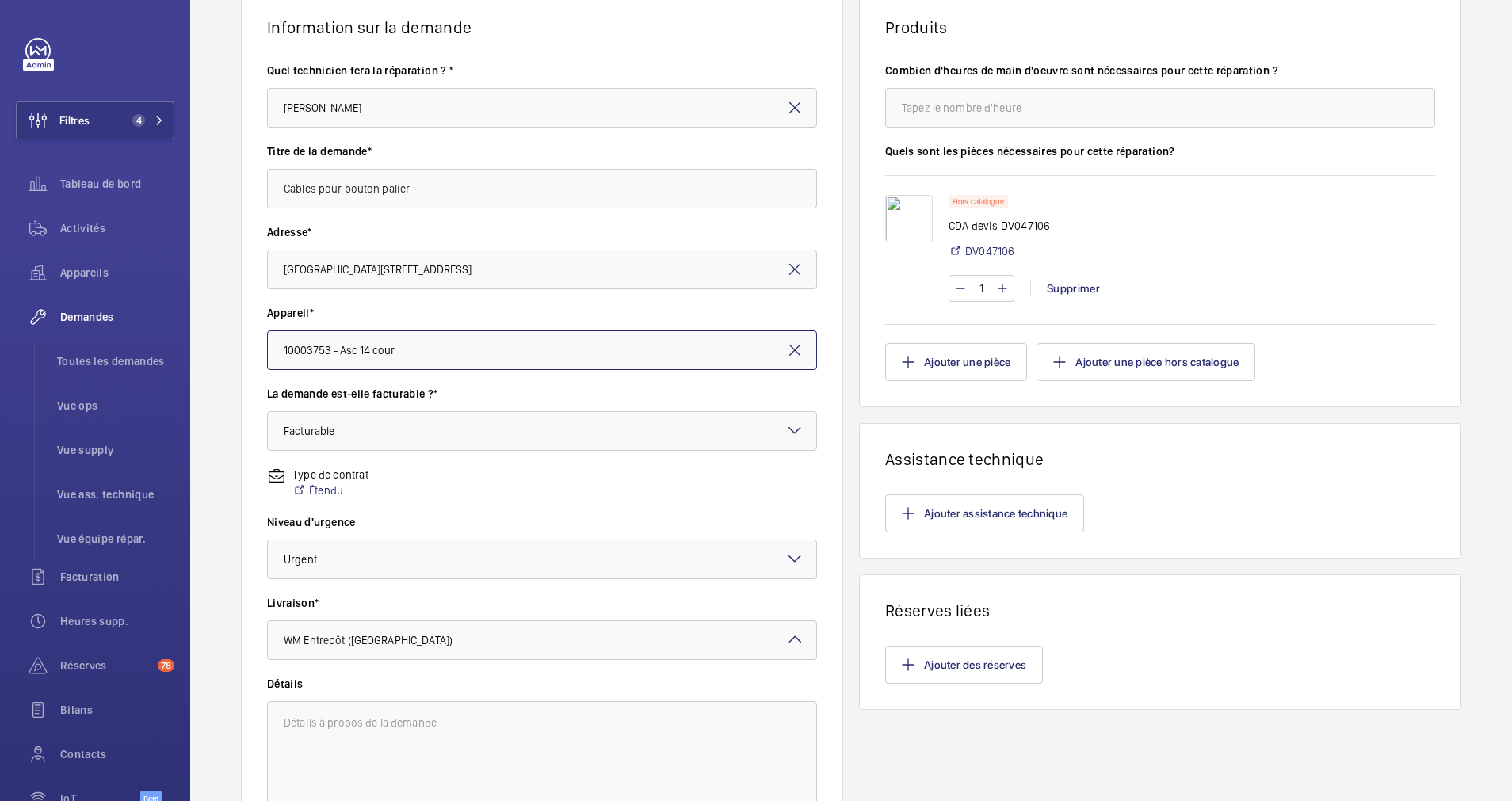
scroll to position [0, 0]
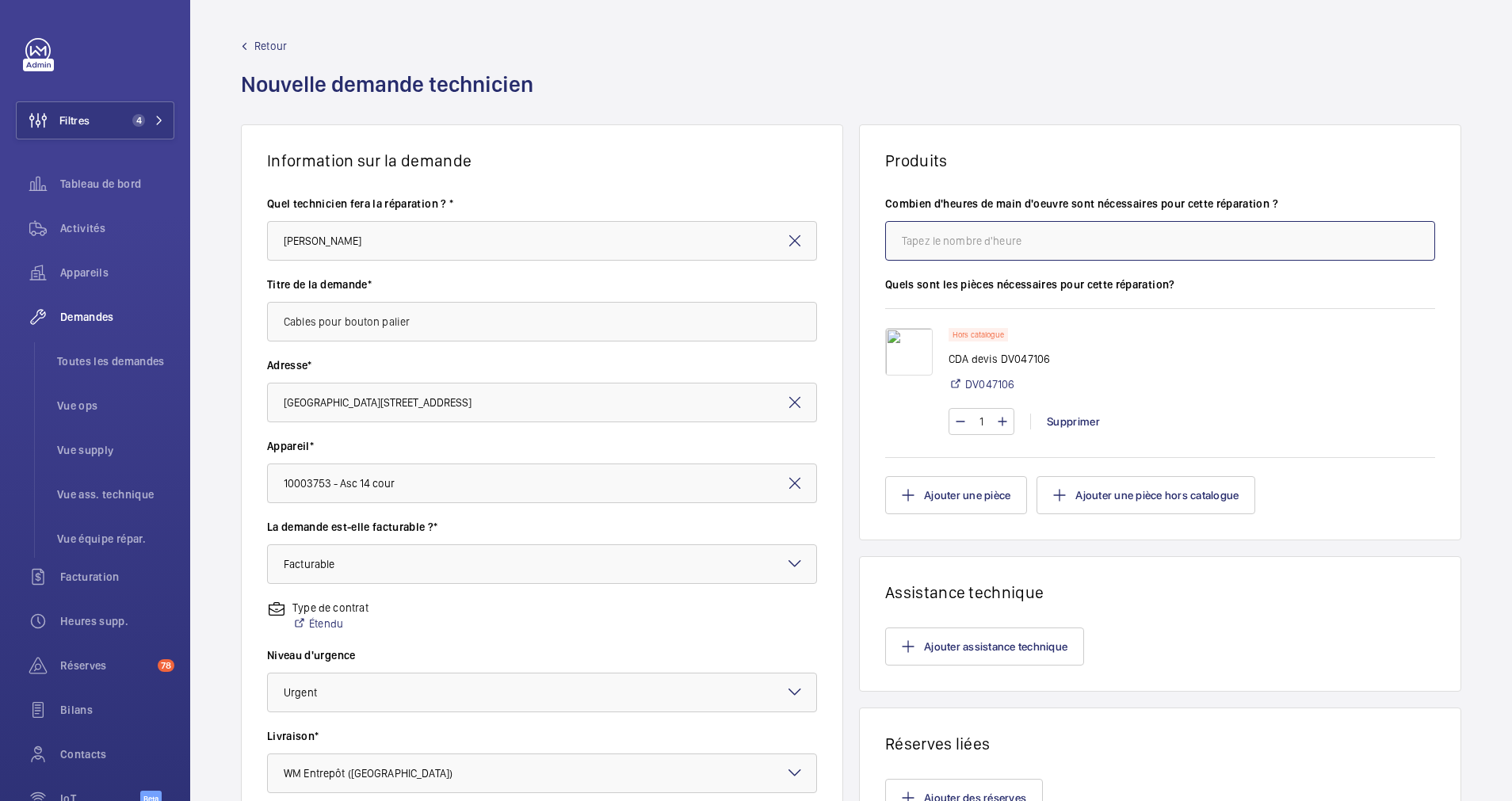
click at [951, 241] on input "number" at bounding box center [1160, 241] width 550 height 40
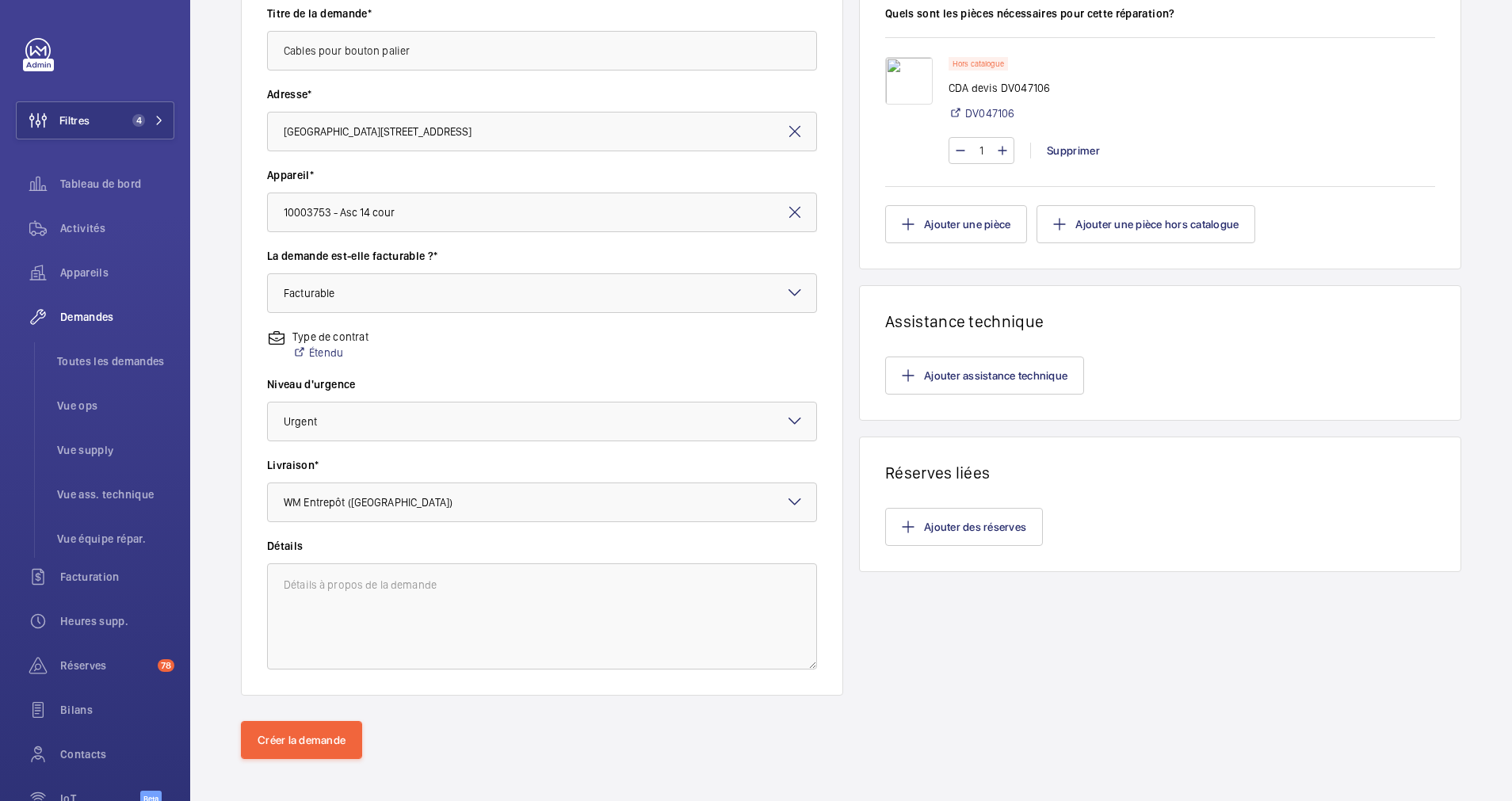
scroll to position [279, 0]
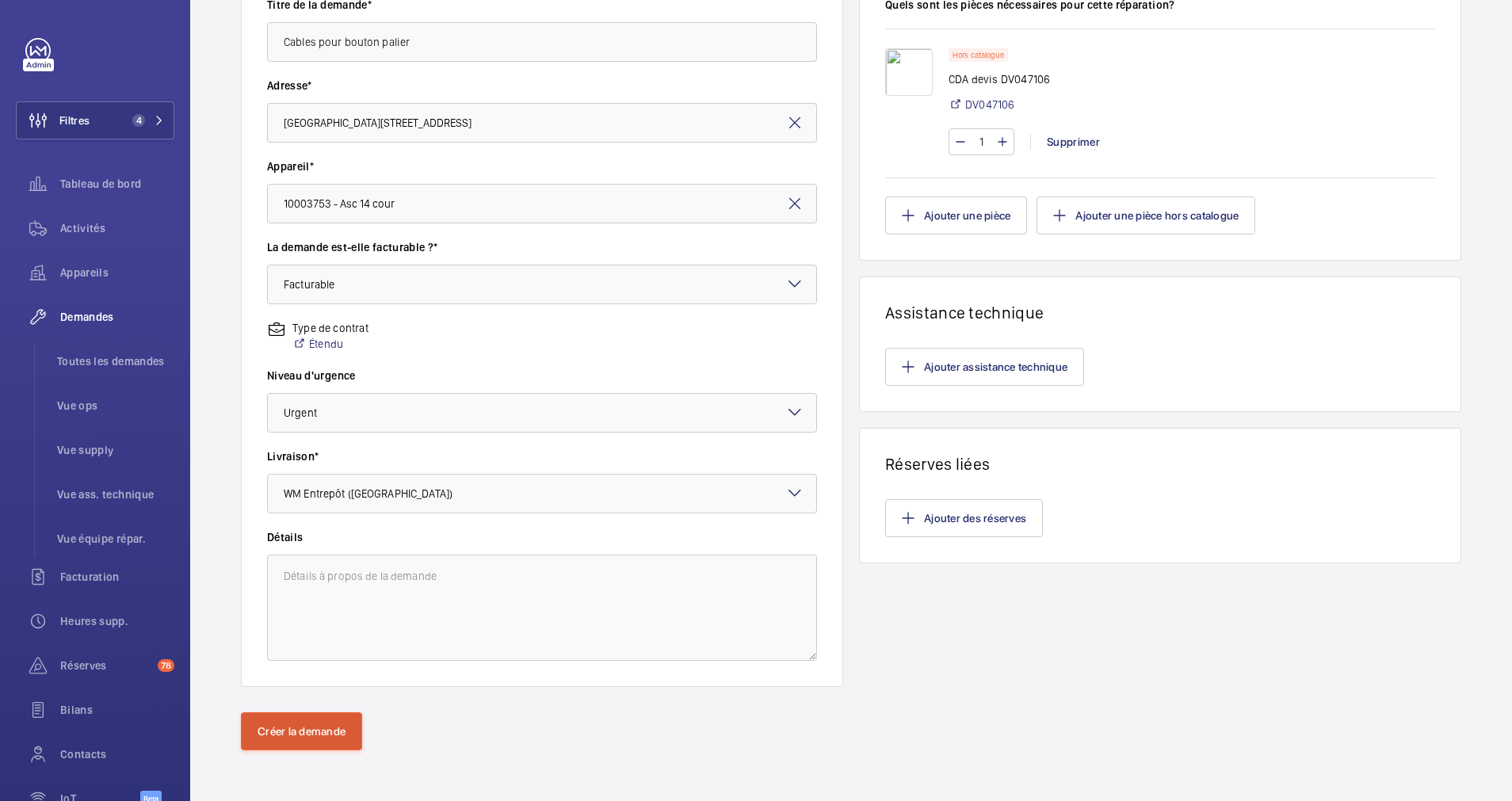
type input "1"
click at [308, 725] on button "Créer la demande" at bounding box center [301, 732] width 121 height 38
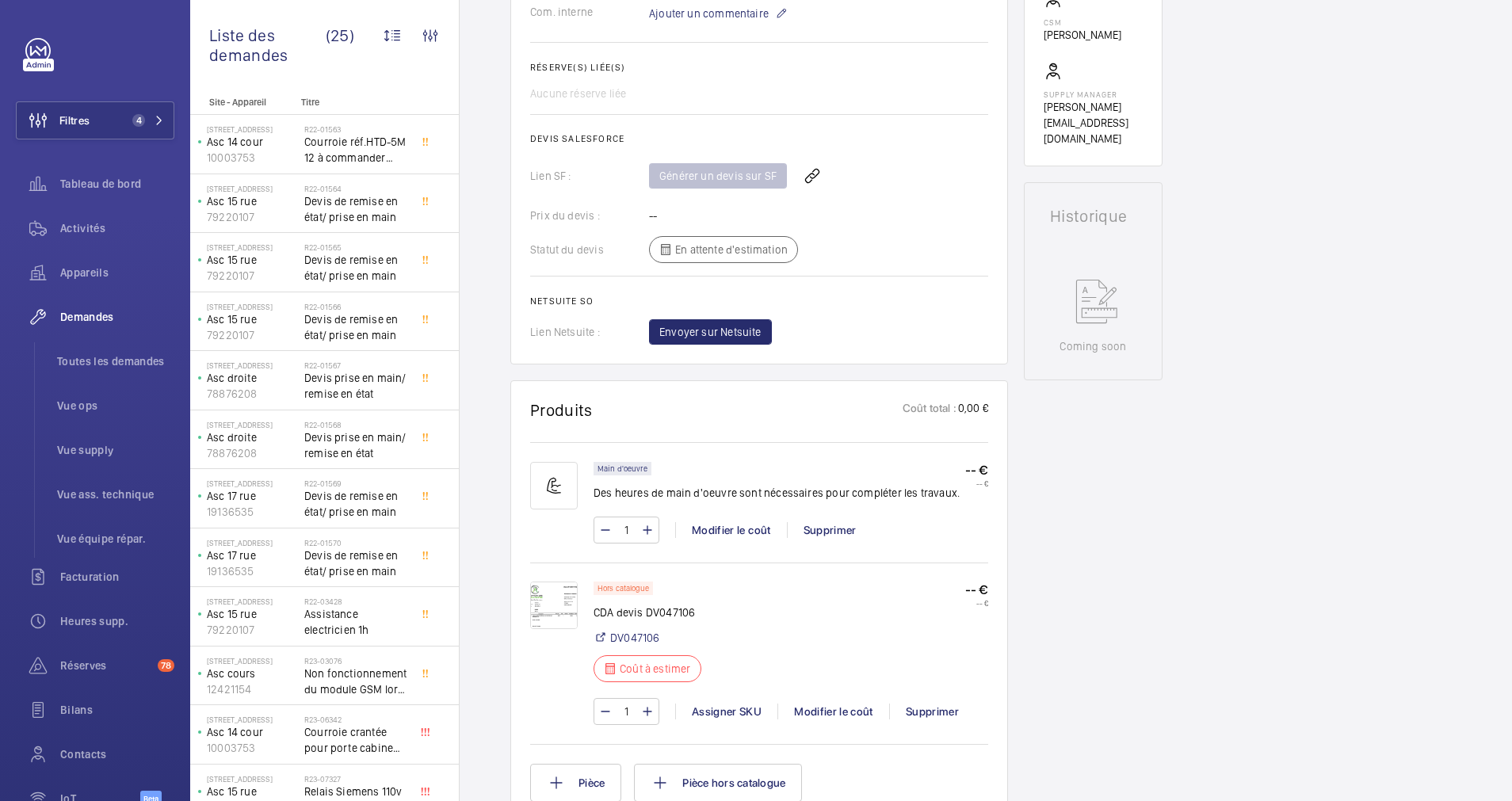
scroll to position [594, 0]
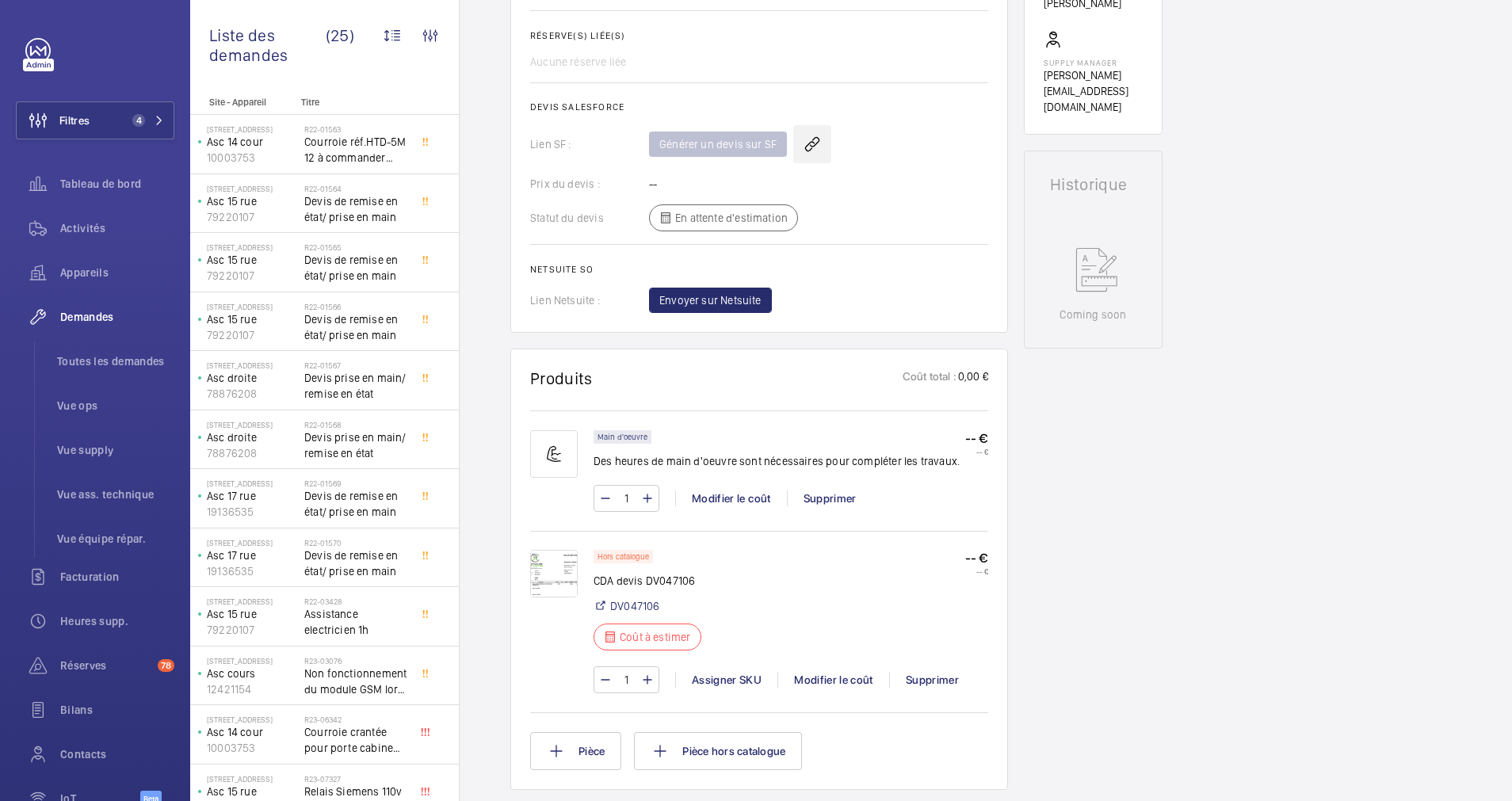
click at [806, 141] on wm-front-icon-button at bounding box center [812, 145] width 38 height 38
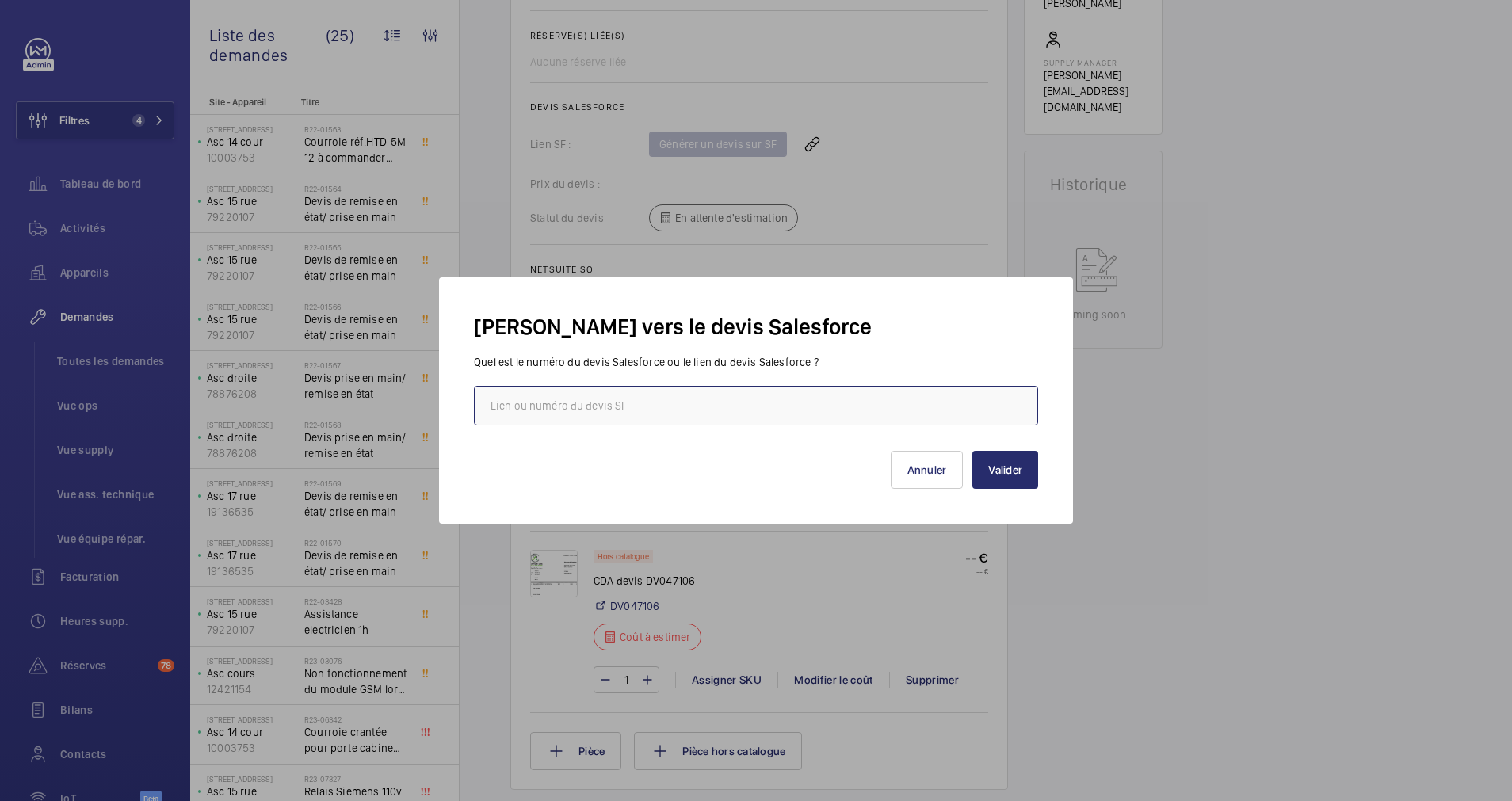
paste input "https://wemaintain.lightning.force.com/lightning/r/Quote/0Q0SZ0000061DHV0A2/view"
type input "https://wemaintain.lightning.force.com/lightning/r/Quote/0Q0SZ0000061DHV0A2/view"
click at [1002, 477] on button "Valider" at bounding box center [1005, 470] width 66 height 38
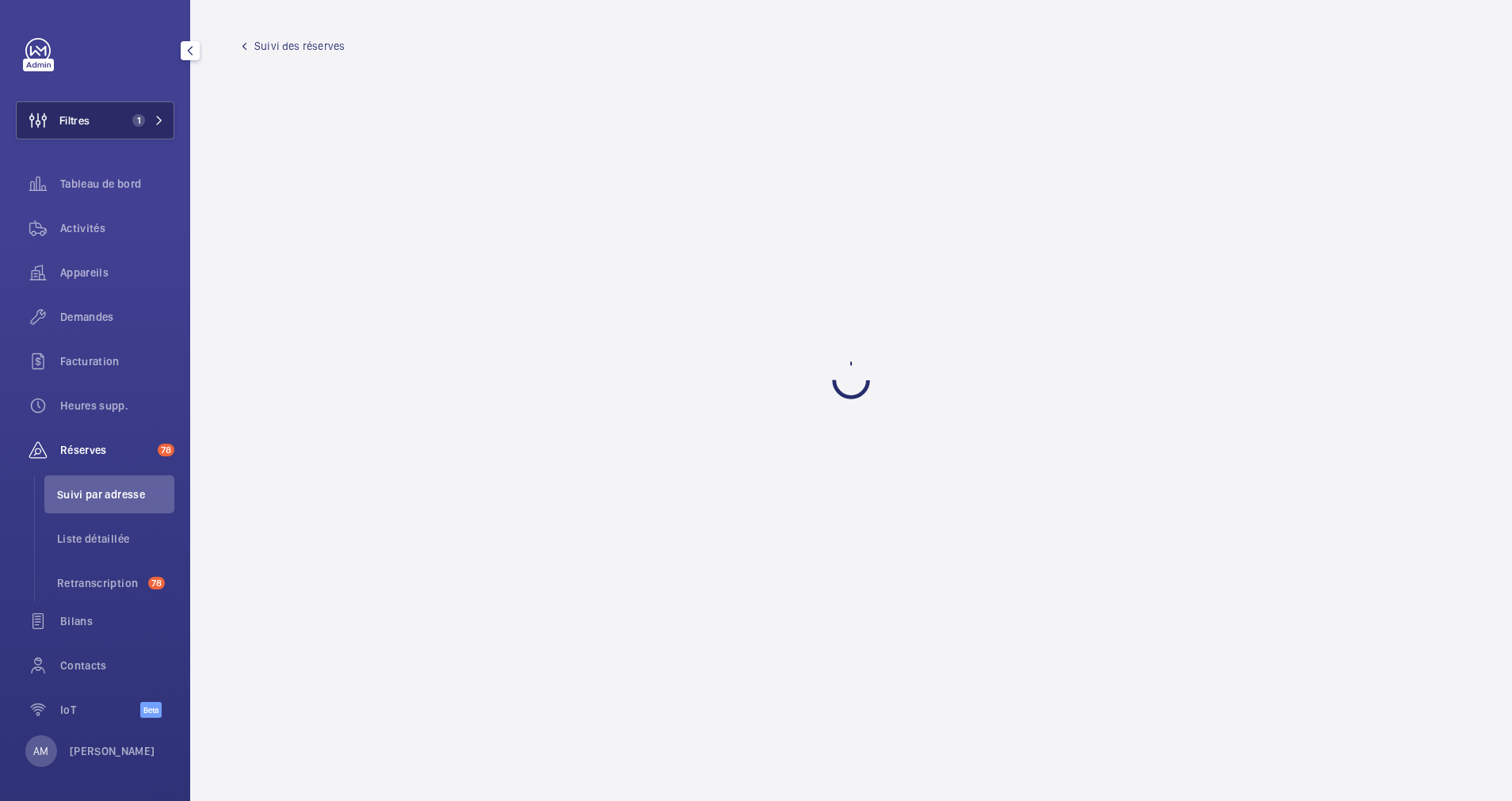
drag, startPoint x: 88, startPoint y: 115, endPoint x: 127, endPoint y: 103, distance: 40.8
click at [94, 112] on button "Filtres 1" at bounding box center [95, 120] width 158 height 38
